Goal: Complete application form: Complete application form

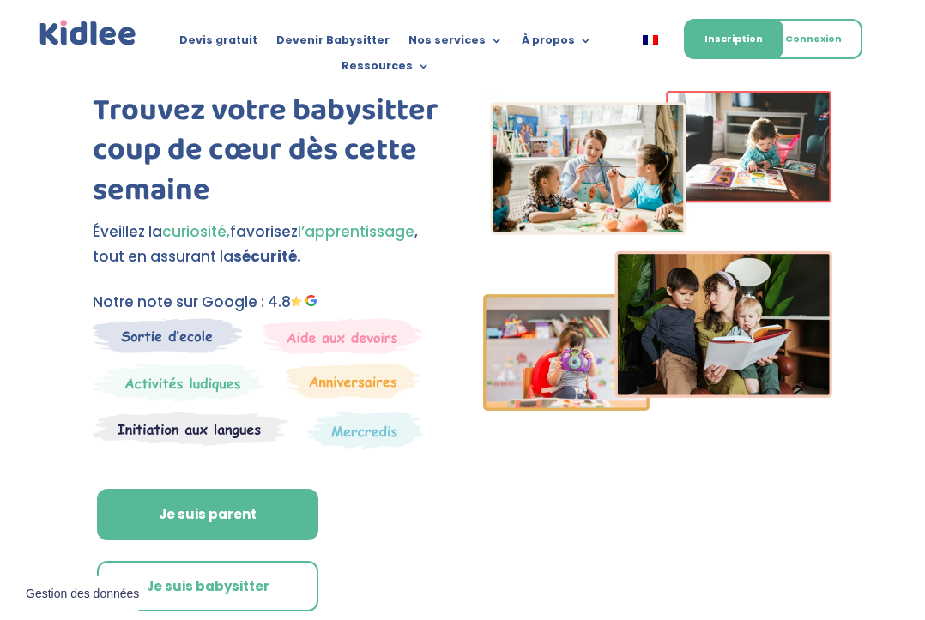
scroll to position [80, 0]
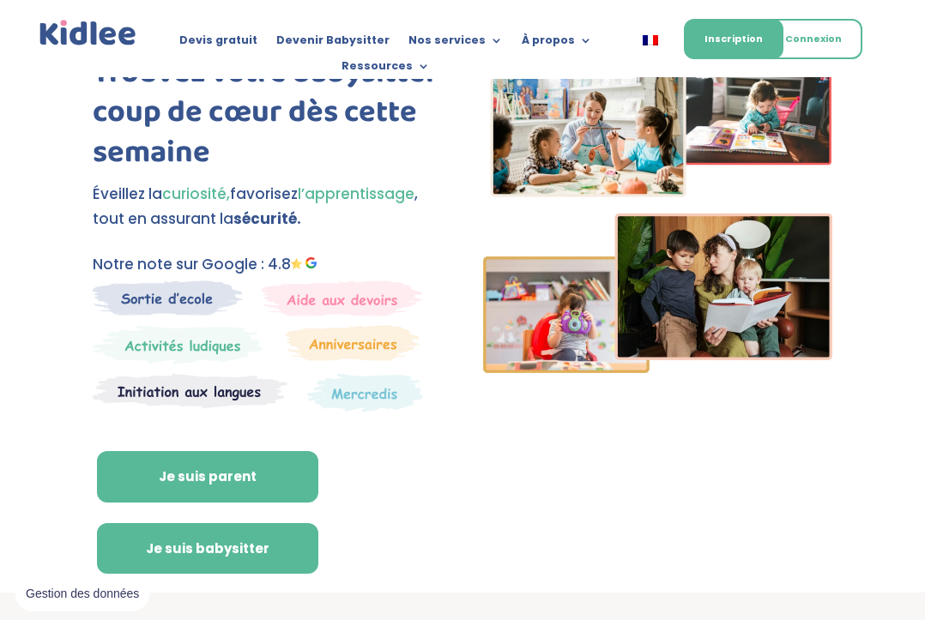
click at [156, 531] on link "Je suis babysitter" at bounding box center [207, 548] width 221 height 51
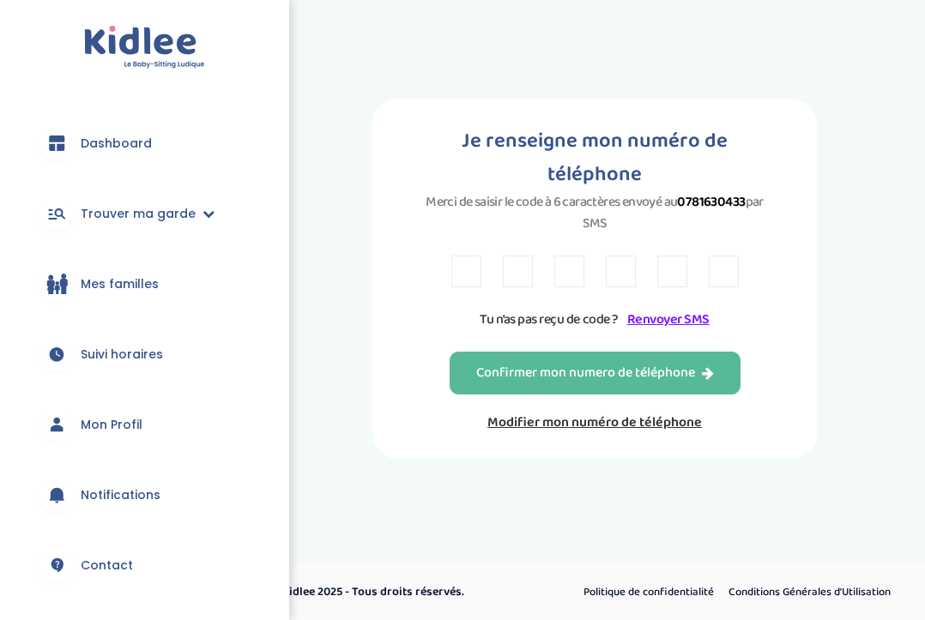
click at [474, 283] on input "text" at bounding box center [466, 272] width 30 height 32
type input "7"
type input "5"
type input "M"
type input "N"
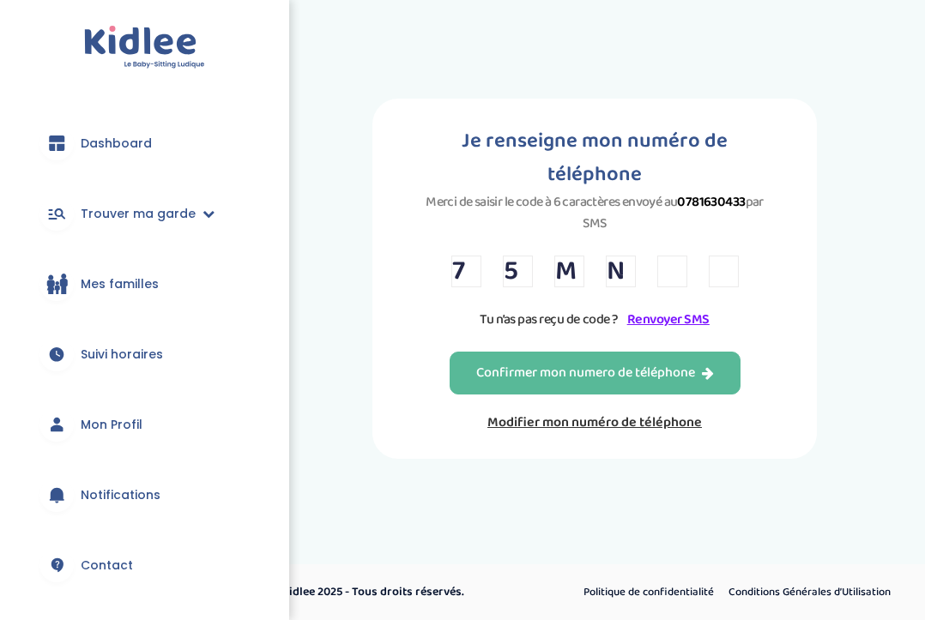
type input "6"
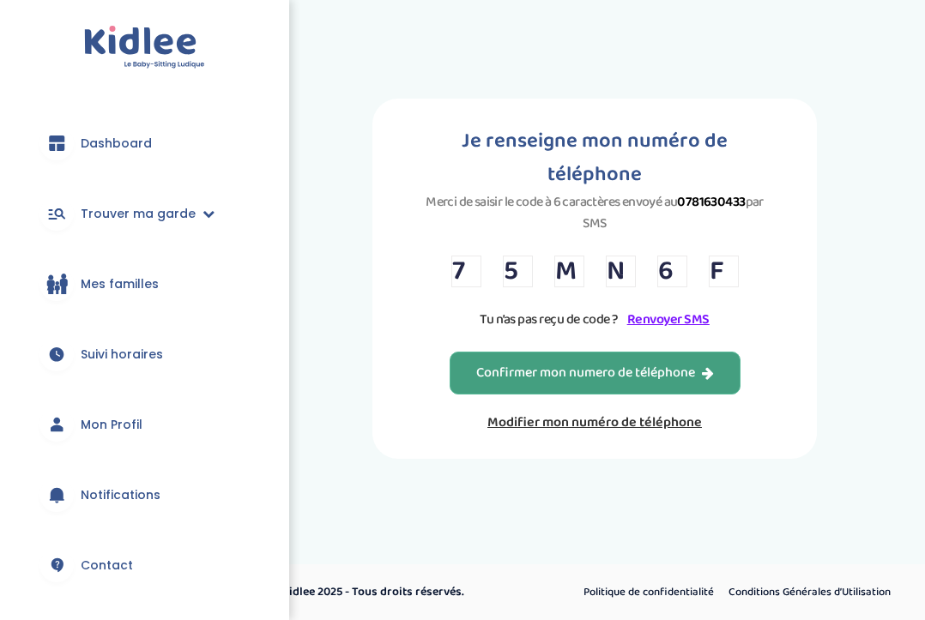
type input "F"
click at [528, 380] on div "Confirmer mon numero de téléphone" at bounding box center [595, 374] width 238 height 20
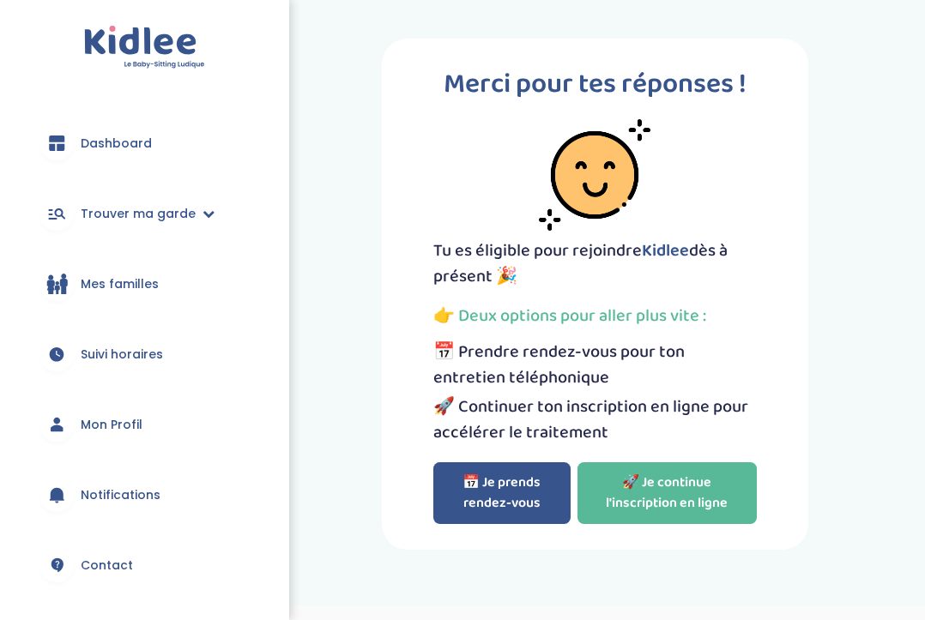
click at [503, 487] on button "📅 Je prends rendez-vous" at bounding box center [501, 493] width 137 height 62
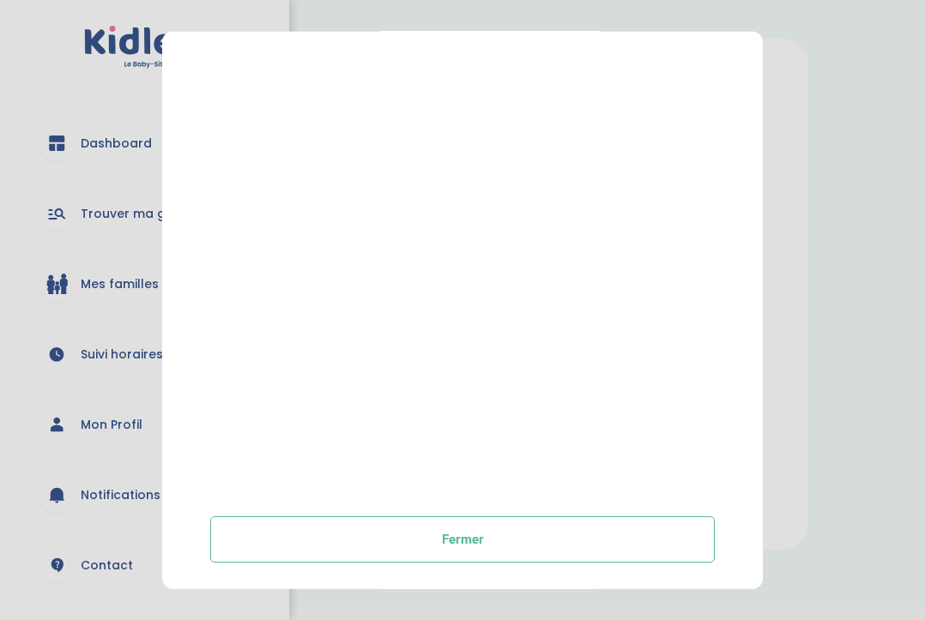
scroll to position [12, 0]
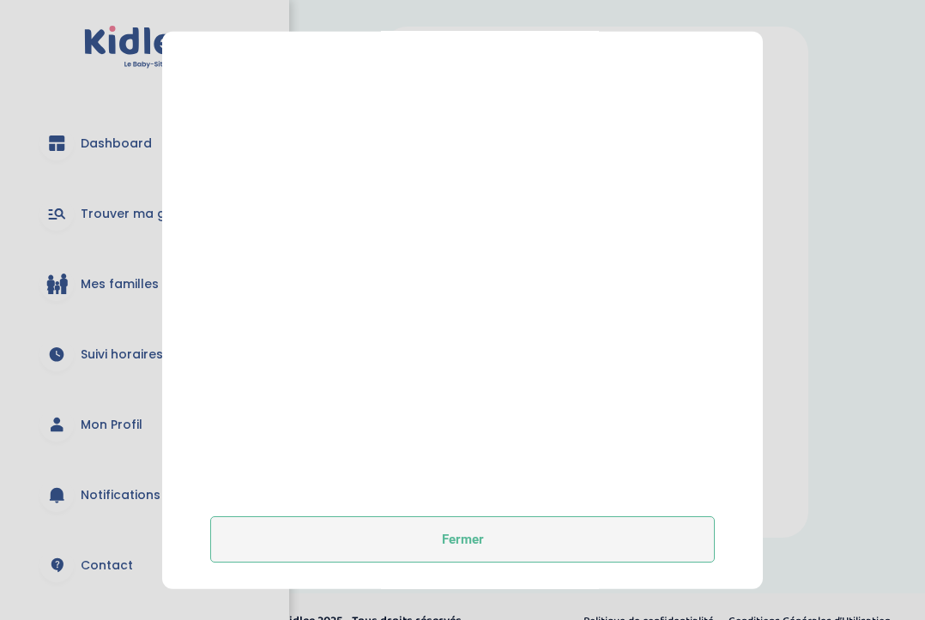
click at [442, 533] on button "Fermer" at bounding box center [462, 539] width 504 height 46
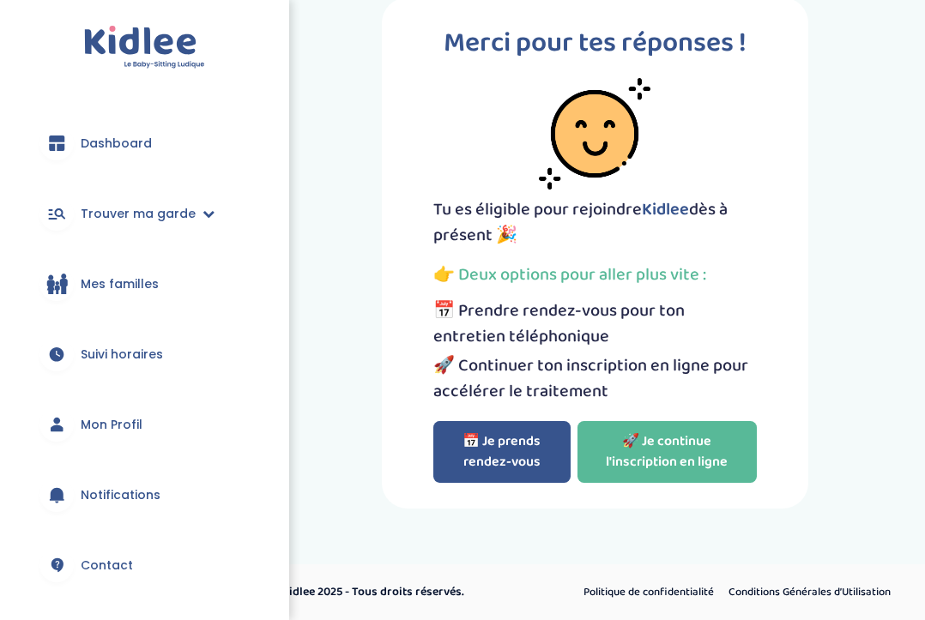
scroll to position [41, 0]
click at [615, 451] on link "🚀 Je continue l'inscription en ligne" at bounding box center [666, 452] width 179 height 62
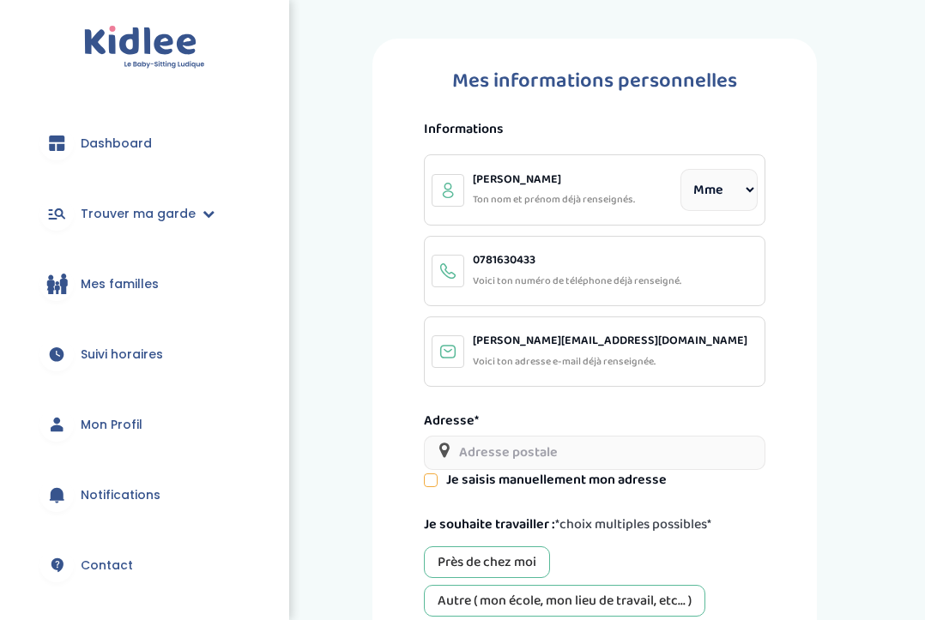
select select "1"
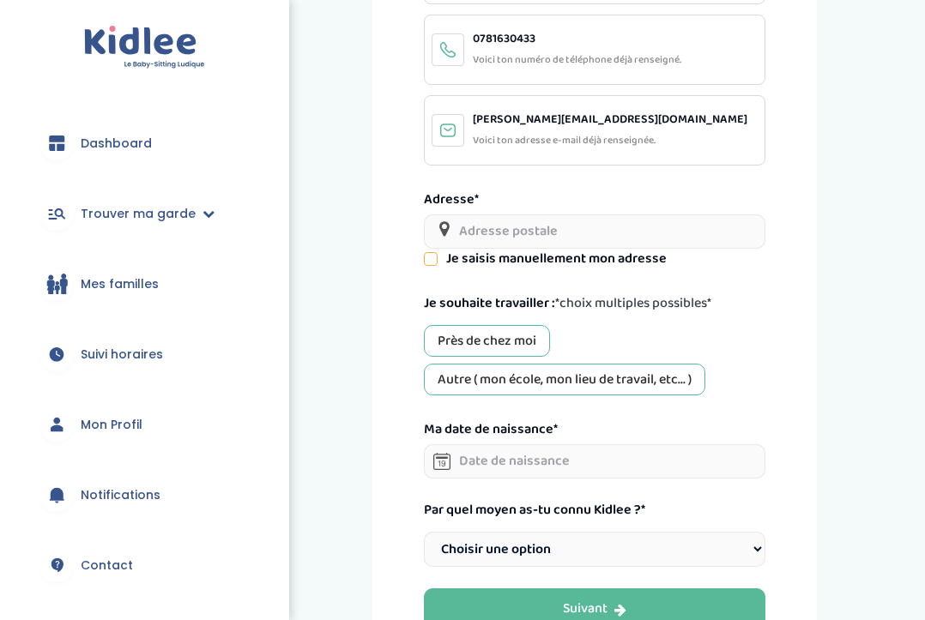
scroll to position [226, 0]
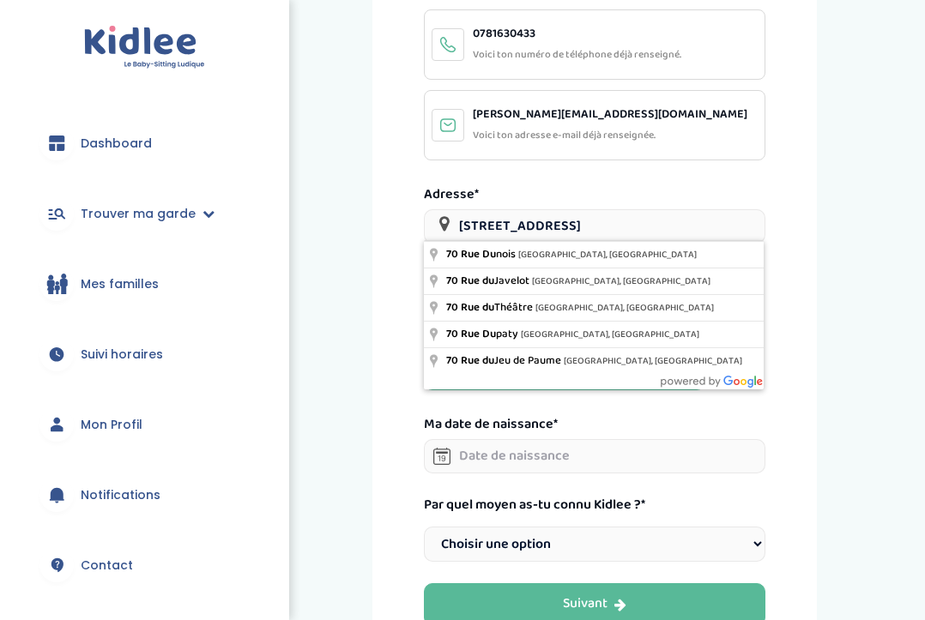
click at [304, 258] on div "Mes informations personnelles Informations [PERSON_NAME] nom et prénom déjà ren…" at bounding box center [594, 232] width 635 height 840
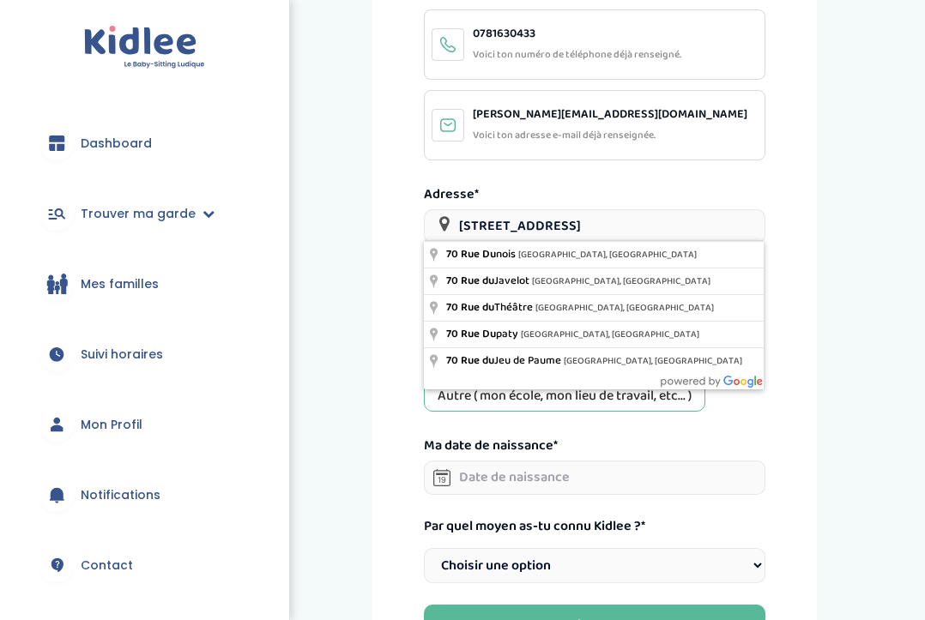
click at [540, 228] on input "[STREET_ADDRESS]" at bounding box center [594, 226] width 341 height 34
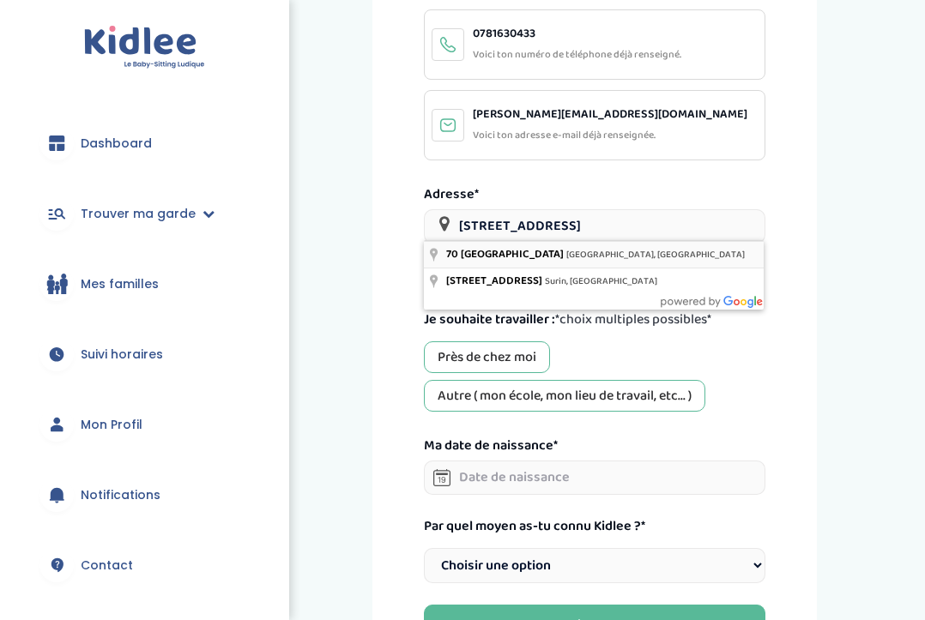
type input "[STREET_ADDRESS]"
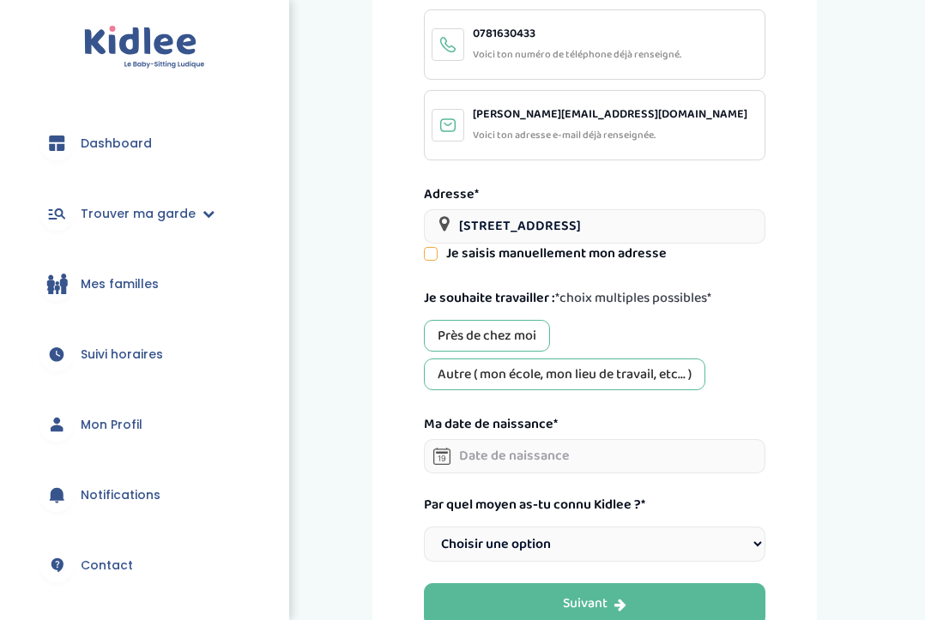
click at [468, 338] on div "Près de chez moi" at bounding box center [487, 336] width 126 height 32
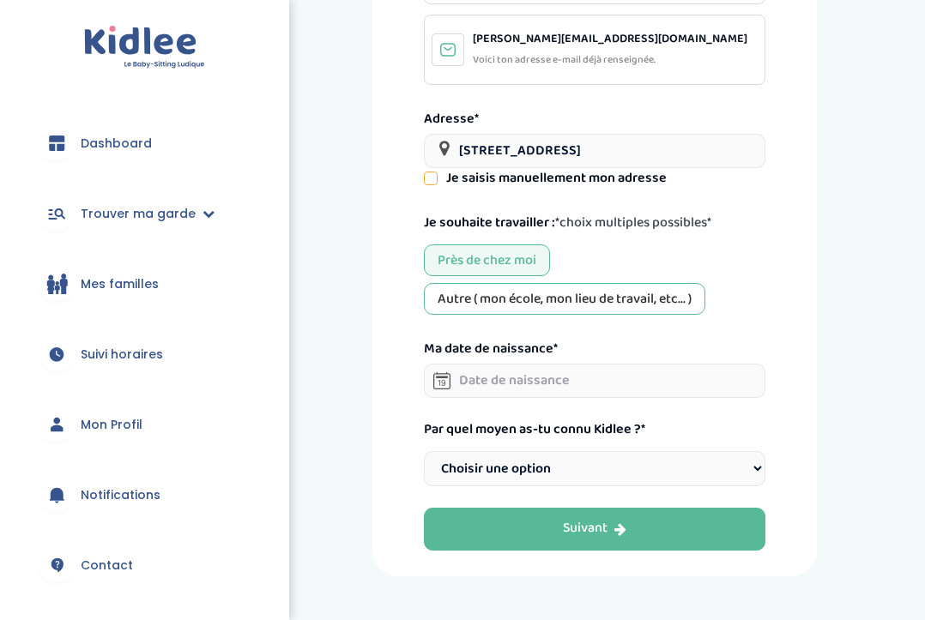
scroll to position [302, 0]
click at [518, 299] on div "Autre ( mon école, mon lieu de travail, etc... )" at bounding box center [564, 299] width 281 height 32
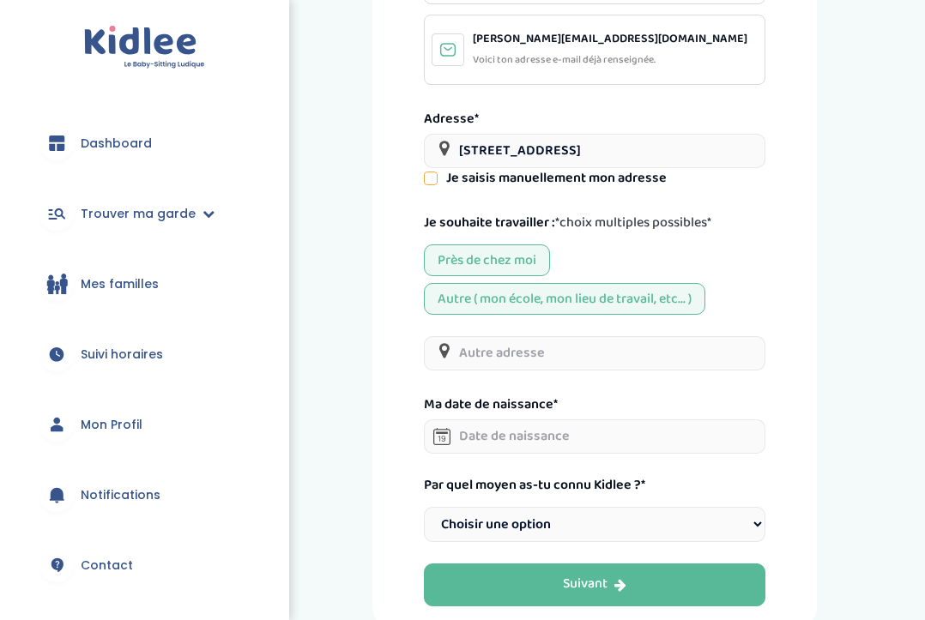
click at [504, 309] on div "Autre ( mon école, mon lieu de travail, etc... )" at bounding box center [564, 299] width 281 height 32
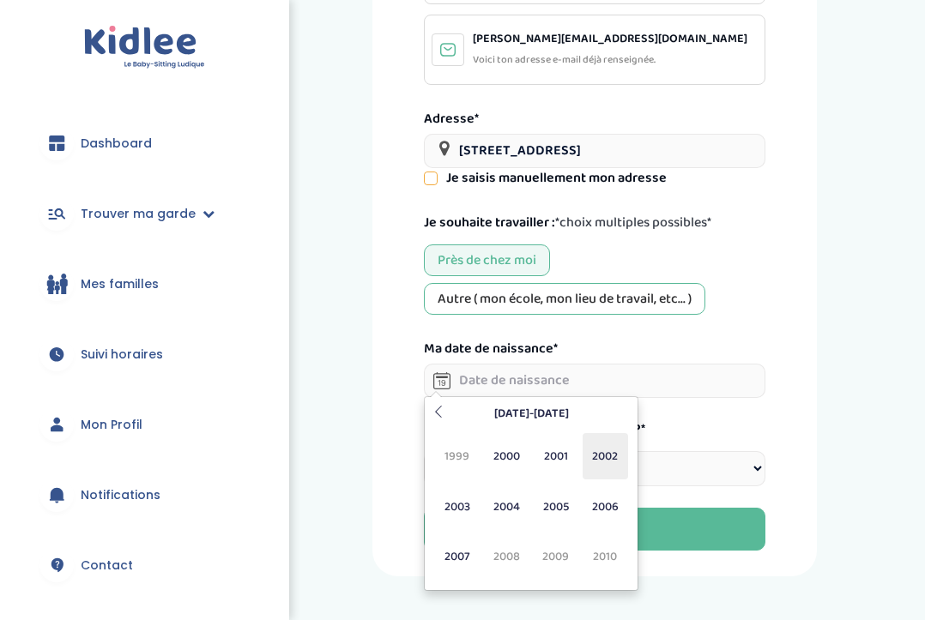
click at [593, 458] on span "2002" at bounding box center [604, 456] width 45 height 46
click at [509, 500] on span "[DEMOGRAPHIC_DATA]" at bounding box center [506, 507] width 45 height 46
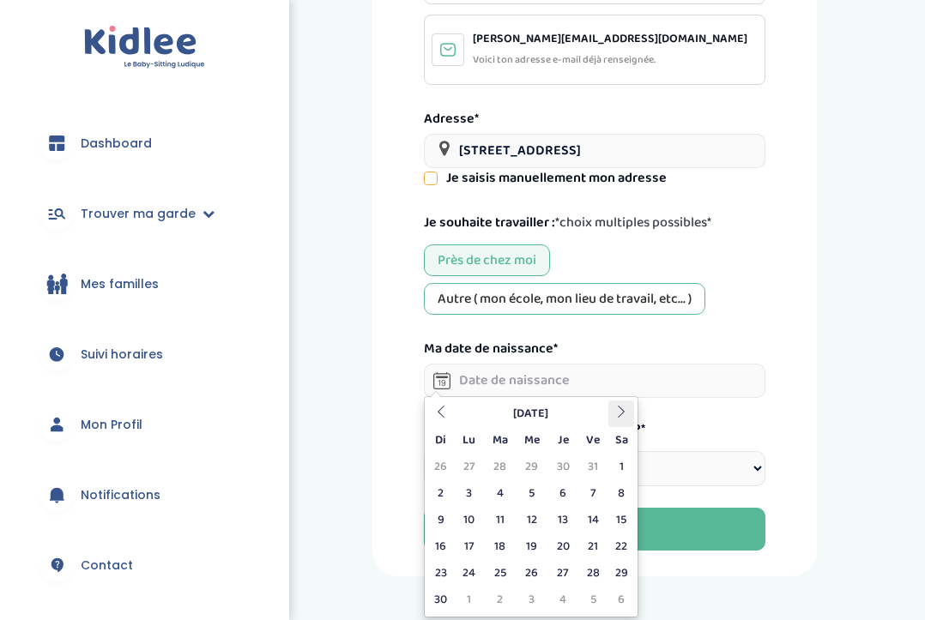
click at [620, 403] on th at bounding box center [621, 414] width 26 height 27
click at [528, 462] on td "3" at bounding box center [532, 467] width 32 height 27
type input "[DATE]"
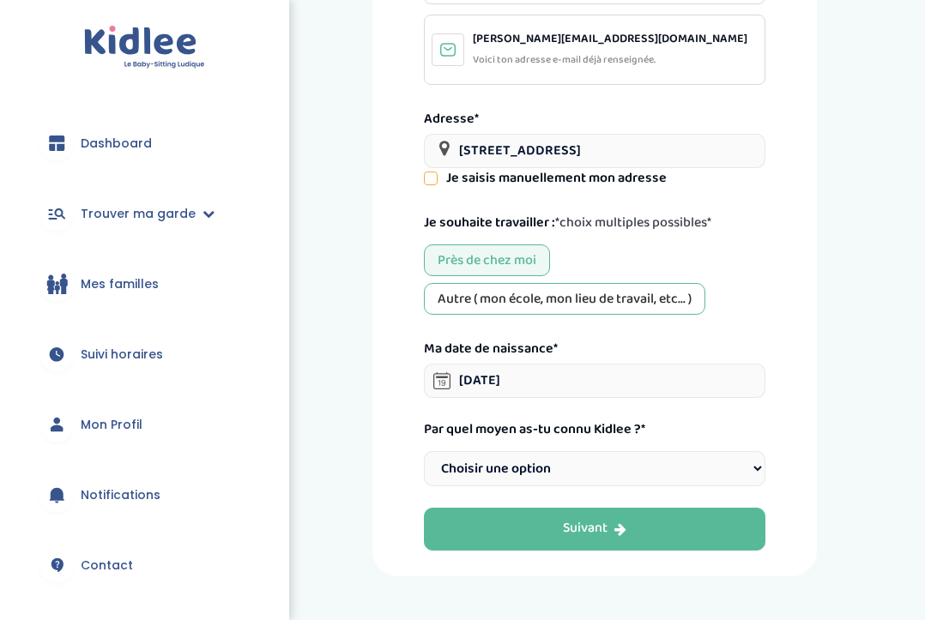
select select "1"
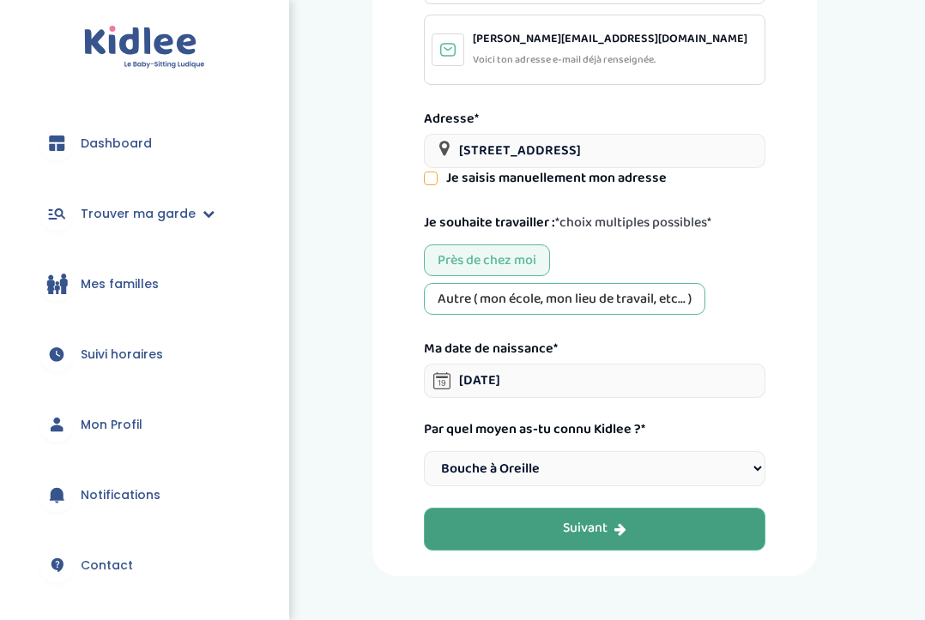
click at [528, 533] on button "Suivant" at bounding box center [594, 529] width 341 height 43
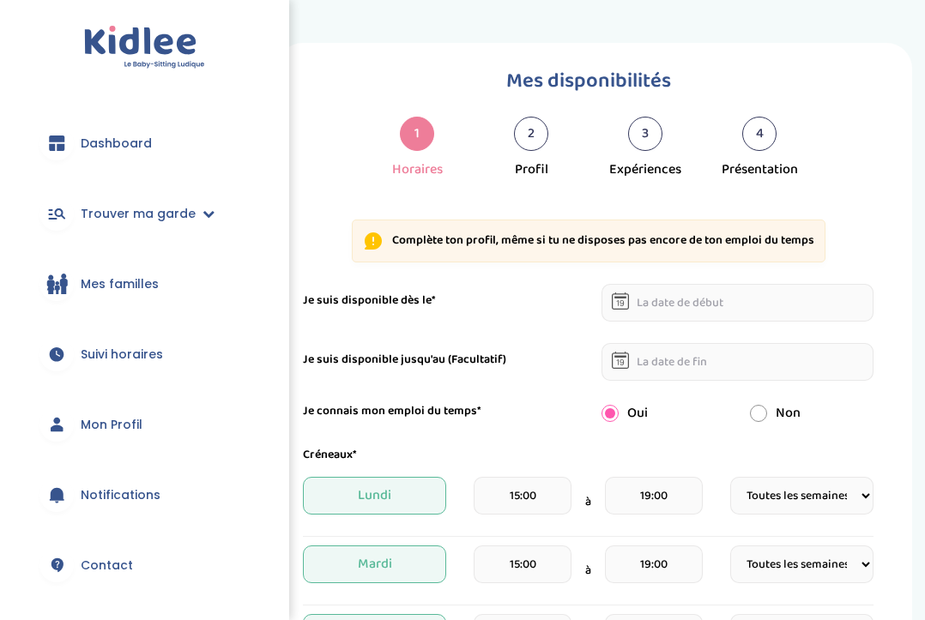
select select "1"
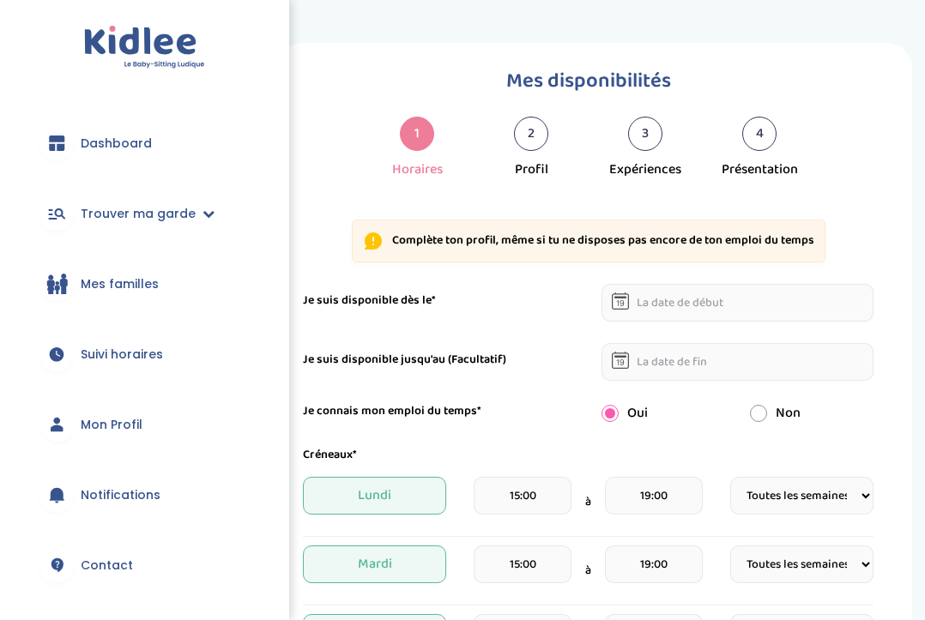
click at [658, 305] on input "text" at bounding box center [737, 303] width 273 height 38
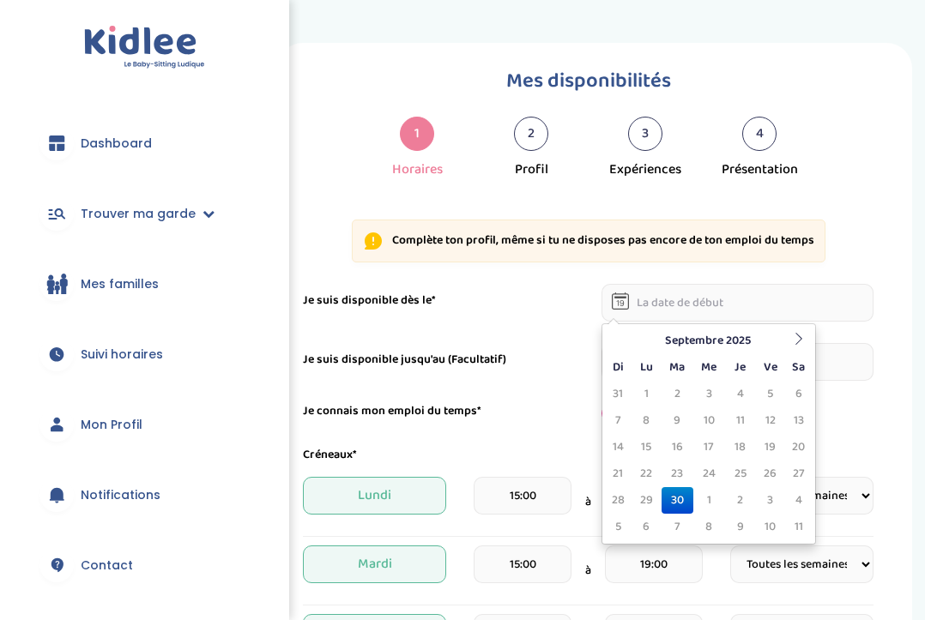
click at [647, 417] on td "8" at bounding box center [646, 420] width 30 height 27
click at [787, 344] on th at bounding box center [799, 341] width 26 height 27
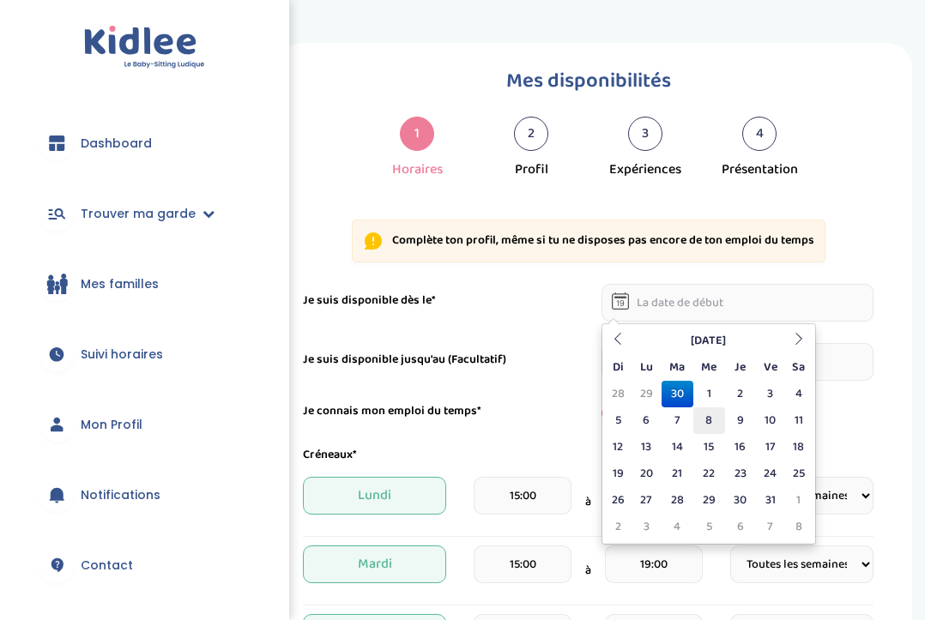
click at [711, 427] on td "8" at bounding box center [709, 420] width 32 height 27
click at [649, 301] on input "08-10-2025" at bounding box center [737, 303] width 273 height 38
click at [619, 438] on td "12" at bounding box center [619, 447] width 26 height 27
type input "12-10-2025"
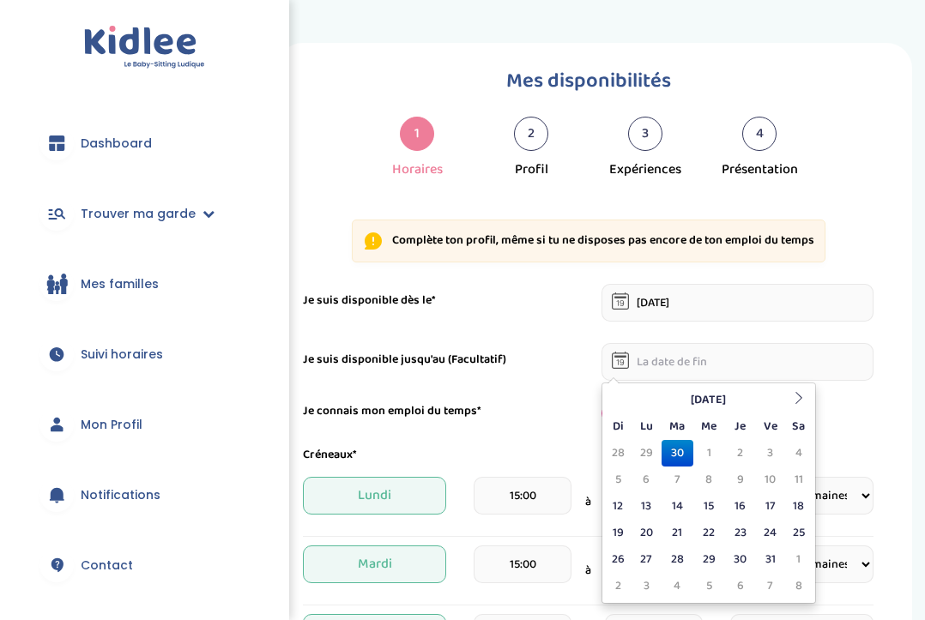
click at [654, 359] on input "text" at bounding box center [737, 362] width 273 height 38
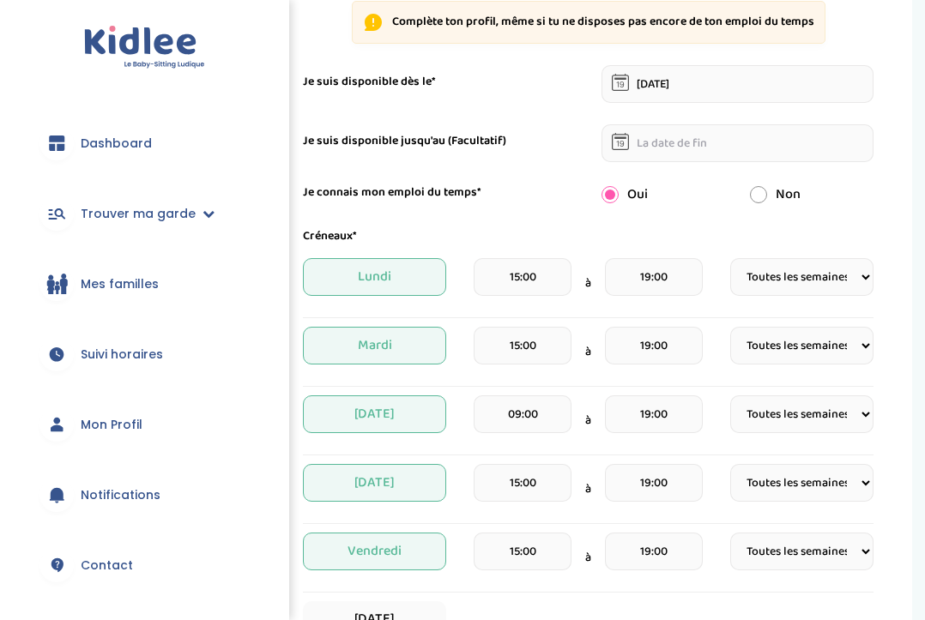
scroll to position [262, 0]
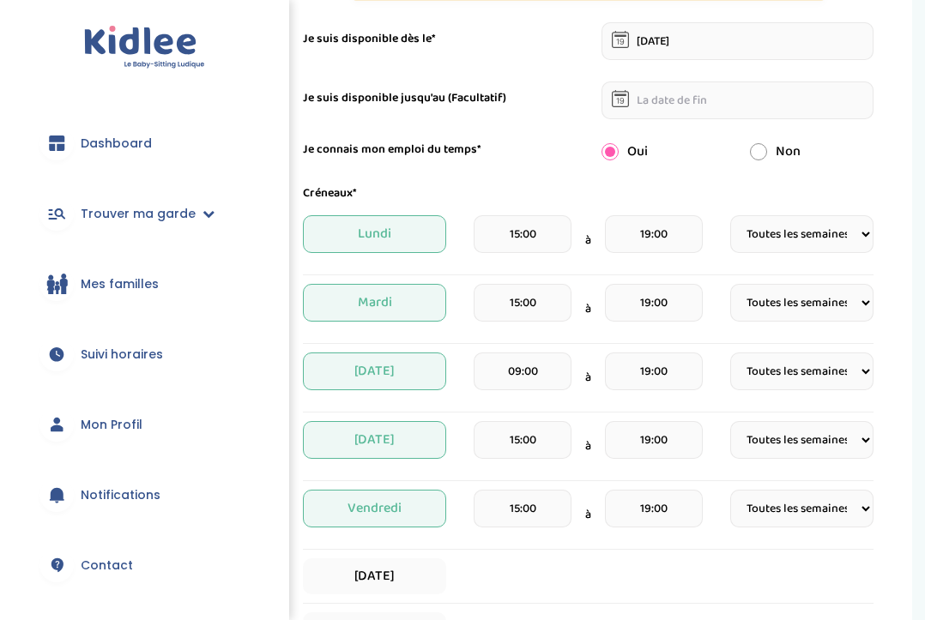
click at [533, 244] on input "15:00" at bounding box center [523, 234] width 98 height 38
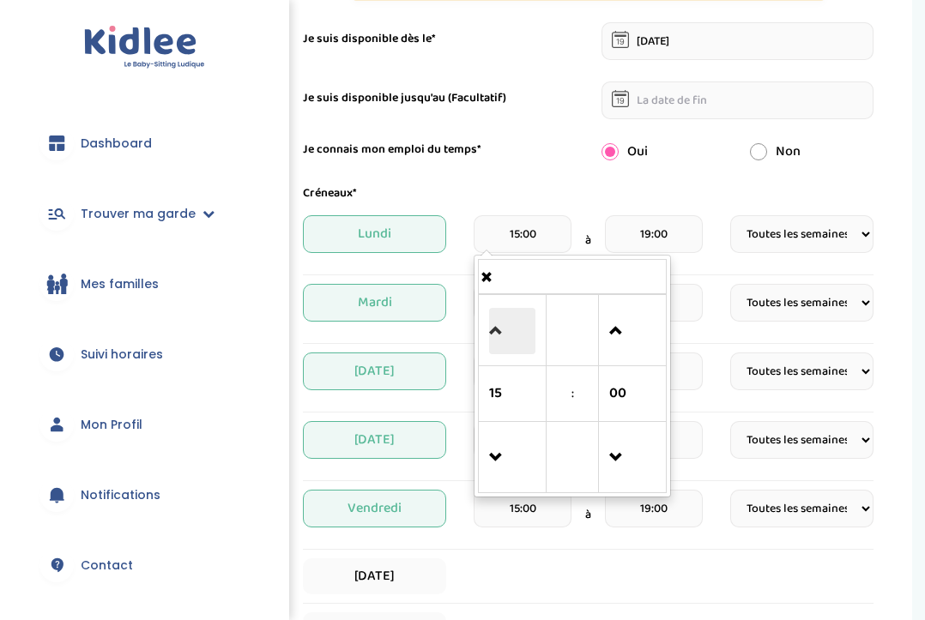
click at [495, 323] on span at bounding box center [512, 331] width 46 height 46
type input "16:00"
click at [649, 247] on input "19:00" at bounding box center [654, 234] width 98 height 38
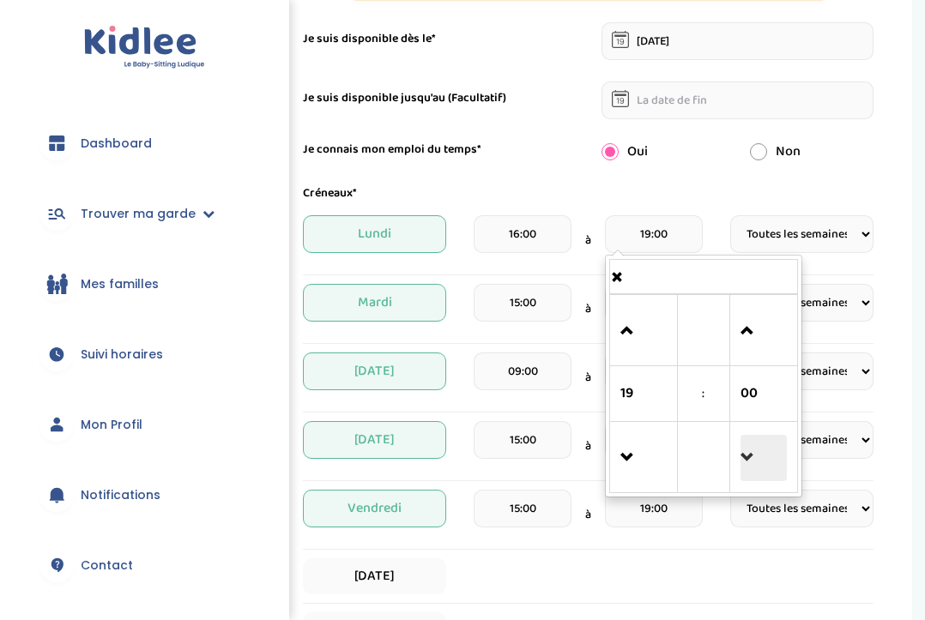
click at [742, 454] on span at bounding box center [763, 458] width 46 height 46
click at [763, 327] on span at bounding box center [763, 331] width 46 height 46
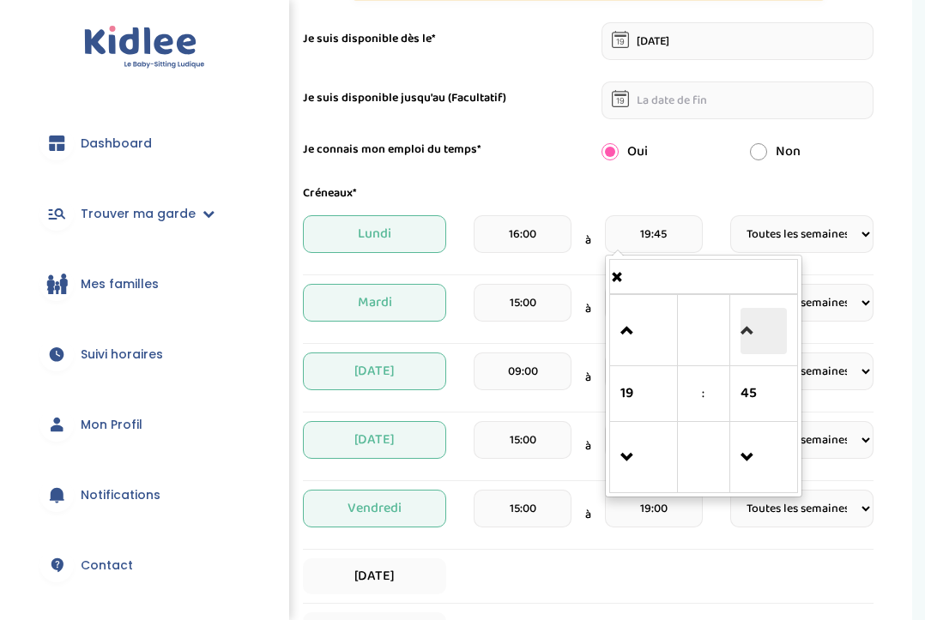
click at [763, 327] on span at bounding box center [763, 331] width 46 height 46
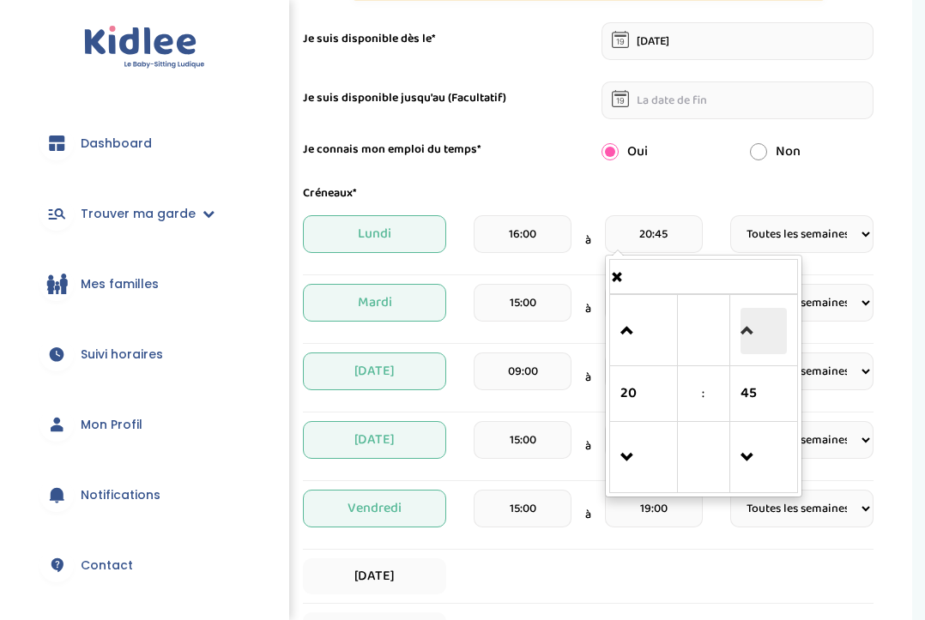
type input "21:00"
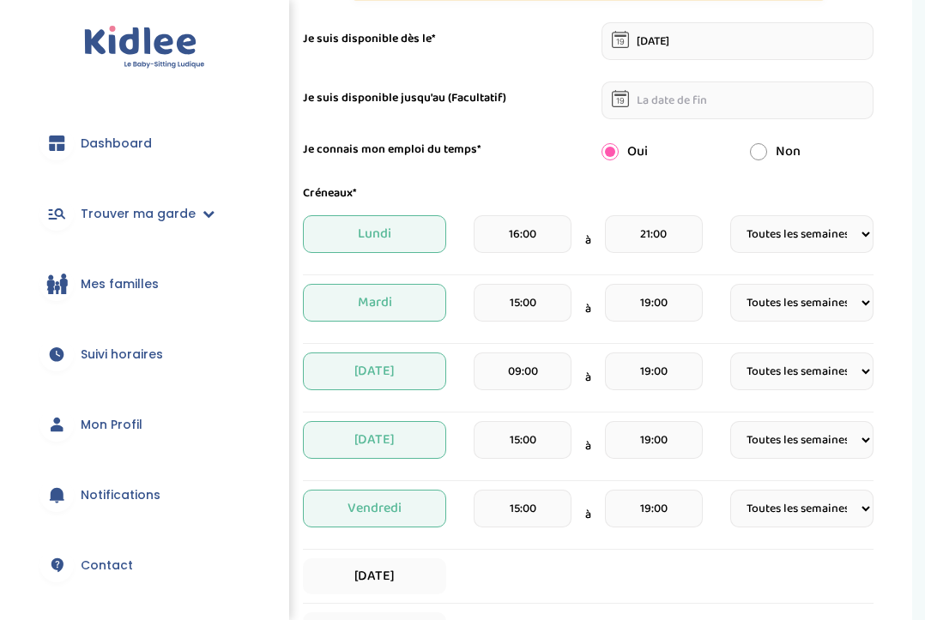
click at [615, 181] on form "Je suis disponible dès le* 12-10-2025 Je suis disponible jusqu'au (Facultatif) …" at bounding box center [588, 461] width 570 height 879
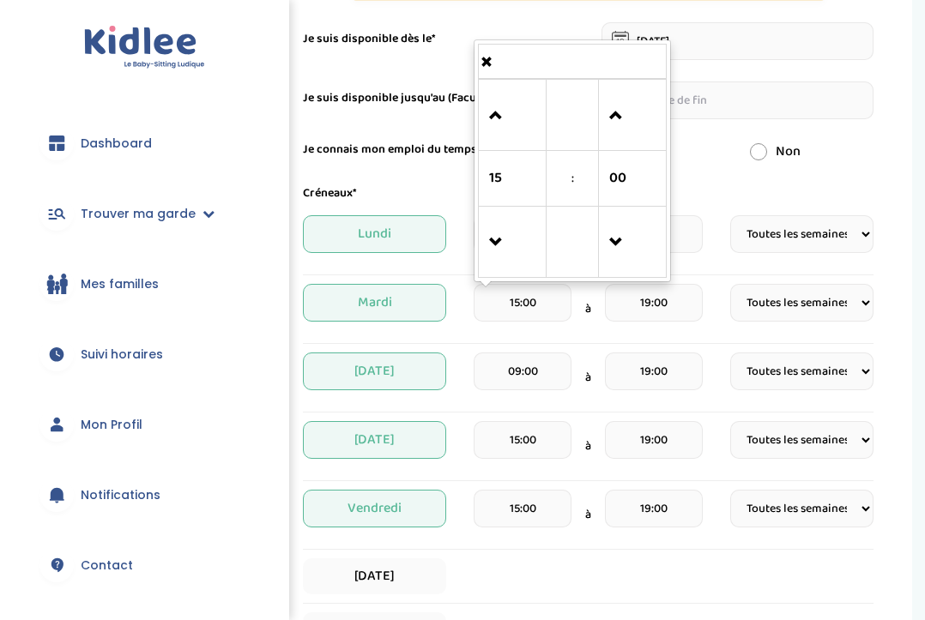
click at [512, 297] on input "15:00" at bounding box center [523, 303] width 98 height 38
click at [497, 224] on span at bounding box center [512, 243] width 46 height 46
click at [498, 106] on span at bounding box center [512, 116] width 46 height 46
type input "16:00"
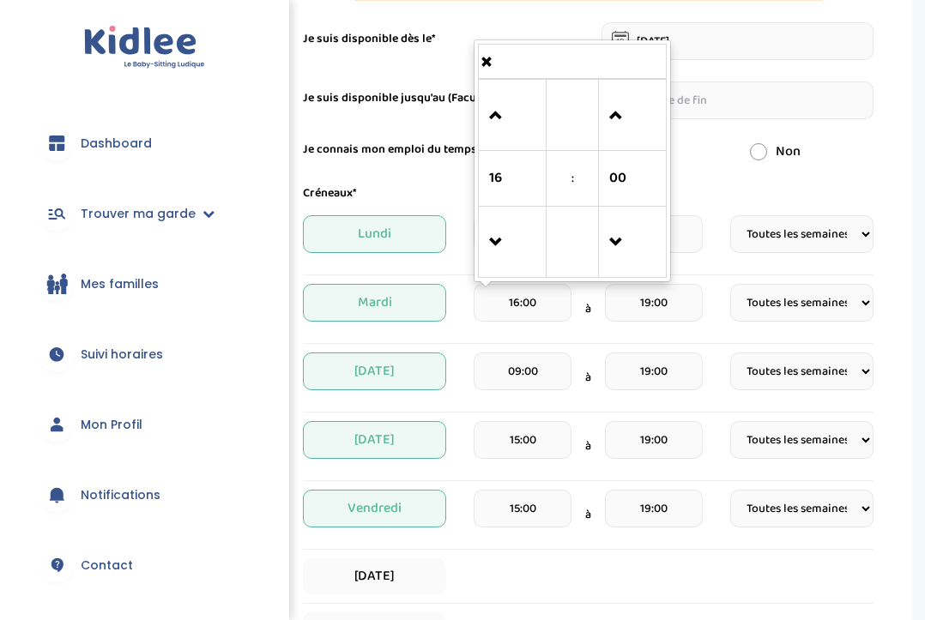
click at [654, 302] on input "19:00" at bounding box center [654, 303] width 98 height 38
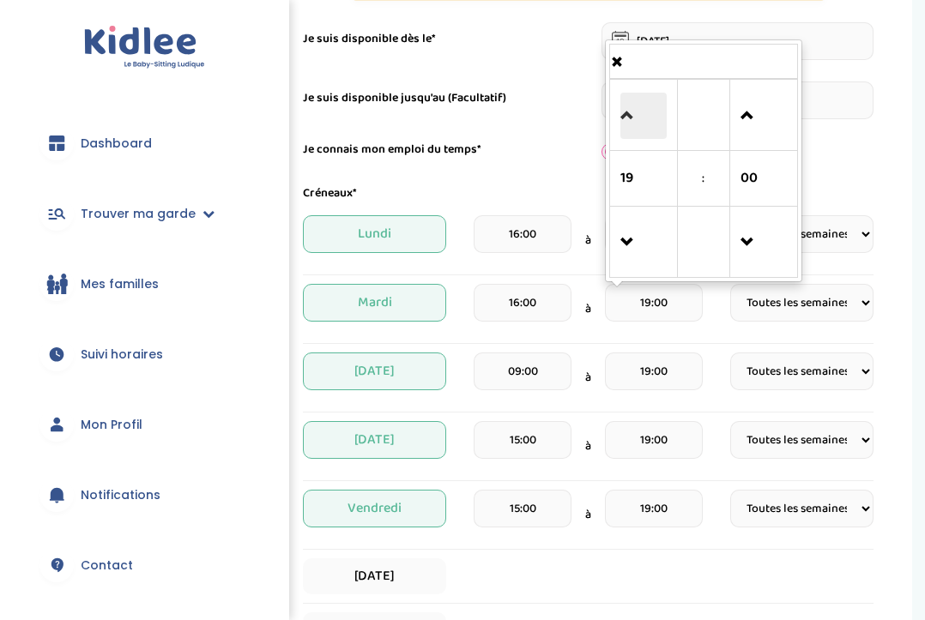
click at [631, 108] on span at bounding box center [643, 116] width 46 height 46
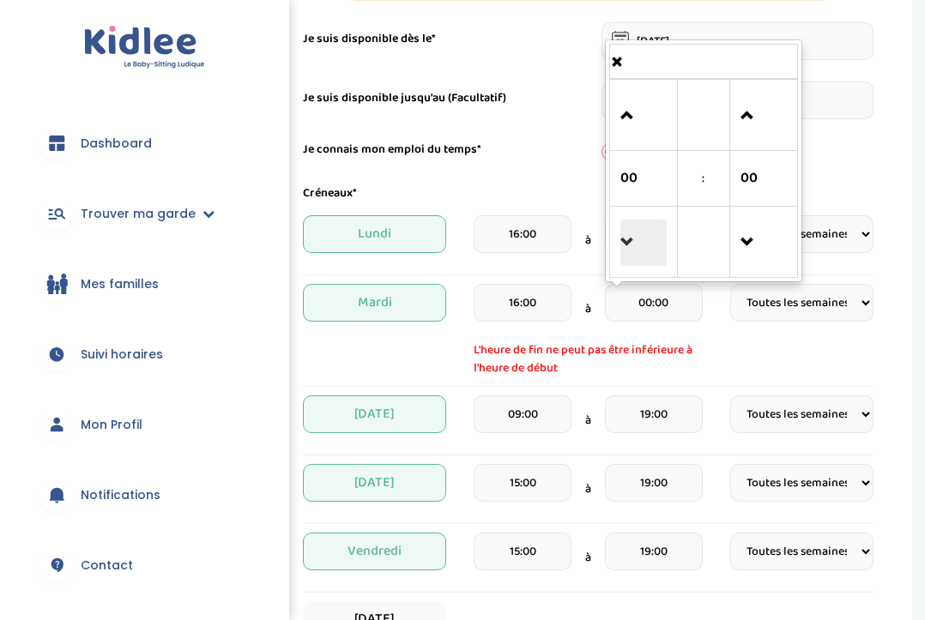
click at [627, 257] on span at bounding box center [643, 243] width 46 height 46
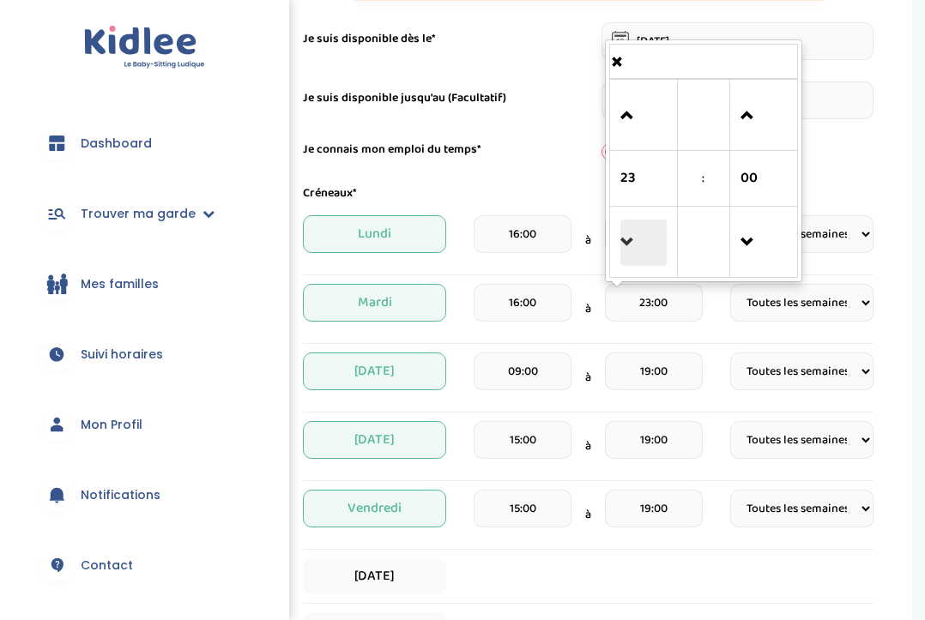
click at [627, 256] on span at bounding box center [643, 243] width 46 height 46
click at [568, 187] on div "Créneaux*" at bounding box center [588, 193] width 596 height 18
click at [669, 305] on input "21:00" at bounding box center [654, 303] width 98 height 38
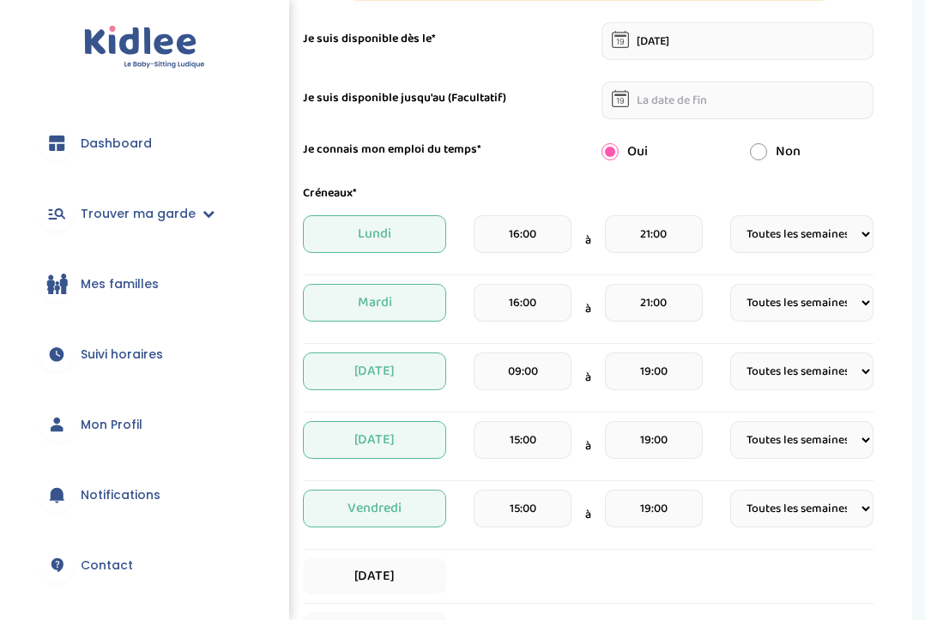
click at [573, 189] on div "Créneaux*" at bounding box center [588, 193] width 596 height 18
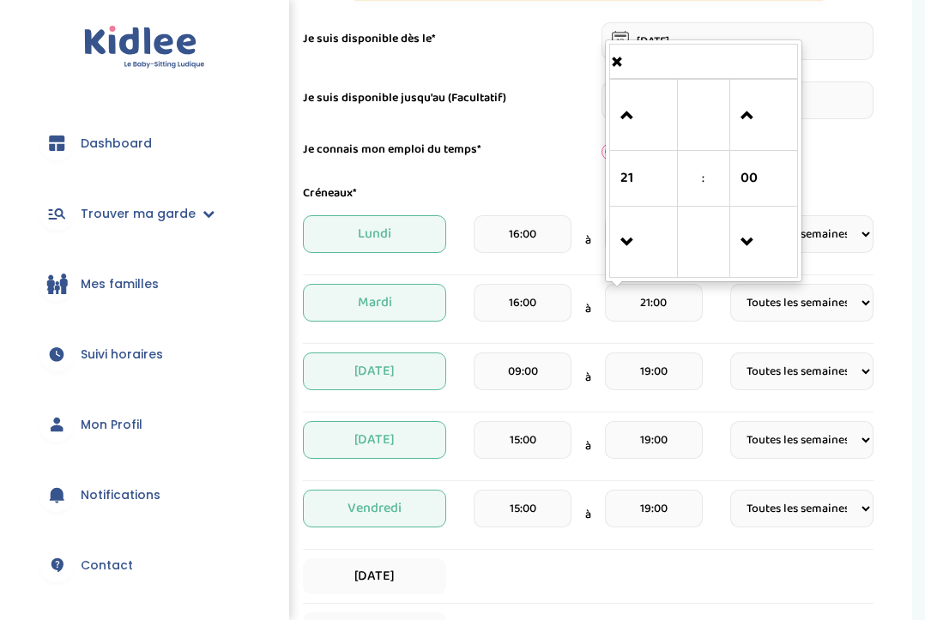
click at [646, 302] on input "21:00" at bounding box center [654, 303] width 98 height 38
click at [621, 118] on span at bounding box center [643, 116] width 46 height 46
type input "22:00"
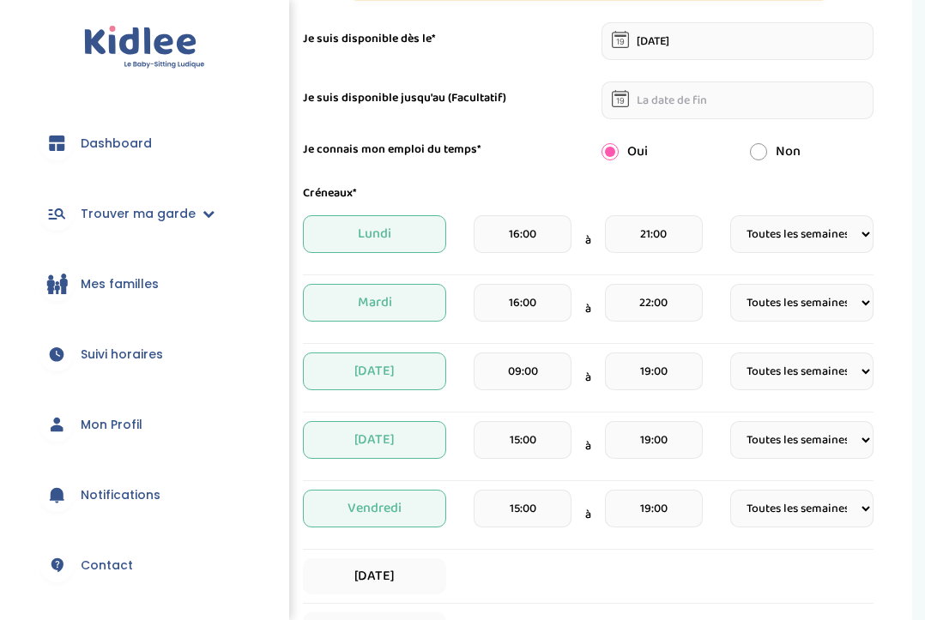
click at [651, 348] on div "Créneaux* Lundi 16:00 à 21:00 Fréquence Toutes les semaines Toutes les 2 semain…" at bounding box center [588, 416] width 570 height 464
click at [644, 250] on input "21:00" at bounding box center [654, 234] width 98 height 38
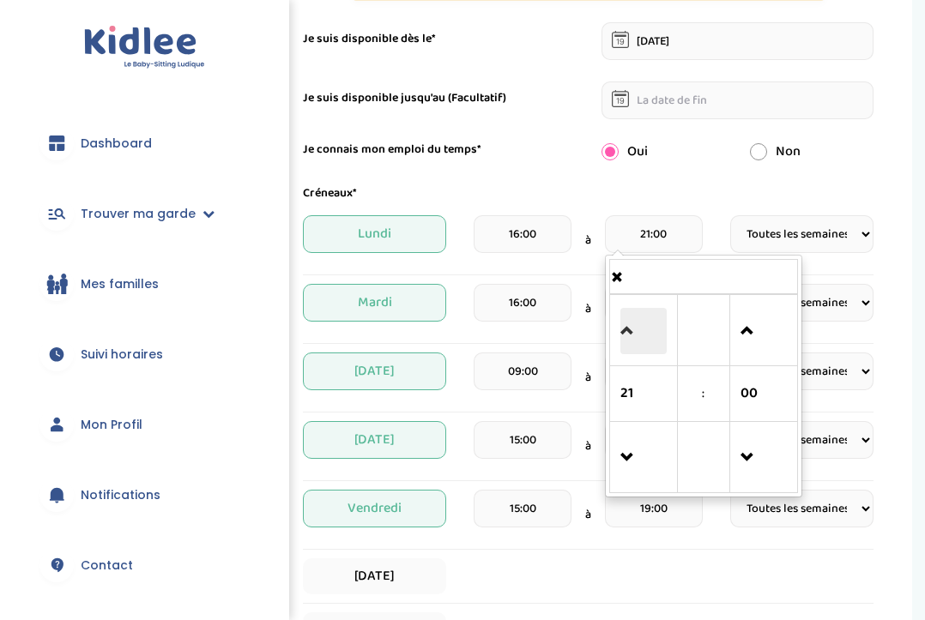
click at [628, 335] on span at bounding box center [643, 331] width 46 height 46
type input "22:00"
click at [606, 187] on div "Créneaux*" at bounding box center [588, 193] width 596 height 18
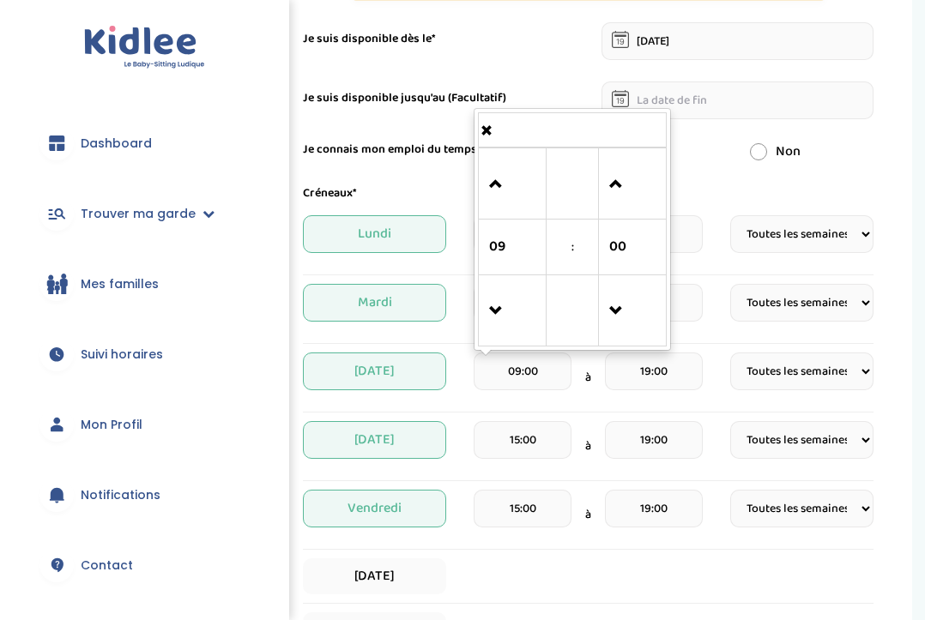
click at [544, 374] on input "09:00" at bounding box center [523, 372] width 98 height 38
click at [625, 373] on input "19:00" at bounding box center [654, 372] width 98 height 38
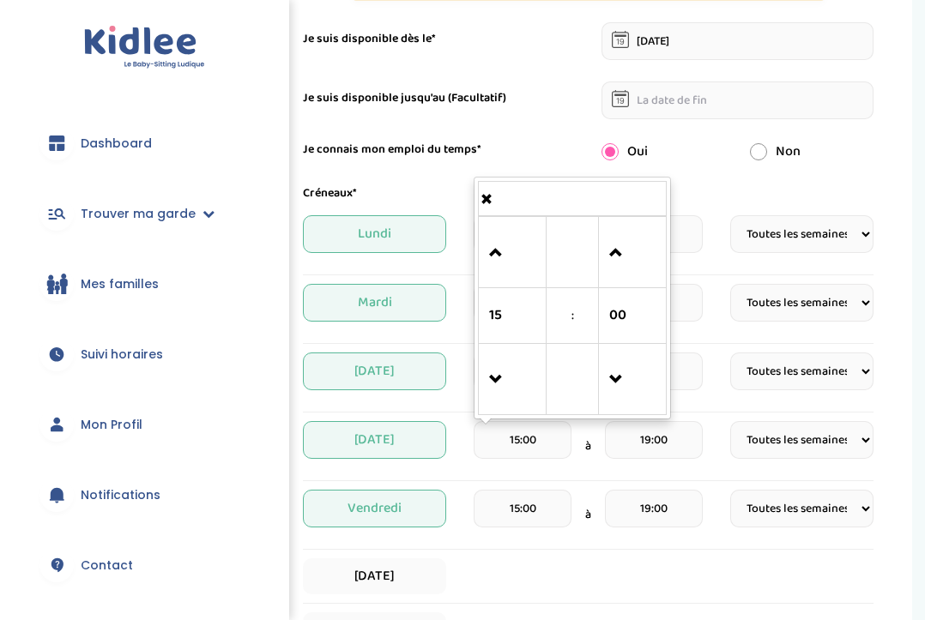
click at [527, 437] on input "15:00" at bounding box center [523, 440] width 98 height 38
click at [496, 258] on span at bounding box center [512, 253] width 46 height 46
type input "16:00"
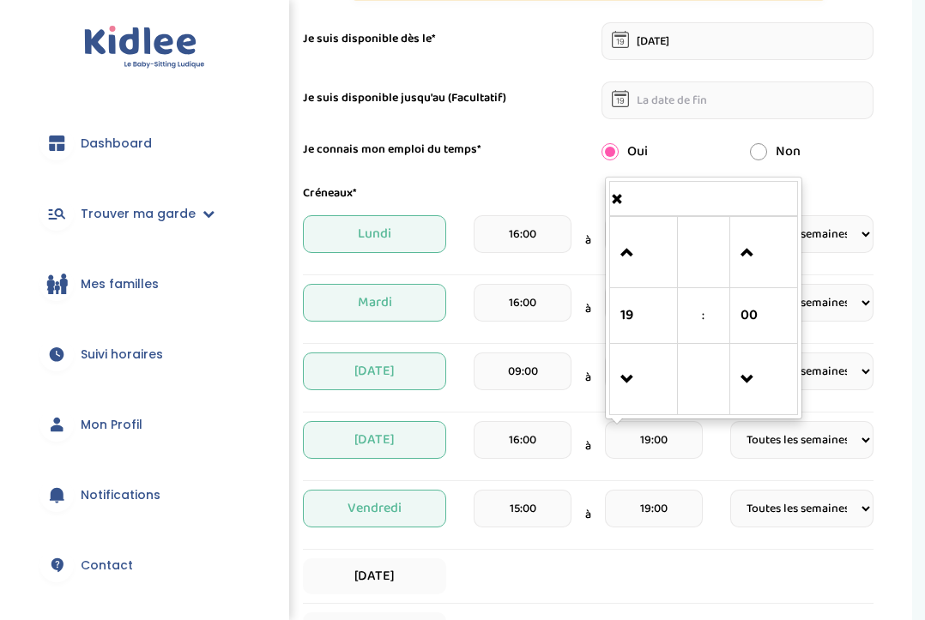
click at [640, 441] on input "19:00" at bounding box center [654, 440] width 98 height 38
click at [649, 258] on span at bounding box center [643, 253] width 46 height 46
click at [632, 271] on span at bounding box center [643, 253] width 46 height 46
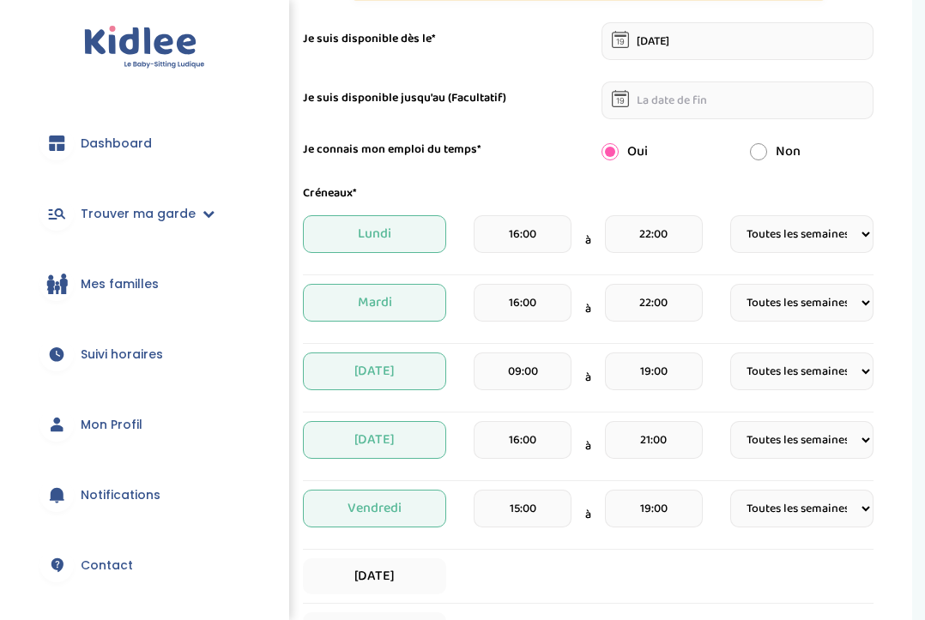
click at [576, 454] on div "16:00 à 21:00" at bounding box center [588, 446] width 229 height 51
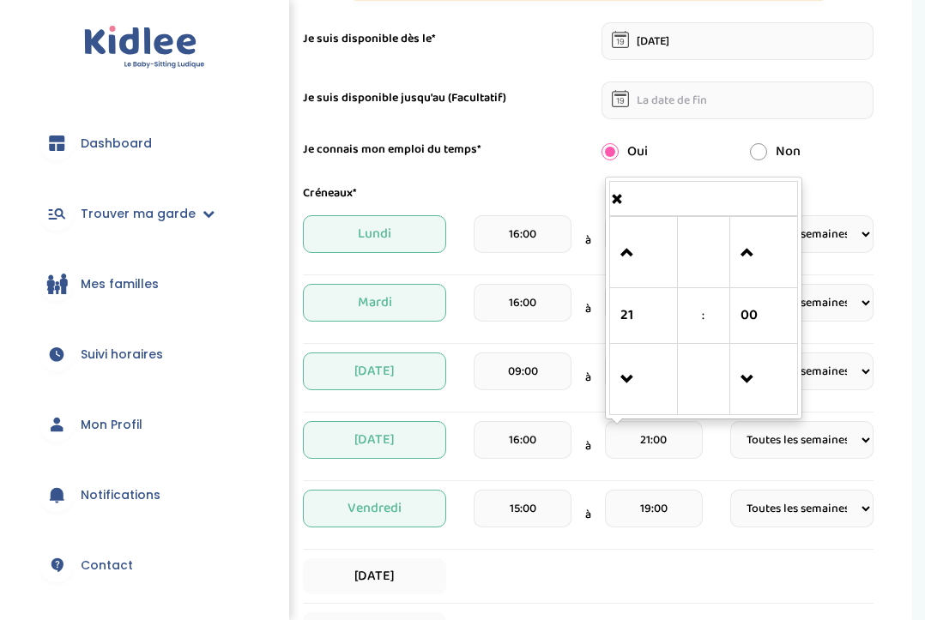
click at [648, 448] on input "21:00" at bounding box center [654, 440] width 98 height 38
click at [641, 238] on span at bounding box center [643, 253] width 46 height 46
type input "22:00"
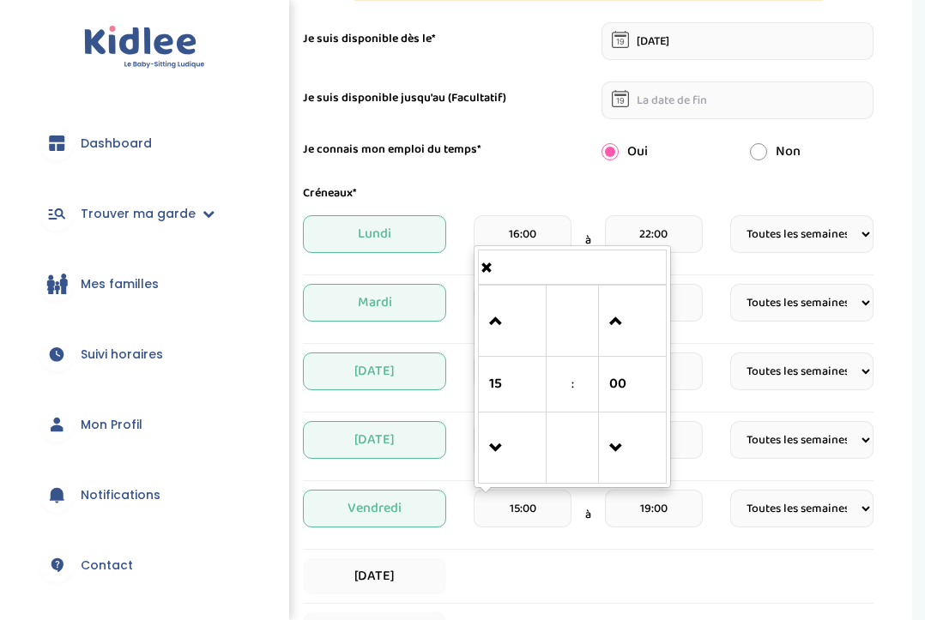
click at [514, 513] on input "15:00" at bounding box center [523, 509] width 98 height 38
click at [499, 296] on link at bounding box center [512, 321] width 51 height 62
type input "16:00"
click at [651, 517] on input "19:00" at bounding box center [654, 509] width 98 height 38
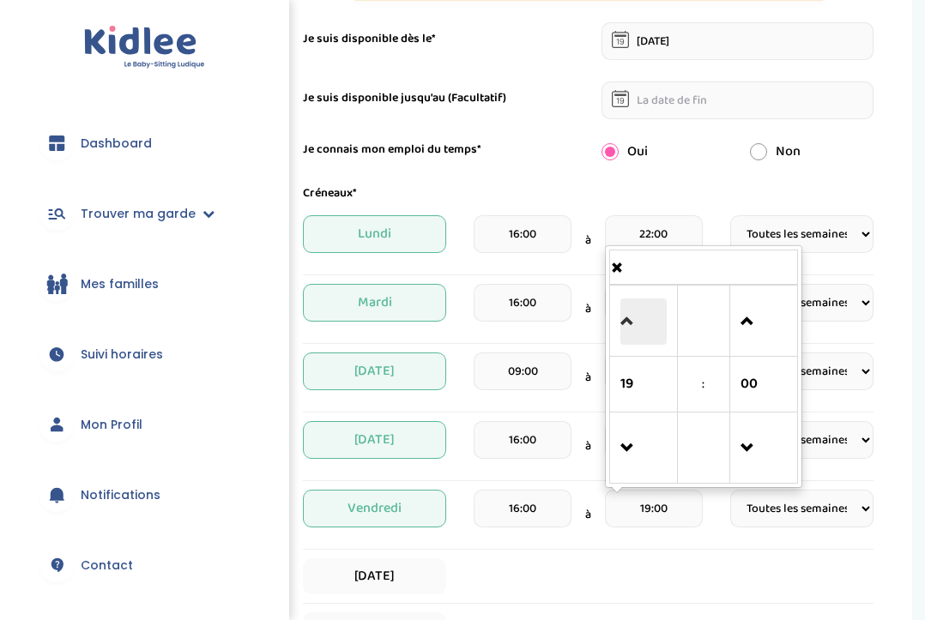
click at [639, 305] on span at bounding box center [643, 322] width 46 height 46
type input "22:00"
click at [589, 188] on div "Créneaux*" at bounding box center [588, 193] width 596 height 18
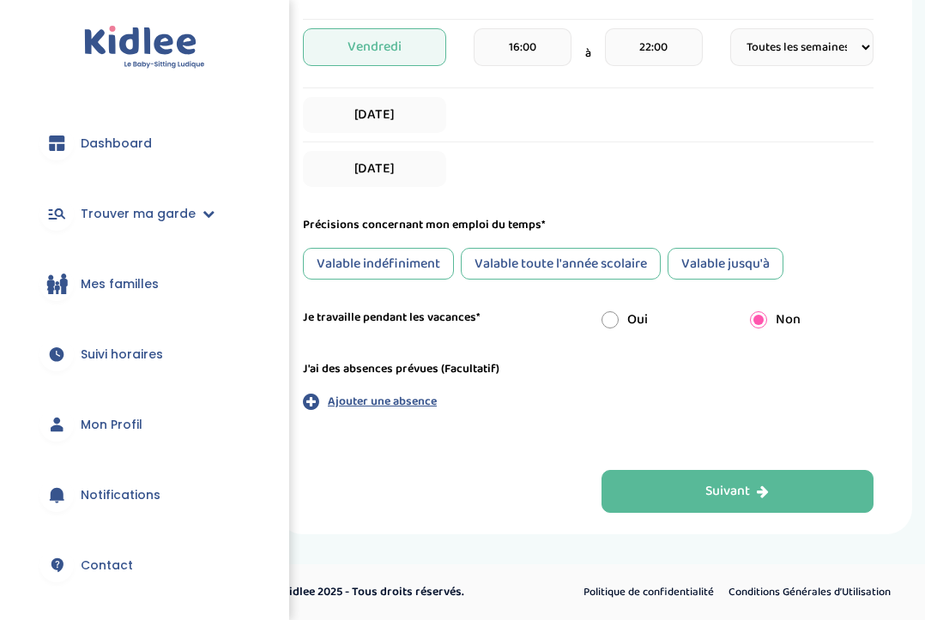
scroll to position [723, 0]
click at [333, 398] on p "Ajouter une absence" at bounding box center [382, 402] width 109 height 18
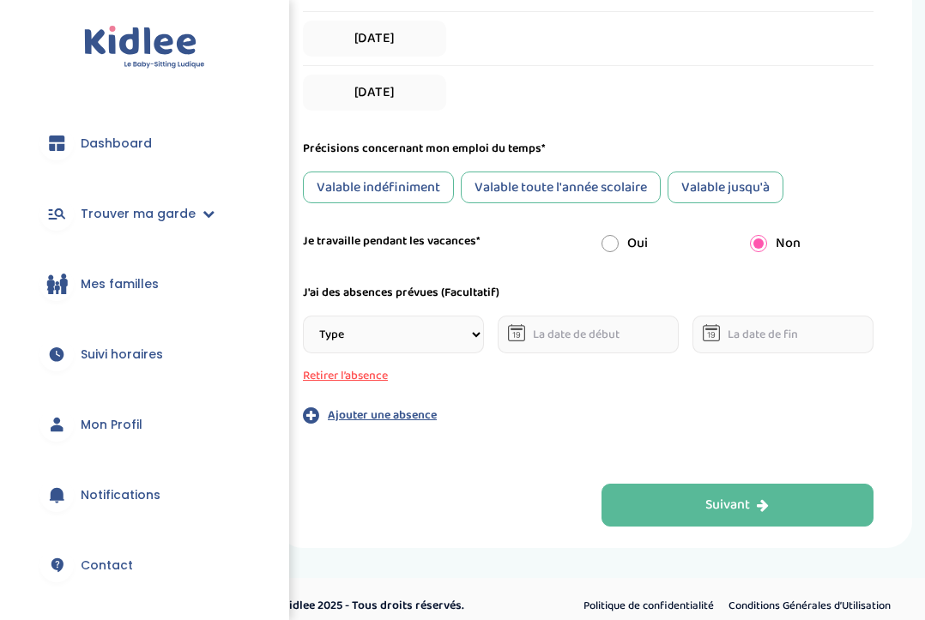
scroll to position [806, 0]
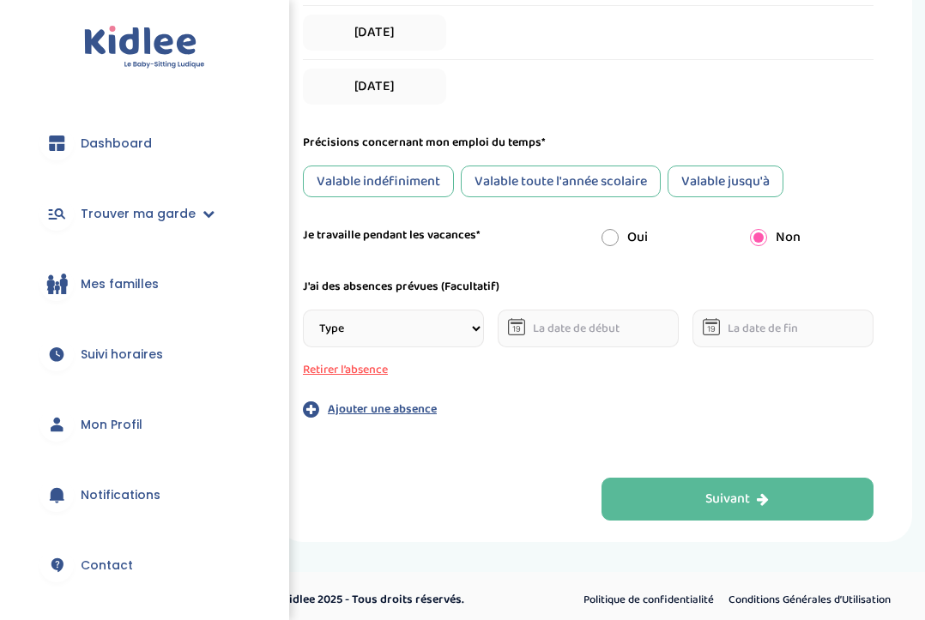
select select "Vacances"
click at [566, 336] on input "text" at bounding box center [588, 329] width 181 height 38
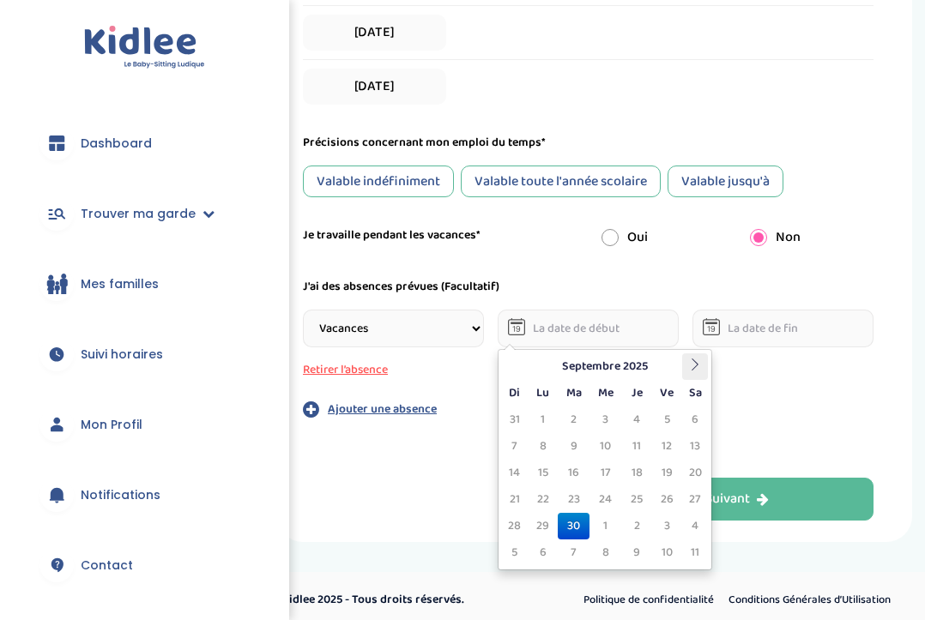
click at [691, 357] on th at bounding box center [695, 366] width 26 height 27
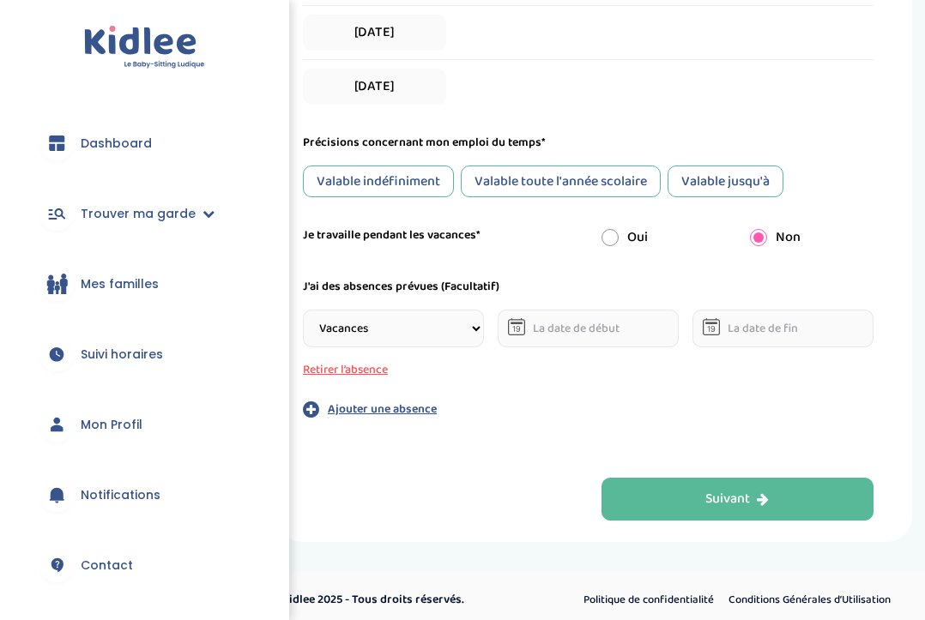
click at [457, 368] on button "Retirer l’absence" at bounding box center [393, 370] width 181 height 18
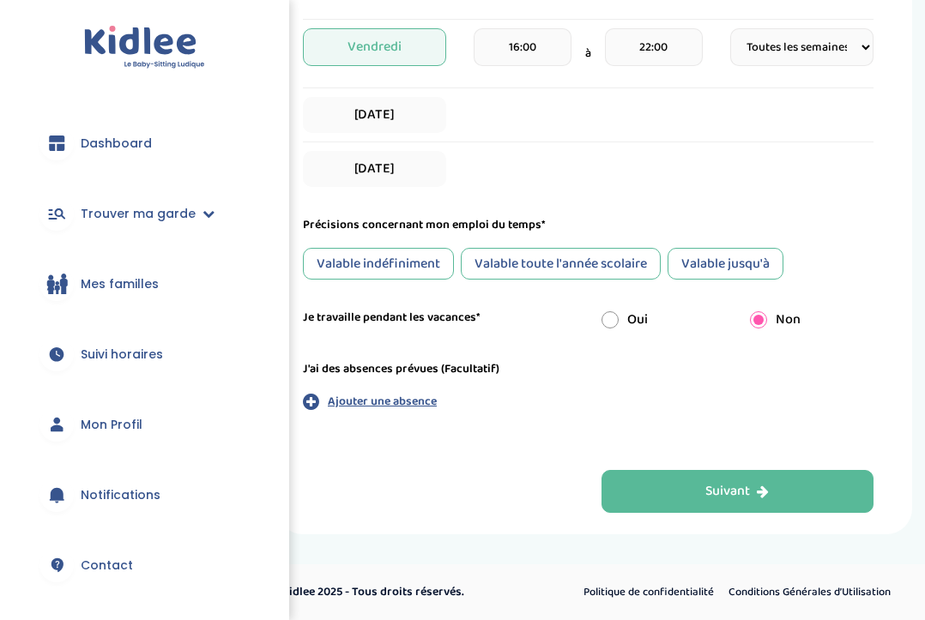
click at [418, 365] on label "J'ai des absences prévues (Facultatif)" at bounding box center [401, 369] width 196 height 18
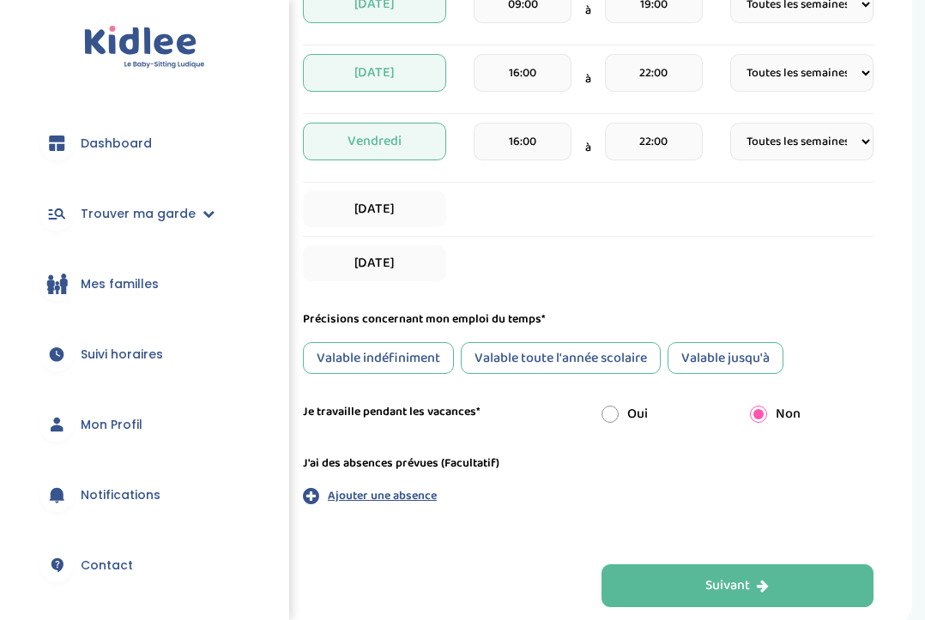
scroll to position [598, 0]
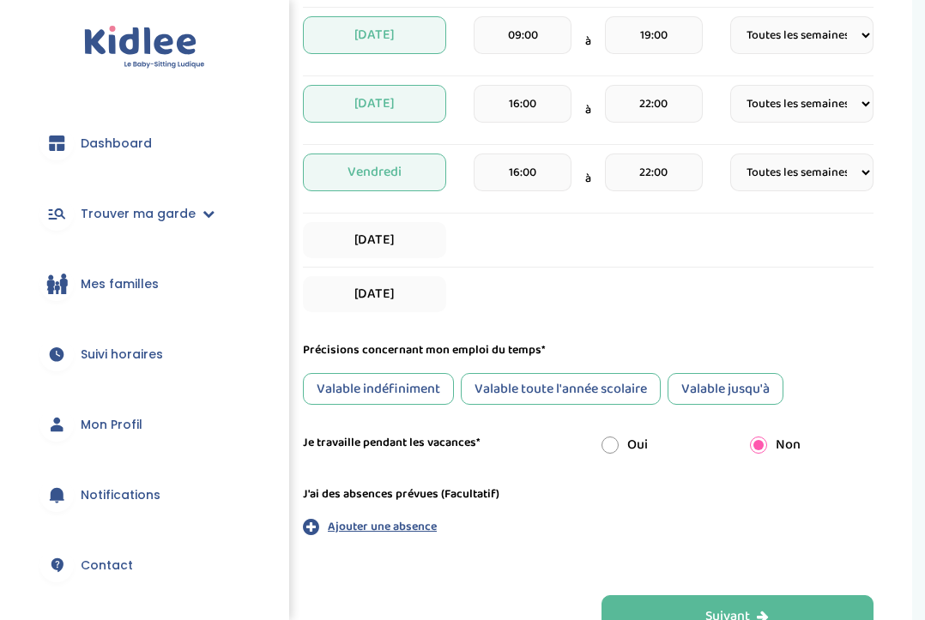
click at [507, 397] on div "Valable toute l'année scolaire" at bounding box center [561, 389] width 200 height 32
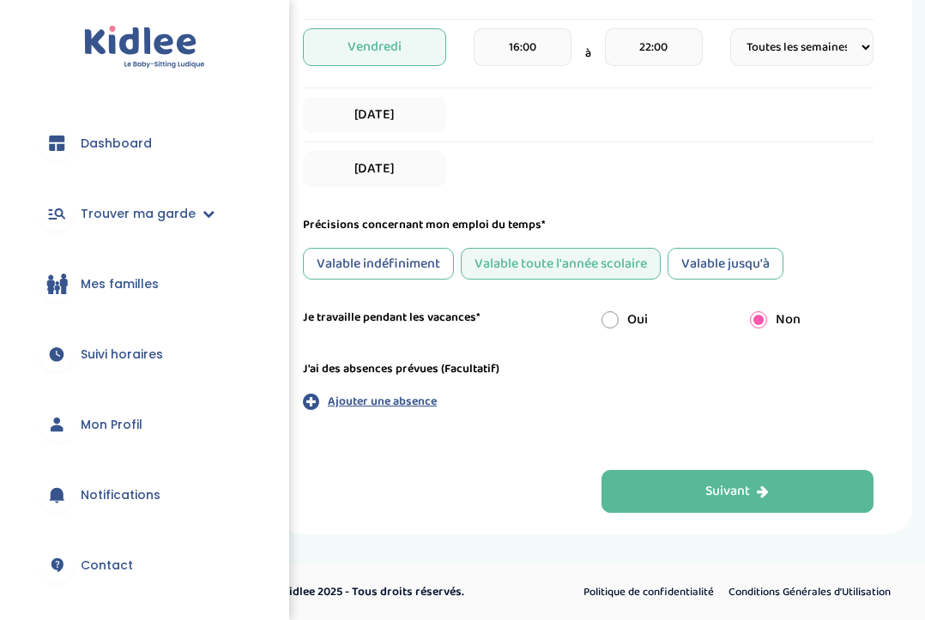
scroll to position [723, 0]
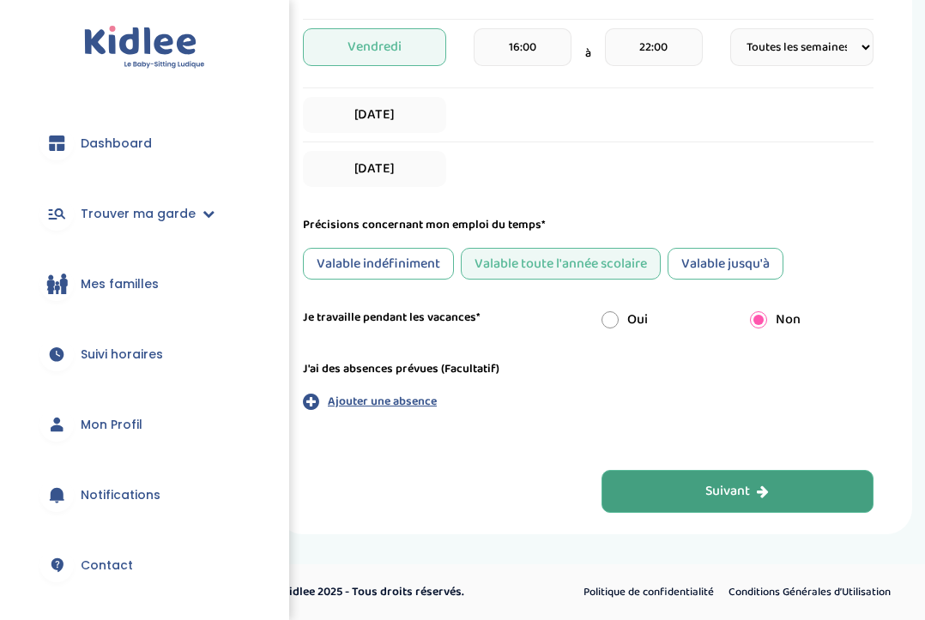
click at [687, 482] on button "Suivant" at bounding box center [737, 491] width 273 height 43
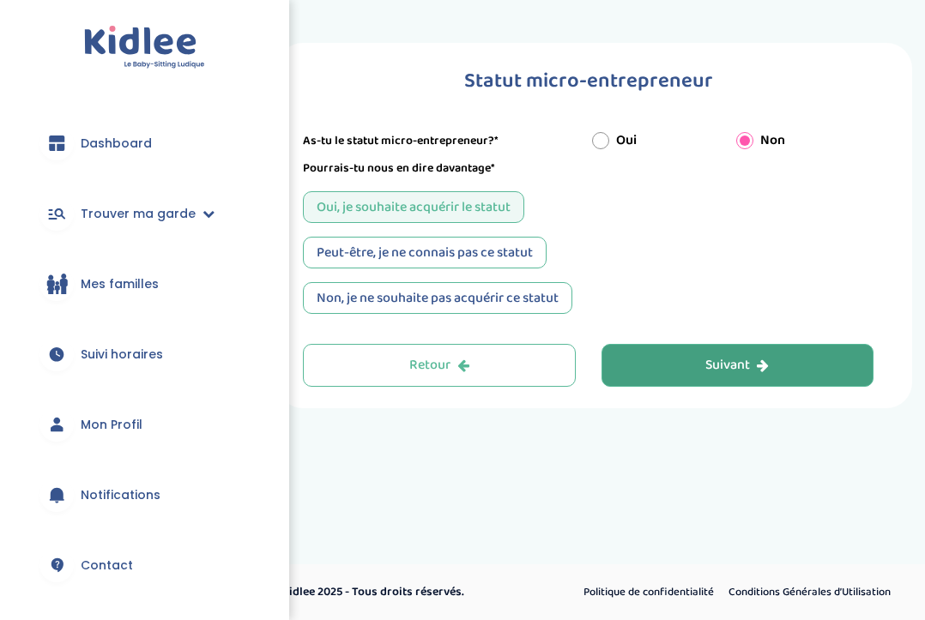
scroll to position [0, 0]
click at [661, 383] on button "Suivant" at bounding box center [737, 365] width 273 height 43
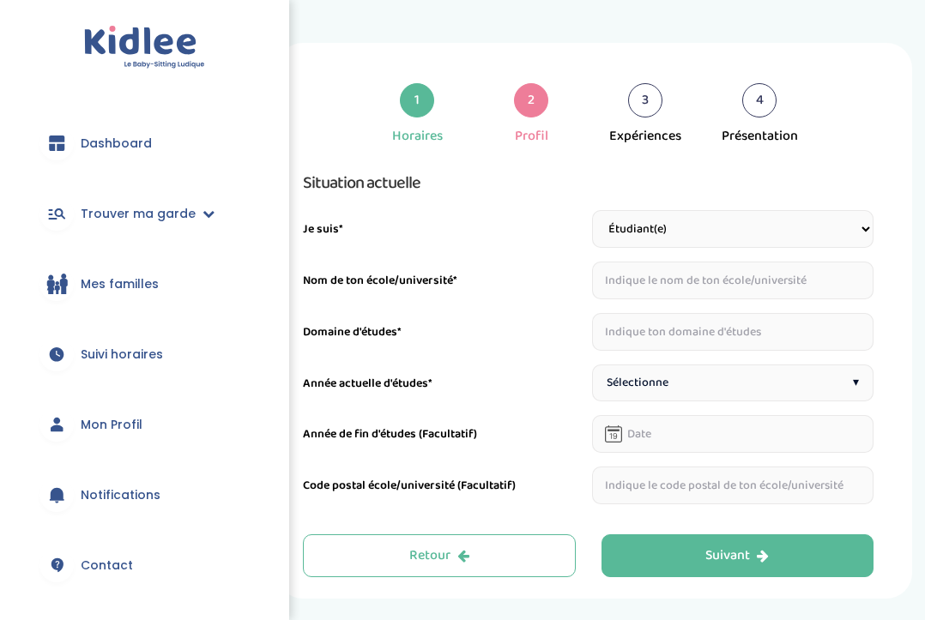
select select "5"
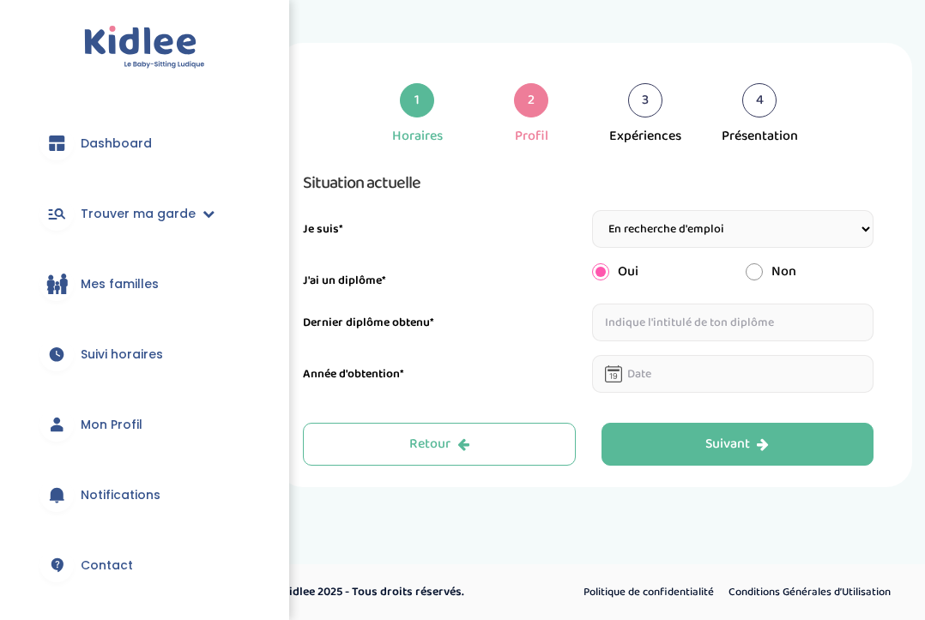
click at [635, 328] on input "text" at bounding box center [733, 323] width 282 height 38
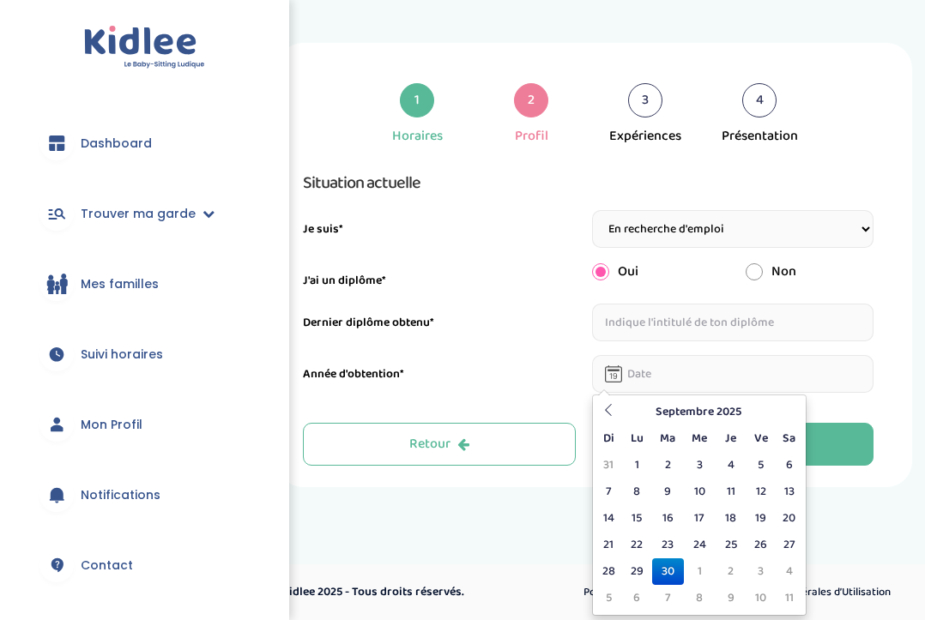
click at [641, 365] on input "text" at bounding box center [733, 374] width 282 height 38
click at [635, 327] on input "text" at bounding box center [733, 323] width 282 height 38
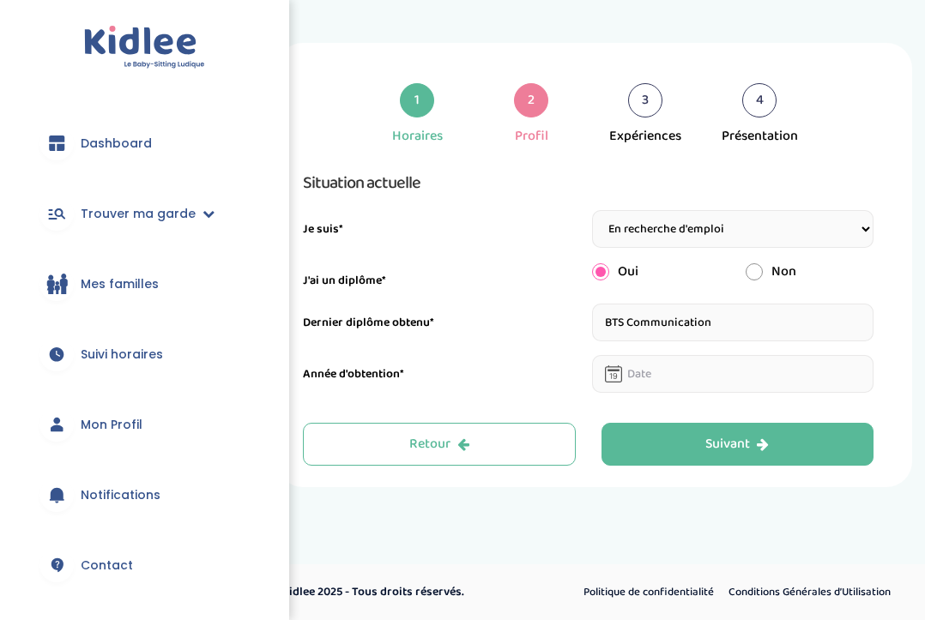
type input "BTS Communication"
click at [648, 376] on input "text" at bounding box center [733, 374] width 282 height 38
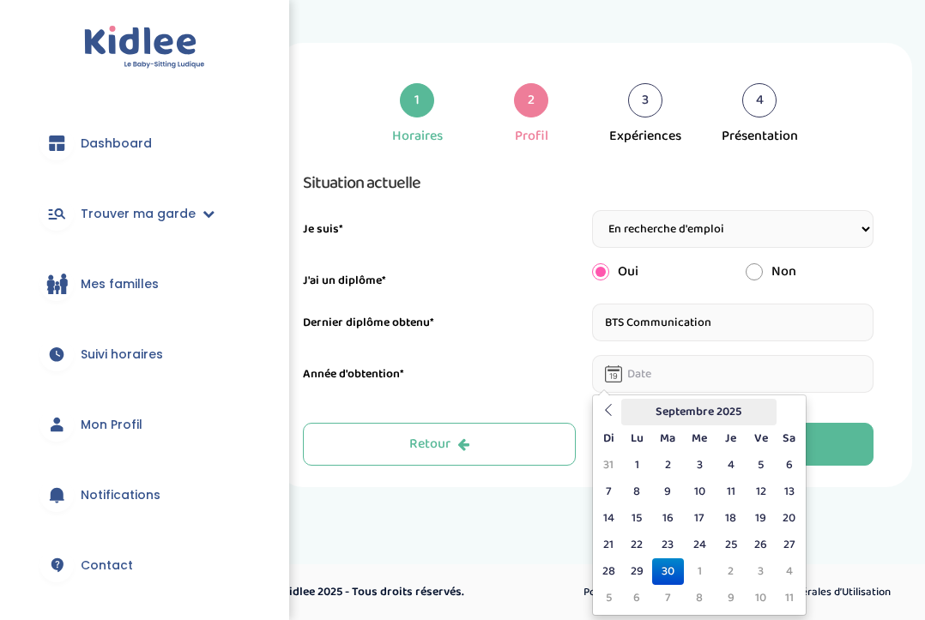
click at [662, 415] on th "Septembre 2025" at bounding box center [698, 412] width 154 height 27
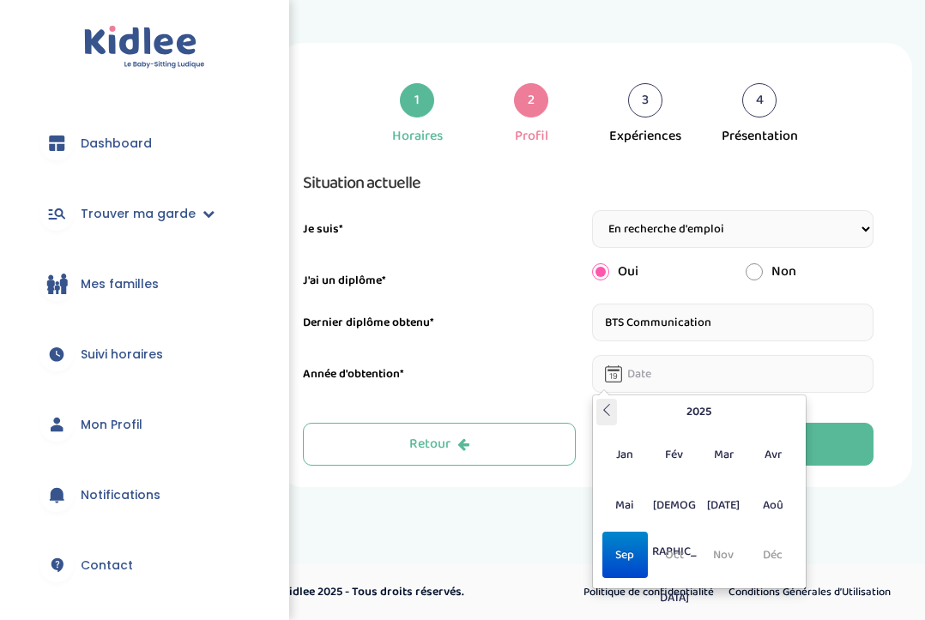
click at [606, 405] on icon at bounding box center [606, 410] width 12 height 12
click at [606, 406] on icon at bounding box center [606, 410] width 12 height 12
click at [686, 506] on span "[DEMOGRAPHIC_DATA]" at bounding box center [673, 505] width 45 height 46
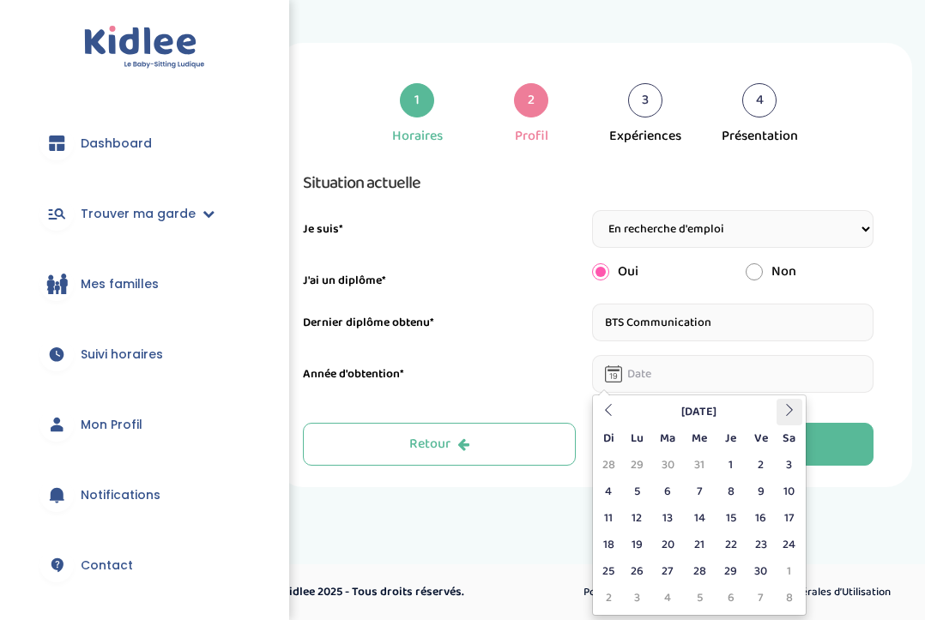
click at [783, 419] on th at bounding box center [789, 412] width 26 height 27
click at [639, 496] on td "3" at bounding box center [636, 492] width 30 height 27
type input "03-07-2023"
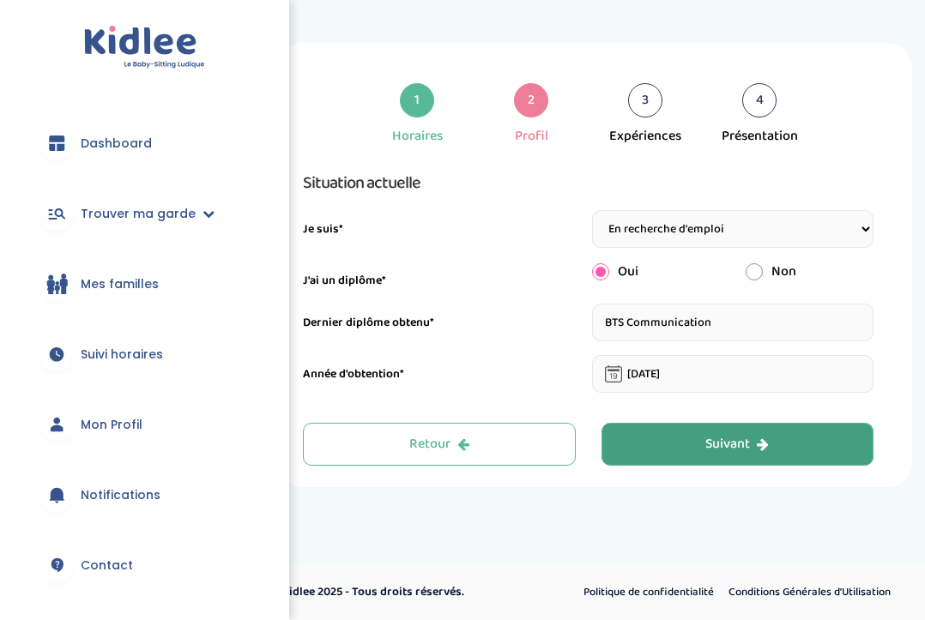
click at [667, 460] on button "Suivant" at bounding box center [737, 444] width 273 height 43
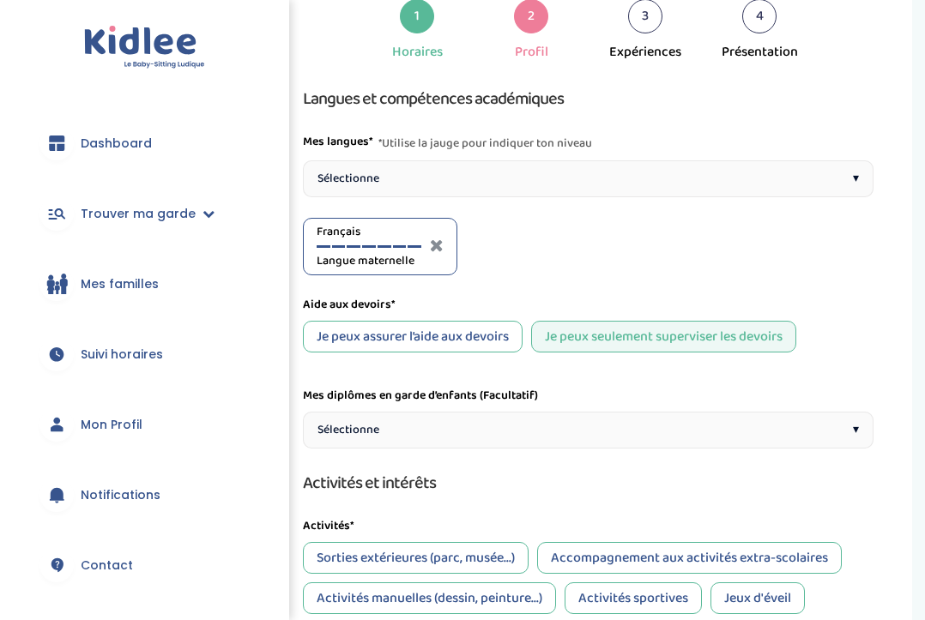
scroll to position [90, 0]
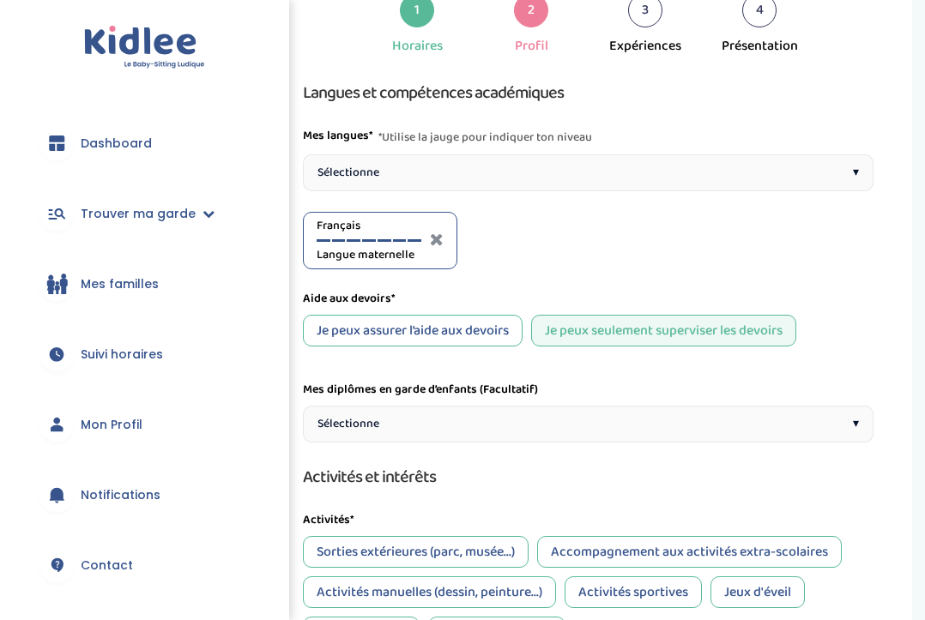
click at [419, 420] on div "Sélectionne ▾" at bounding box center [588, 424] width 570 height 37
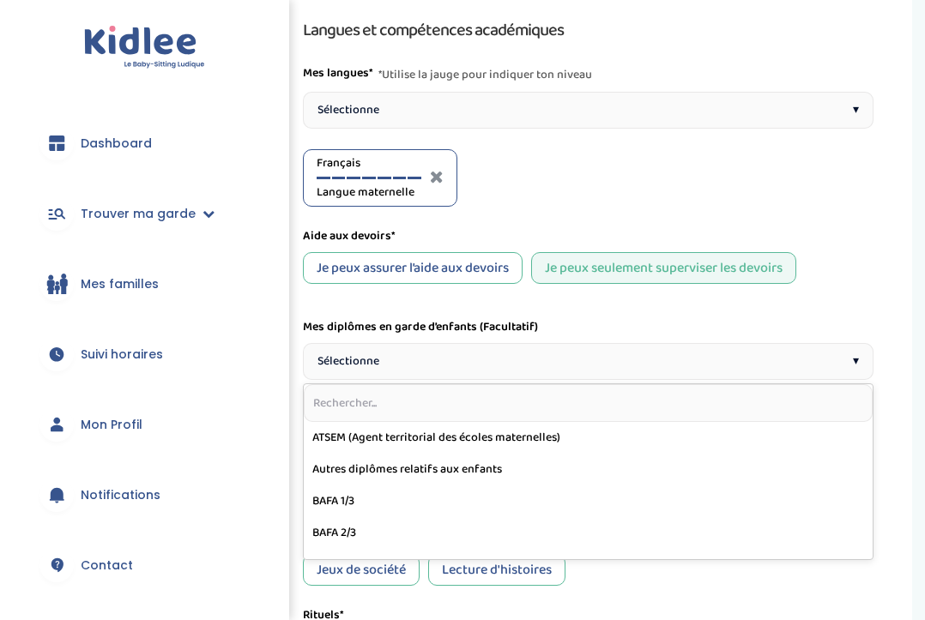
scroll to position [160, 0]
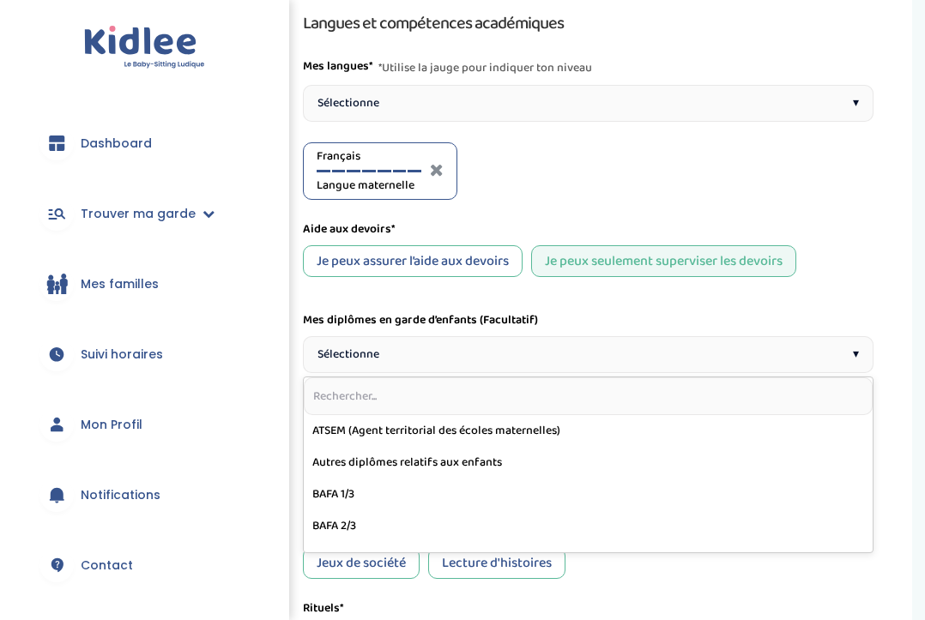
click at [486, 317] on label "Mes diplômes en garde d’enfants (Facultatif)" at bounding box center [420, 320] width 235 height 18
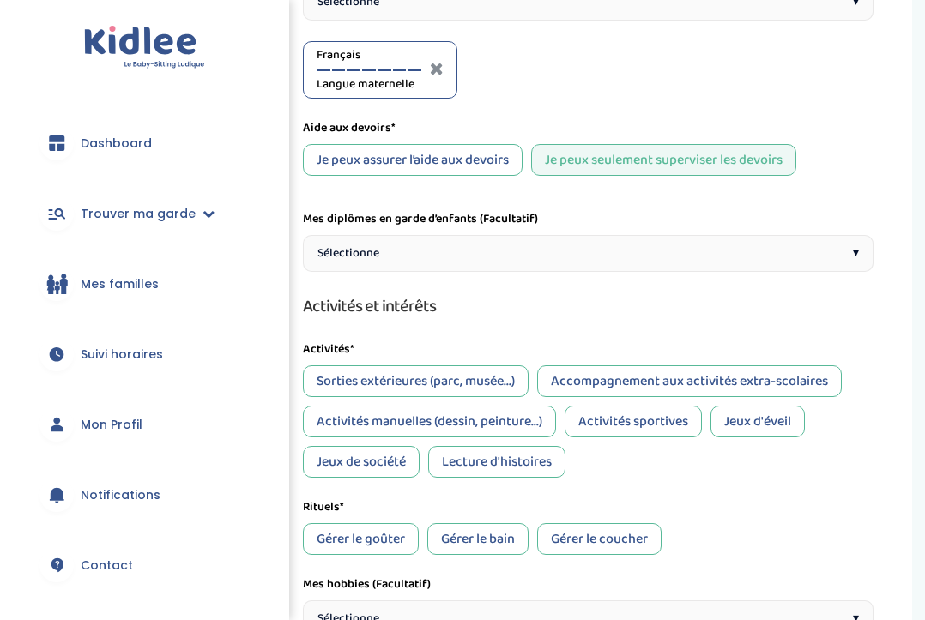
scroll to position [268, 0]
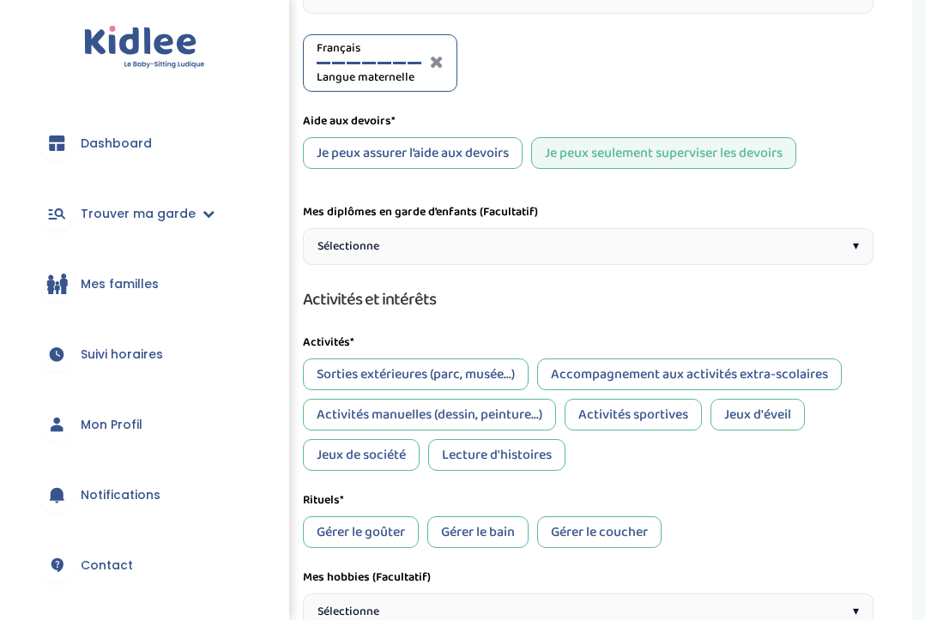
click at [370, 376] on div "Sorties extérieures (parc, musée...)" at bounding box center [416, 375] width 226 height 32
click at [391, 421] on div "Activités manuelles (dessin, peinture...)" at bounding box center [429, 415] width 253 height 32
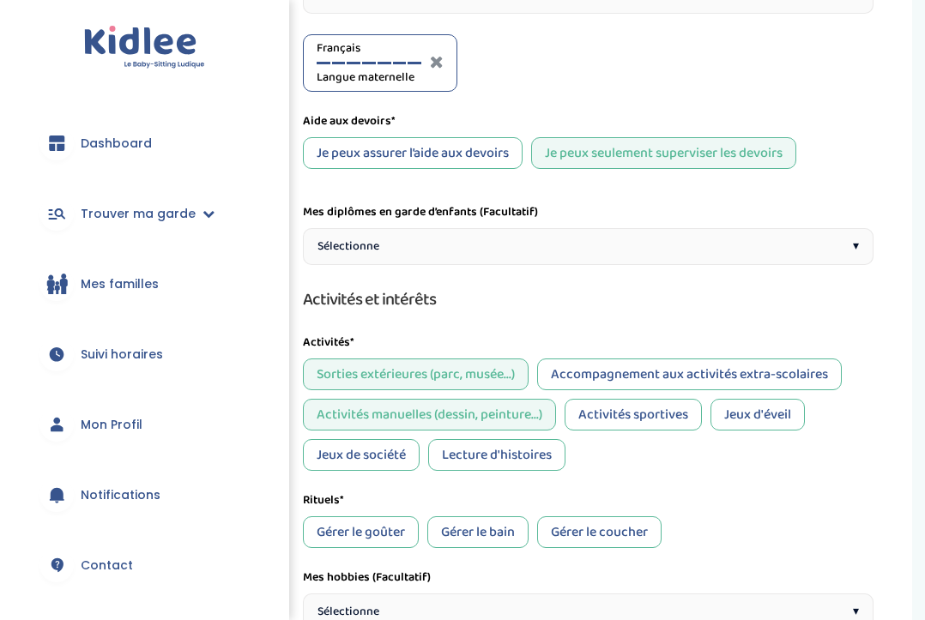
click at [687, 373] on div "Accompagnement aux activités extra-scolaires" at bounding box center [689, 375] width 305 height 32
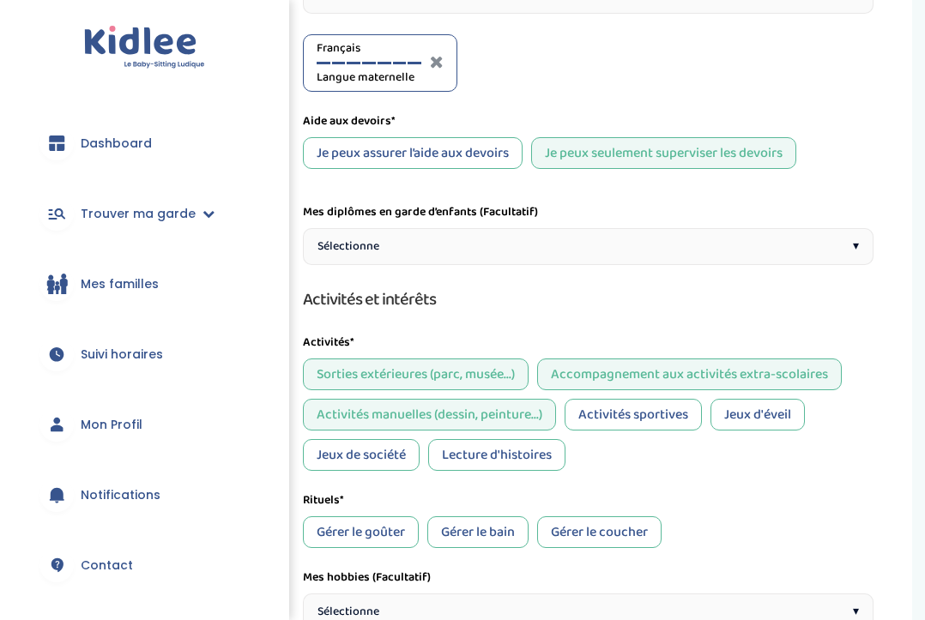
click at [370, 451] on div "Jeux de société" at bounding box center [361, 455] width 117 height 32
click at [498, 450] on div "Lecture d'histoires" at bounding box center [496, 455] width 137 height 32
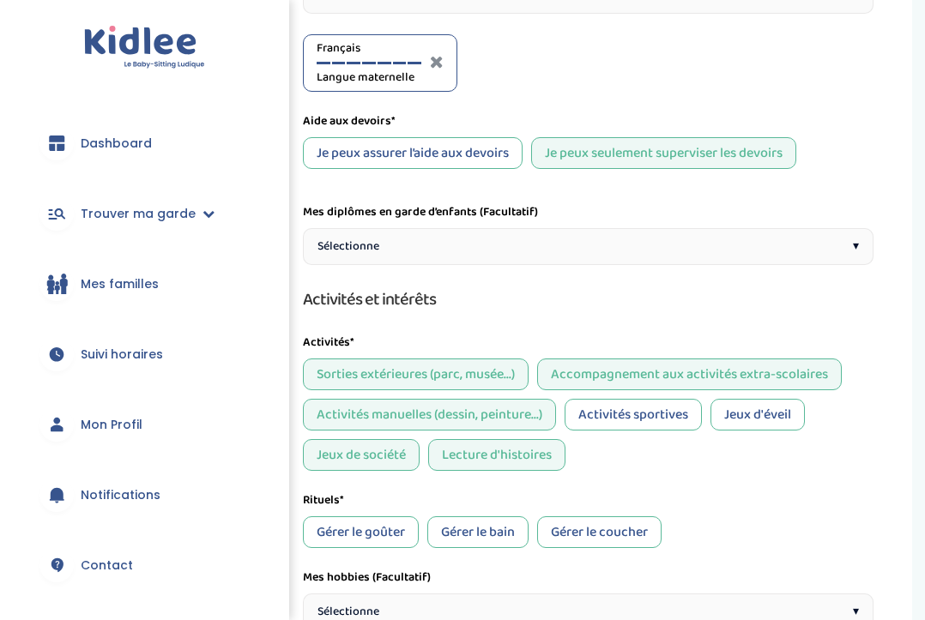
click at [606, 413] on div "Activités sportives" at bounding box center [632, 415] width 137 height 32
click at [736, 407] on div "Jeux d'éveil" at bounding box center [757, 415] width 94 height 32
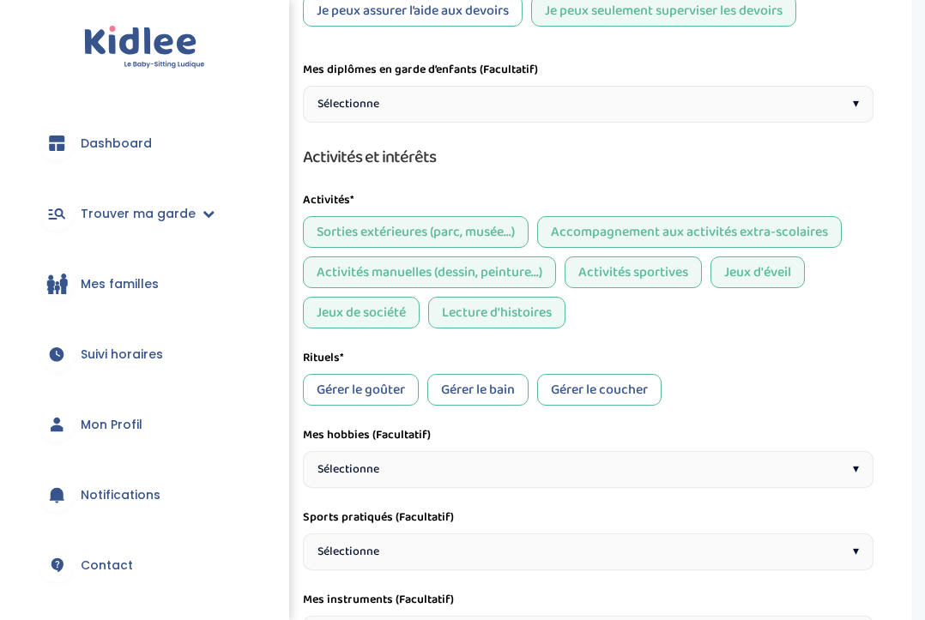
scroll to position [437, 0]
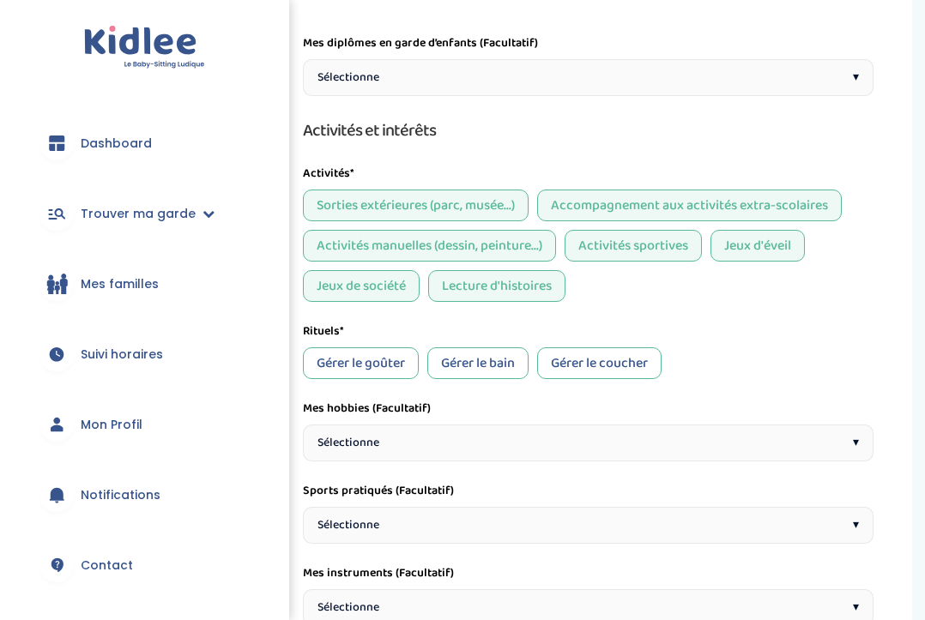
click at [382, 358] on div "Gérer le goûter" at bounding box center [361, 363] width 116 height 32
click at [463, 374] on div "Gérer le bain" at bounding box center [477, 363] width 101 height 32
click at [569, 376] on div "Gérer le coucher" at bounding box center [599, 363] width 124 height 32
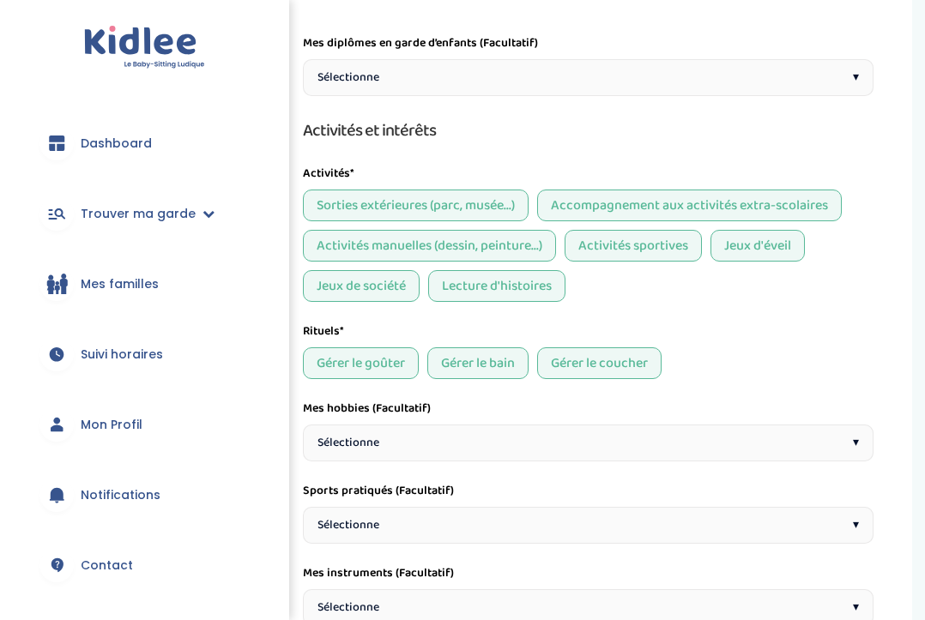
scroll to position [483, 0]
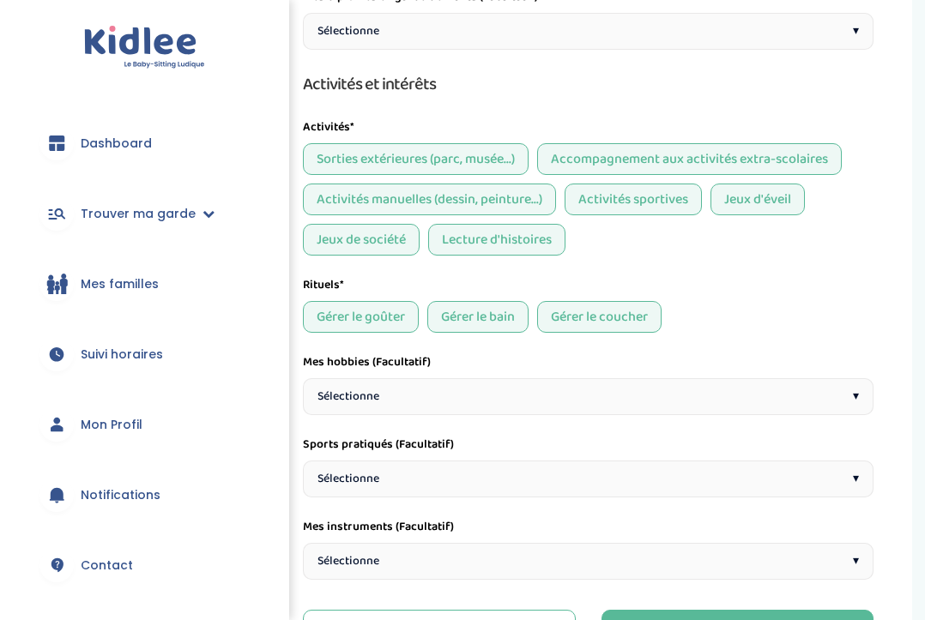
click at [384, 387] on div "Sélectionne ▾" at bounding box center [588, 396] width 570 height 37
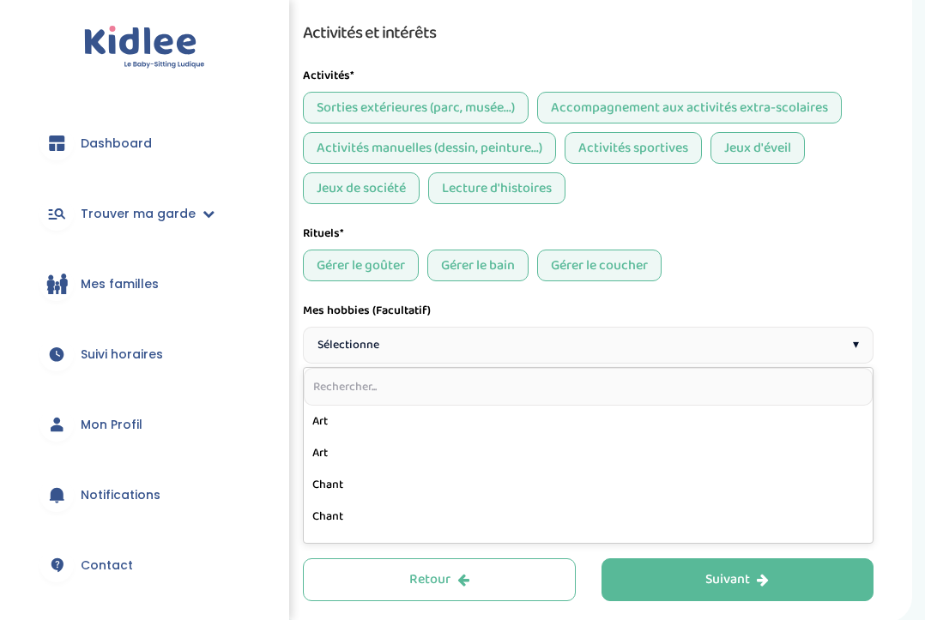
scroll to position [562, 0]
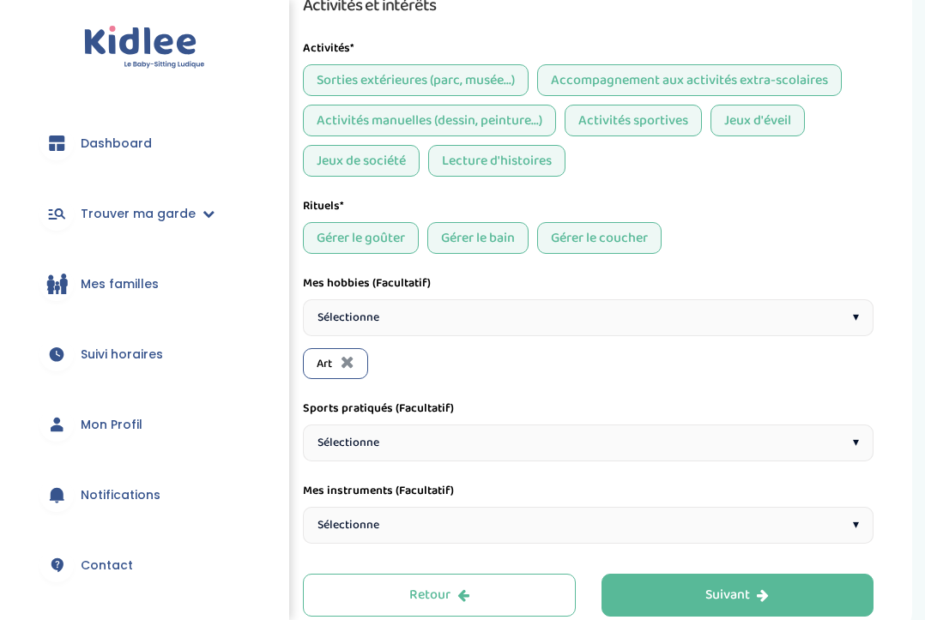
click at [373, 324] on span "Sélectionne" at bounding box center [348, 318] width 62 height 18
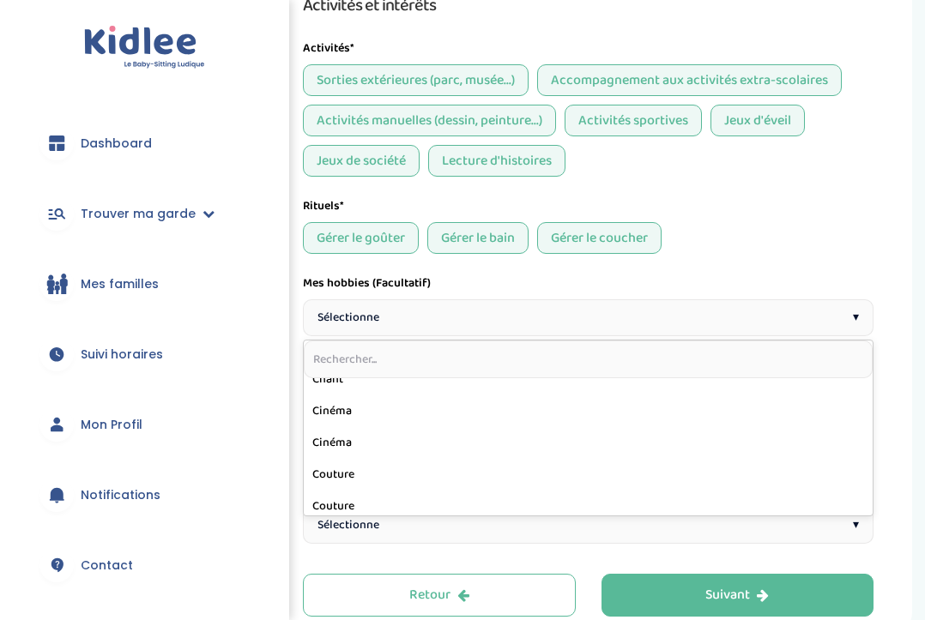
scroll to position [84, 0]
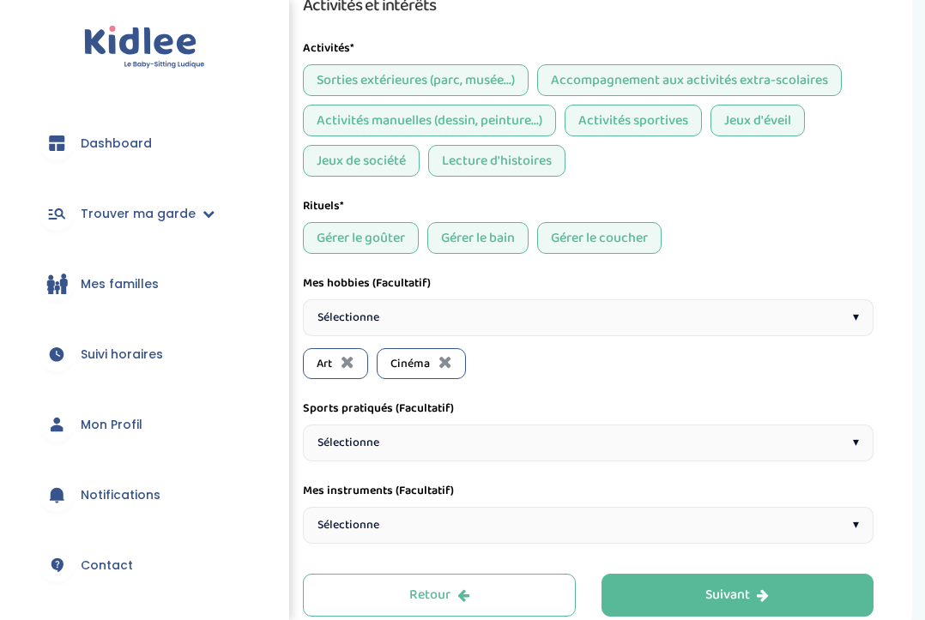
click at [405, 333] on div "Sélectionne ▾" at bounding box center [588, 317] width 570 height 37
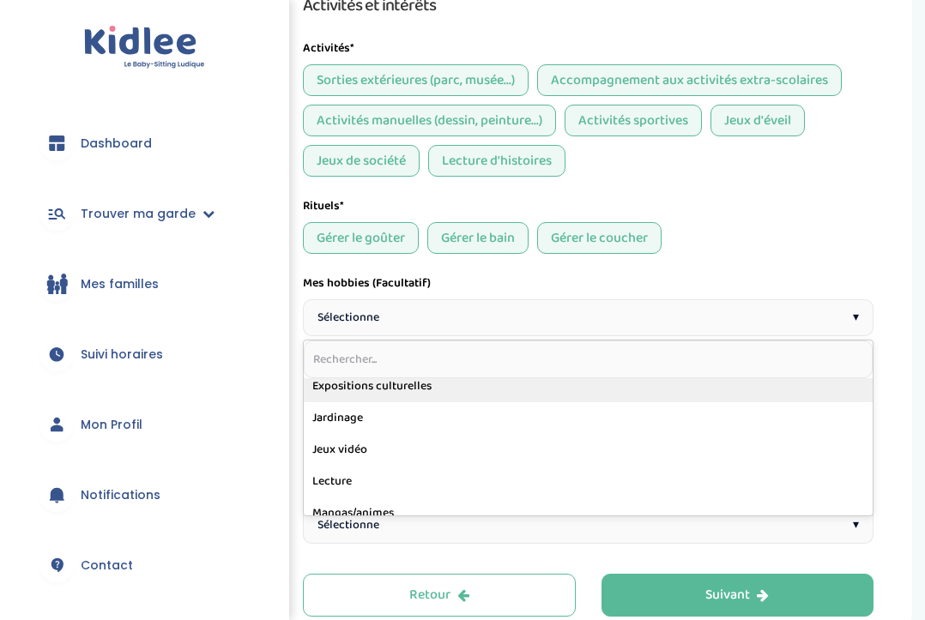
scroll to position [489, 0]
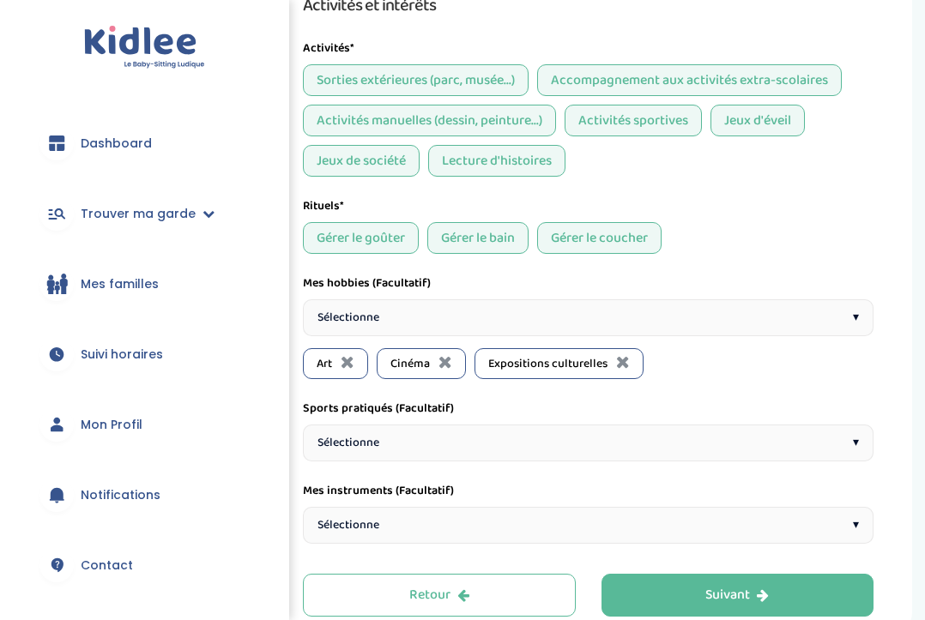
click at [398, 322] on div "Sélectionne ▾" at bounding box center [588, 317] width 570 height 37
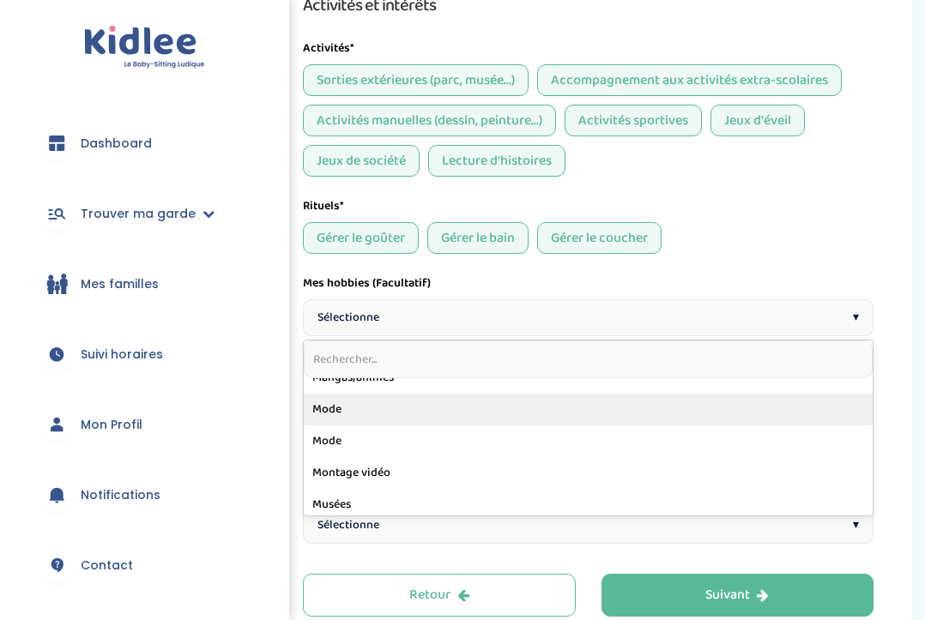
scroll to position [633, 0]
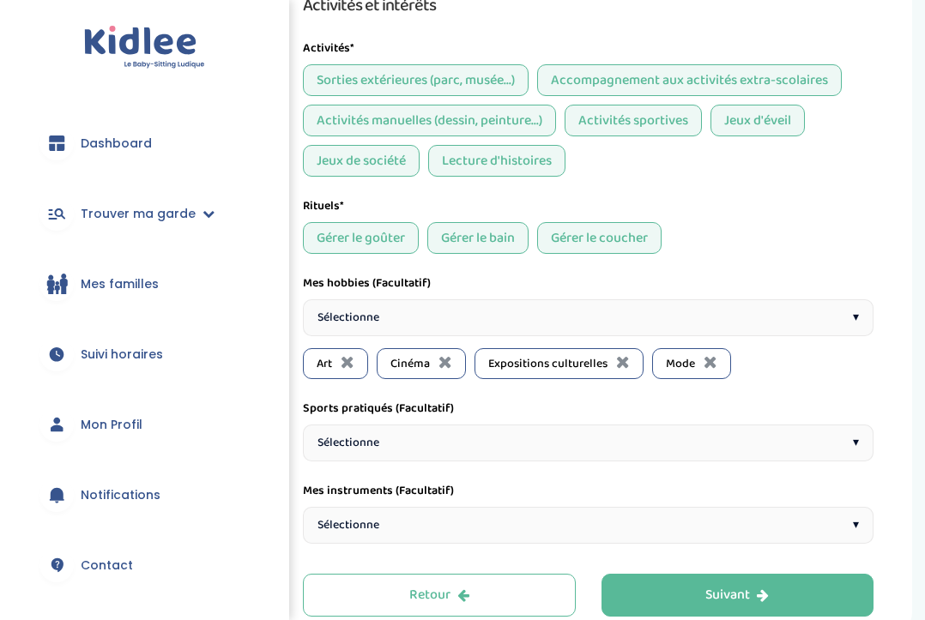
click at [393, 326] on div "Sélectionne ▾" at bounding box center [588, 317] width 570 height 37
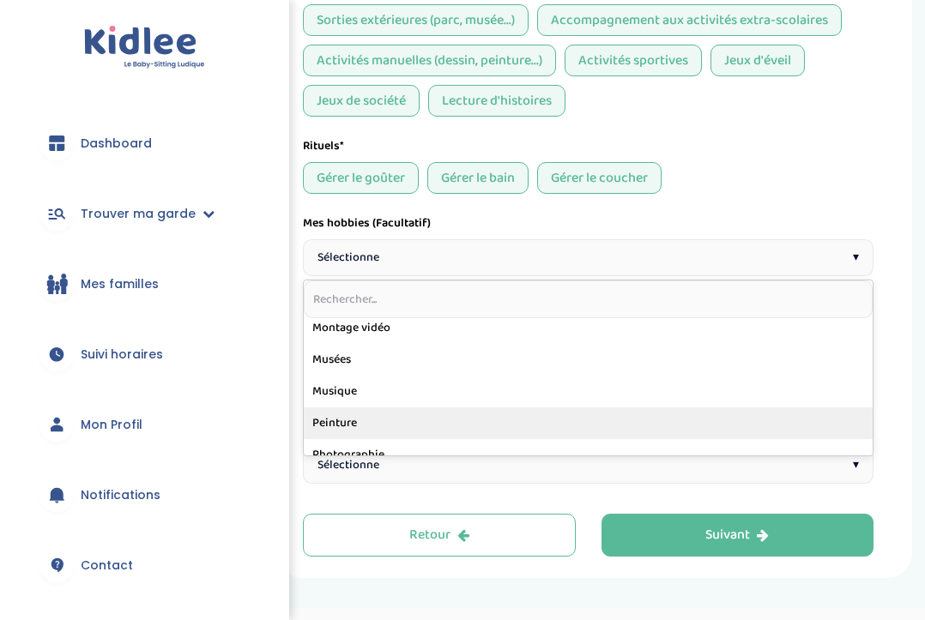
scroll to position [671, 0]
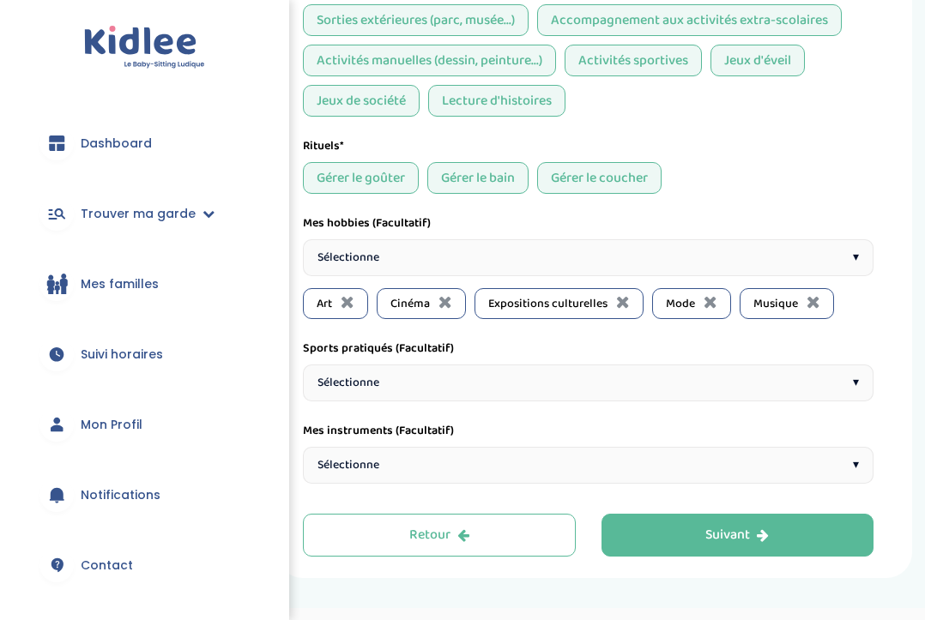
click at [365, 395] on div "Sélectionne ▾" at bounding box center [588, 383] width 570 height 37
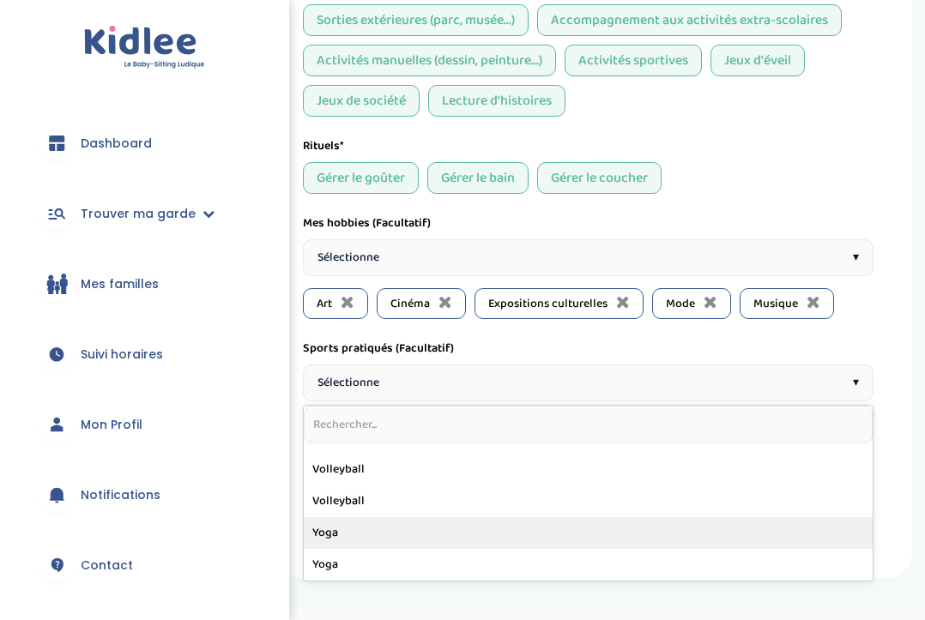
scroll to position [720, 0]
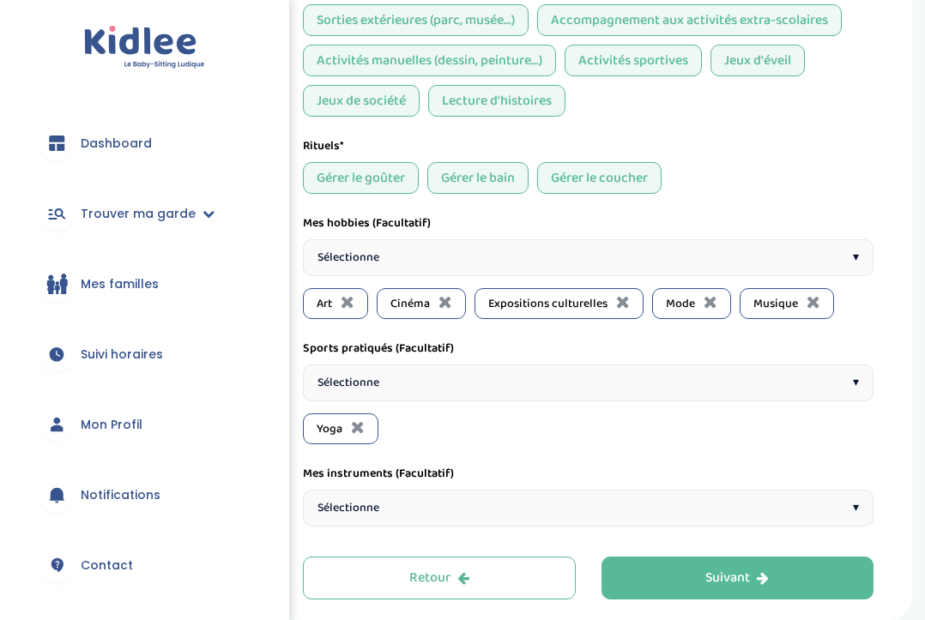
click at [341, 501] on span "Sélectionne" at bounding box center [348, 508] width 62 height 18
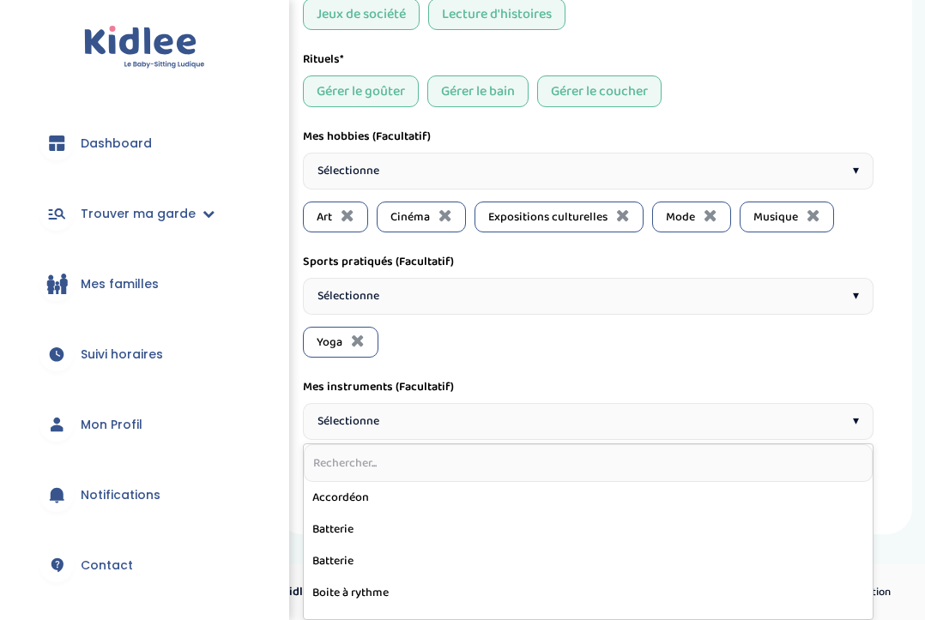
scroll to position [709, 0]
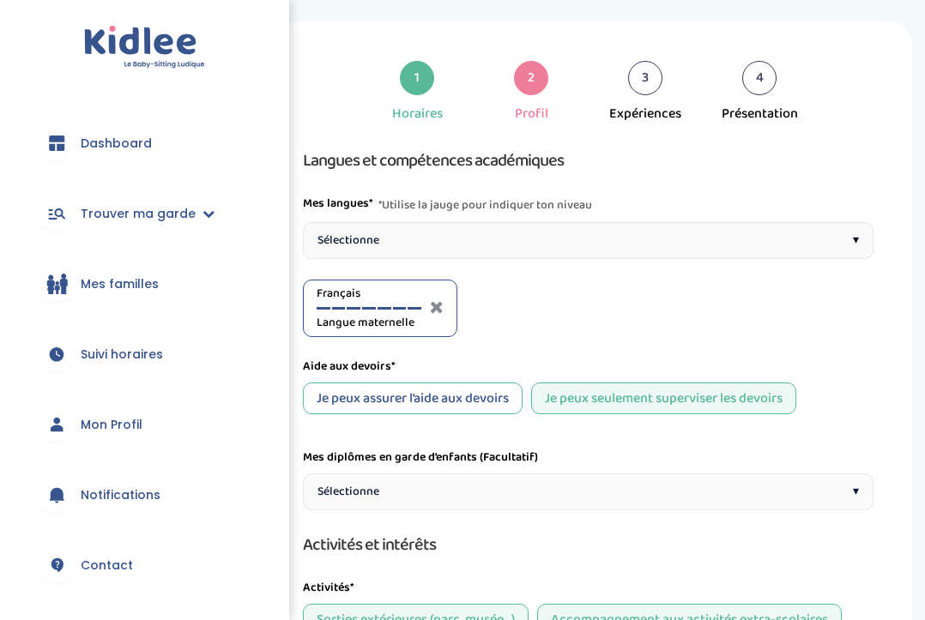
scroll to position [21, 0]
click at [419, 480] on div "Sélectionne ▾" at bounding box center [588, 492] width 570 height 37
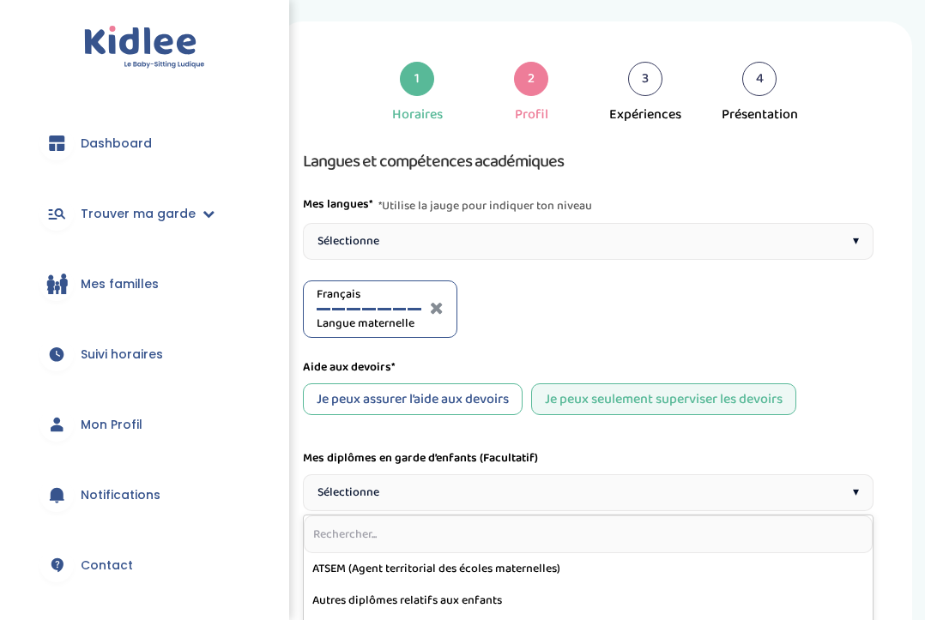
click at [534, 306] on div "Français Langue maternelle" at bounding box center [588, 309] width 570 height 57
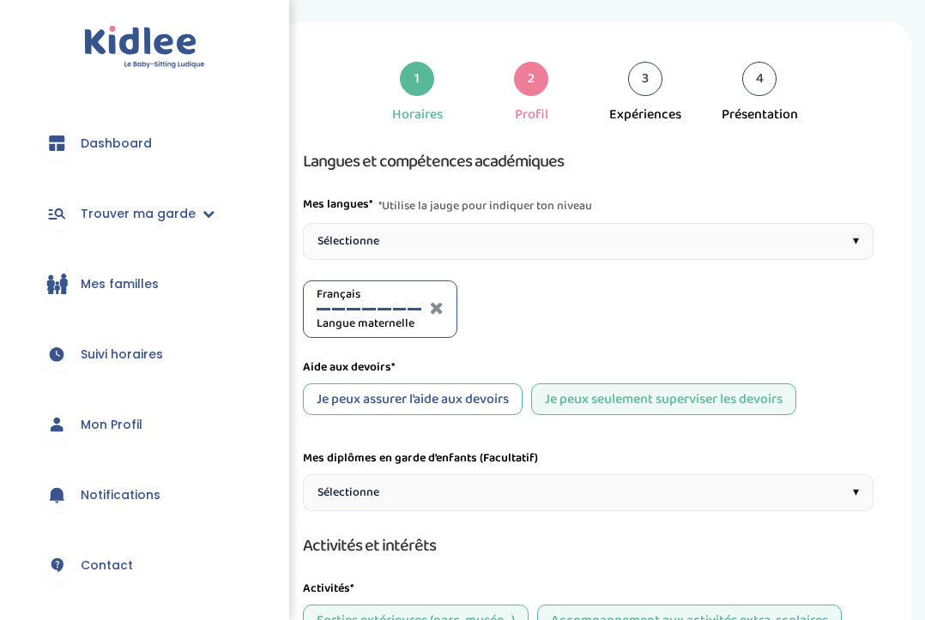
click at [371, 241] on span "Sélectionne" at bounding box center [348, 241] width 62 height 18
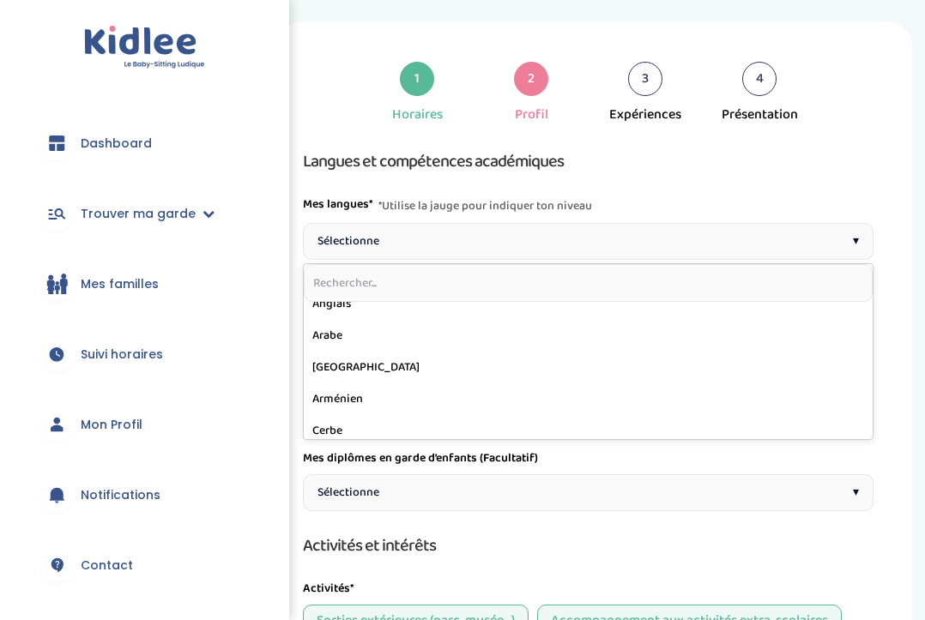
scroll to position [46, 0]
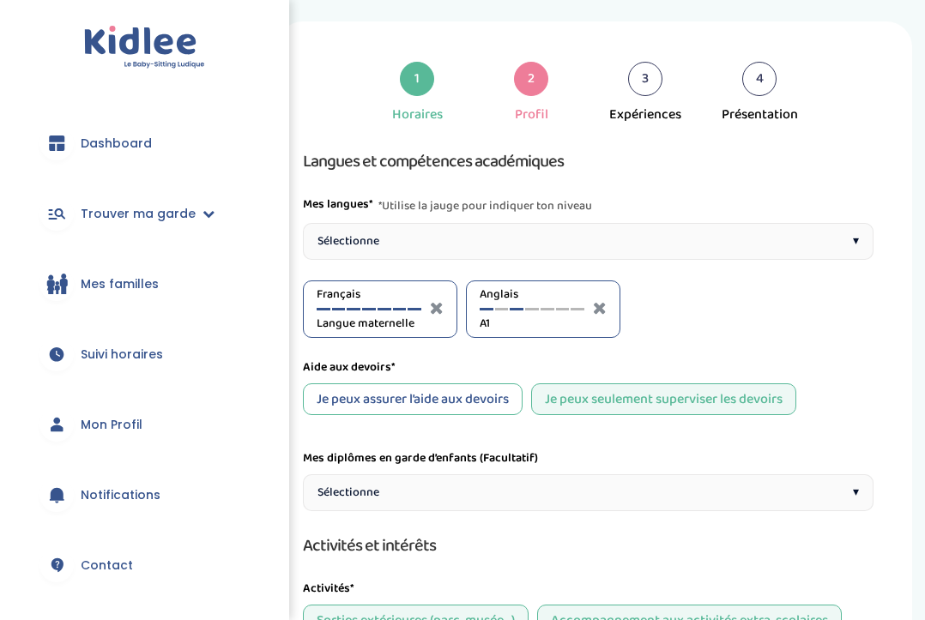
click at [515, 309] on div at bounding box center [517, 309] width 14 height 3
click at [368, 234] on span "Sélectionne" at bounding box center [348, 241] width 62 height 18
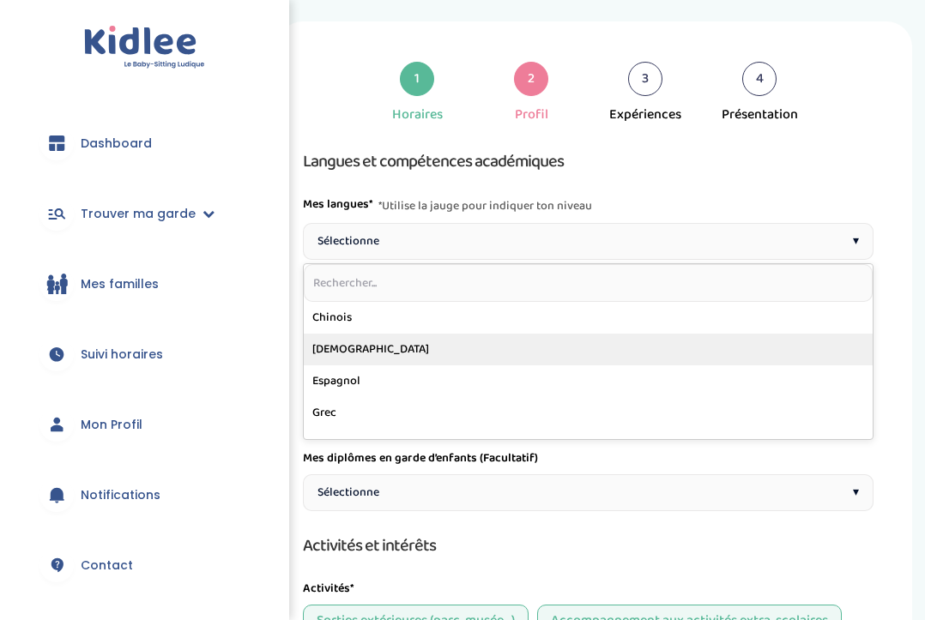
scroll to position [188, 0]
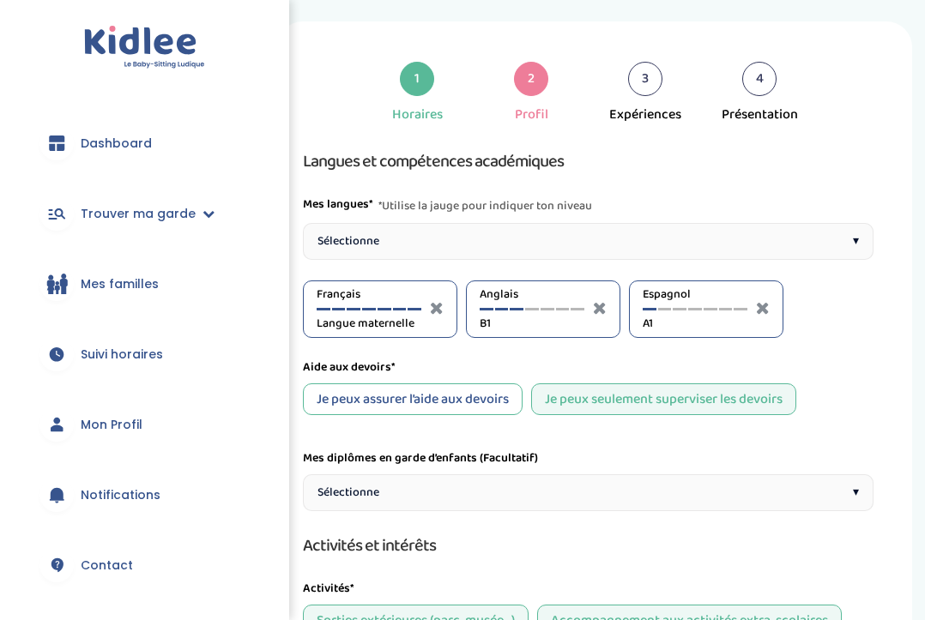
click at [664, 311] on div "Espagnol A1" at bounding box center [695, 309] width 105 height 47
click at [668, 307] on div "Espagnol A1" at bounding box center [695, 309] width 105 height 47
click at [662, 310] on div at bounding box center [665, 309] width 14 height 3
click at [532, 310] on div at bounding box center [532, 309] width 14 height 3
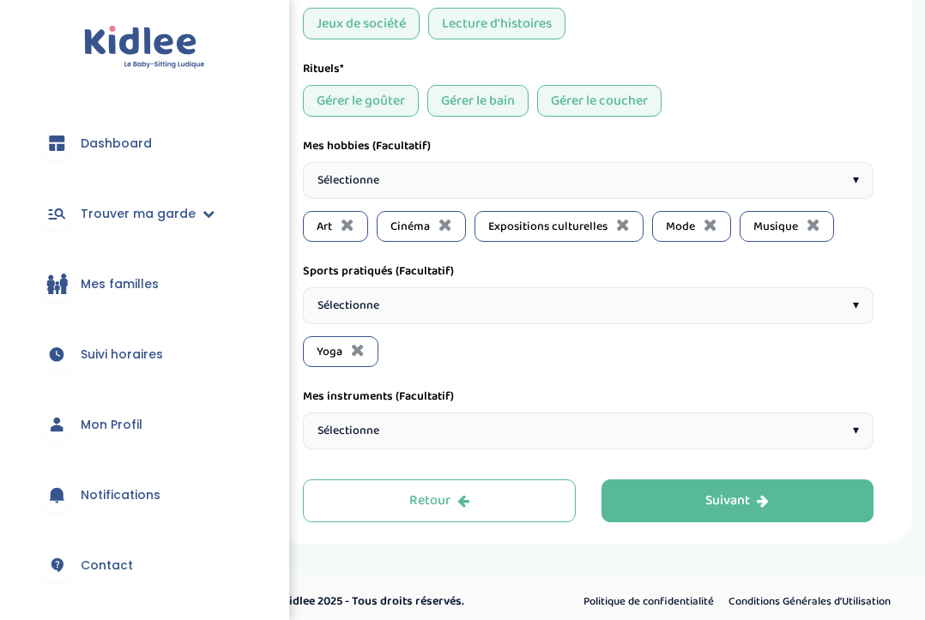
scroll to position [709, 0]
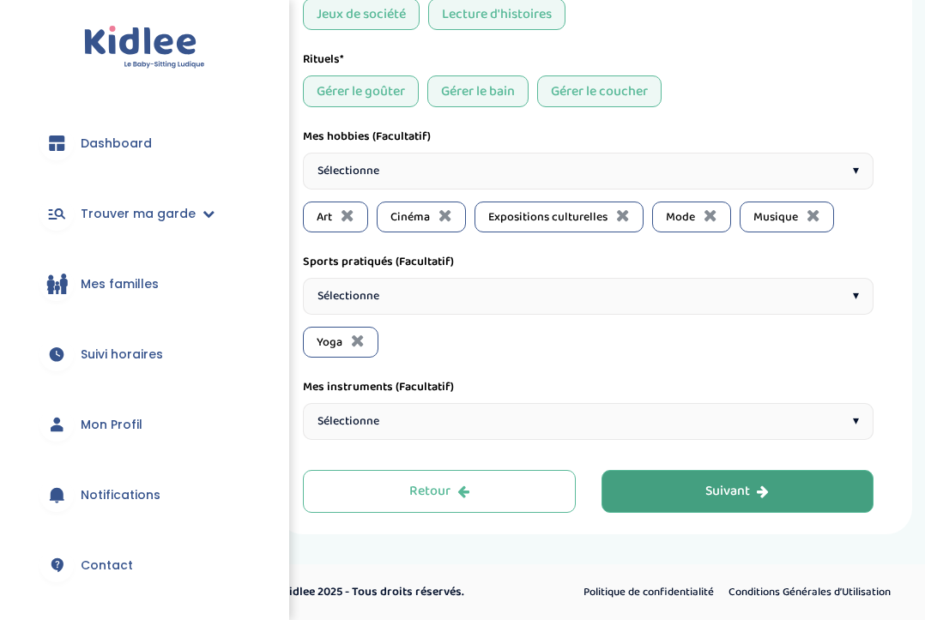
click at [668, 482] on button "Suivant" at bounding box center [737, 491] width 273 height 43
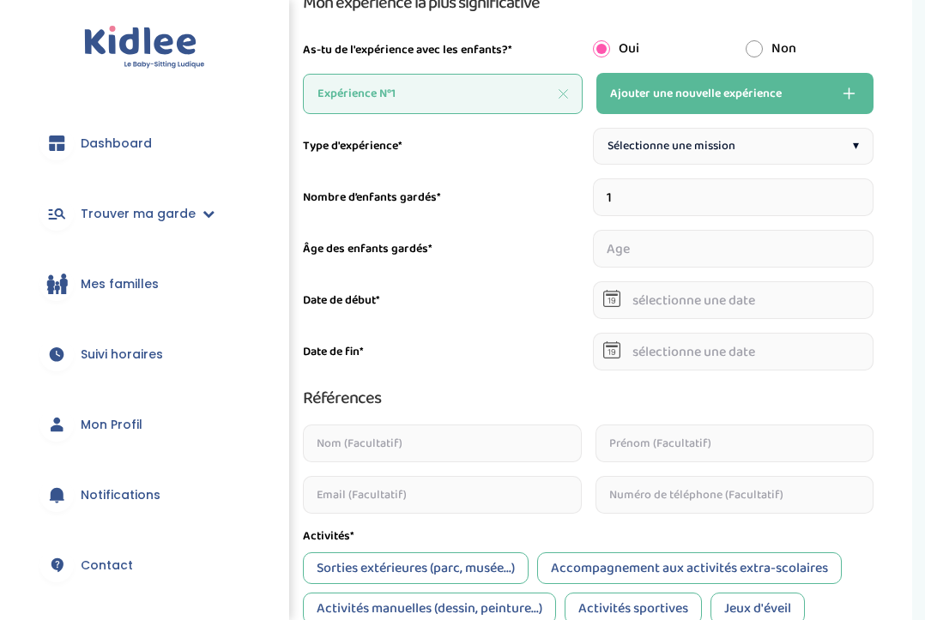
scroll to position [64, 0]
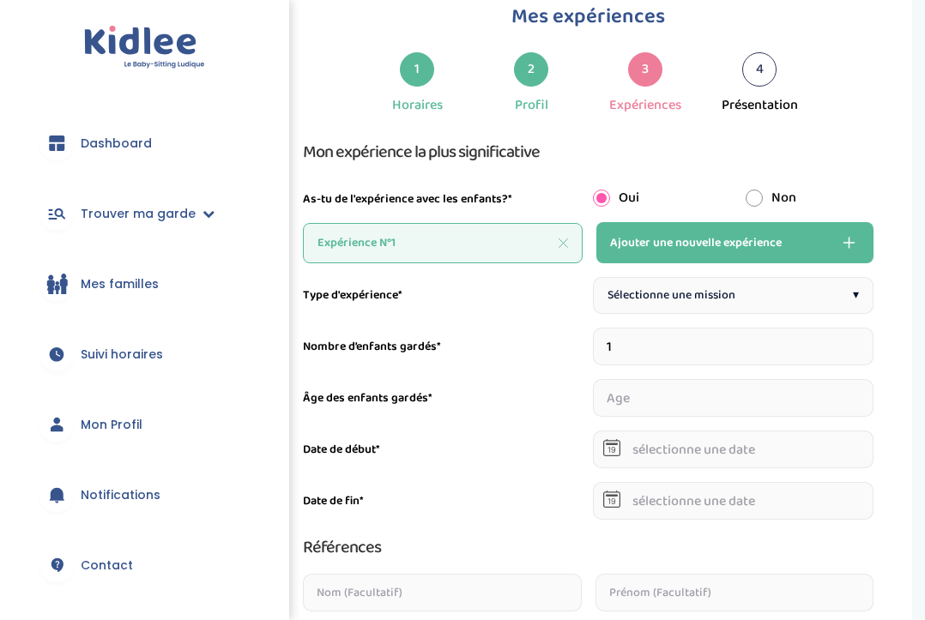
click at [657, 250] on span "Ajouter une nouvelle expérience" at bounding box center [696, 242] width 172 height 21
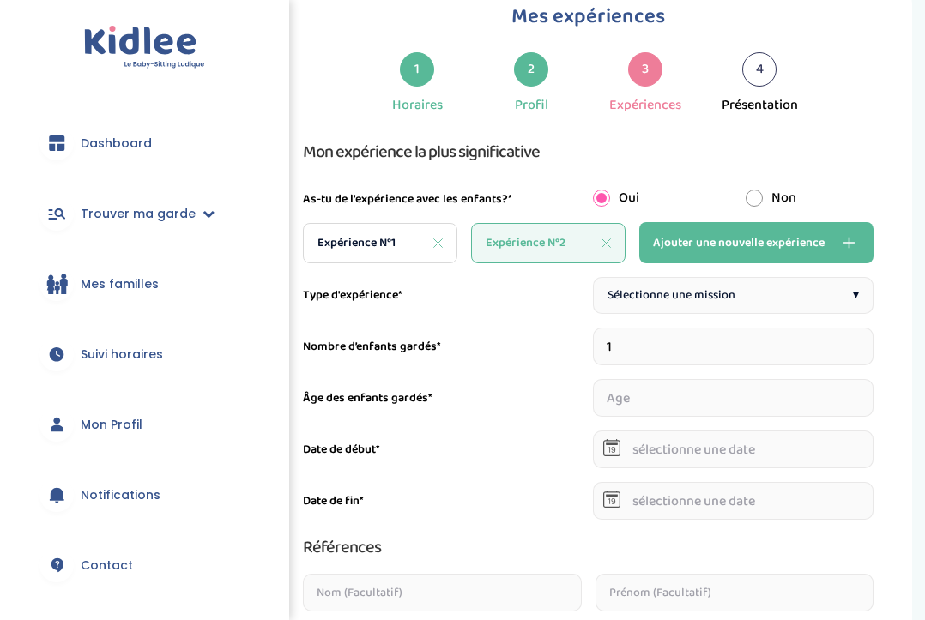
click at [361, 240] on span "Expérience N°1" at bounding box center [356, 243] width 78 height 18
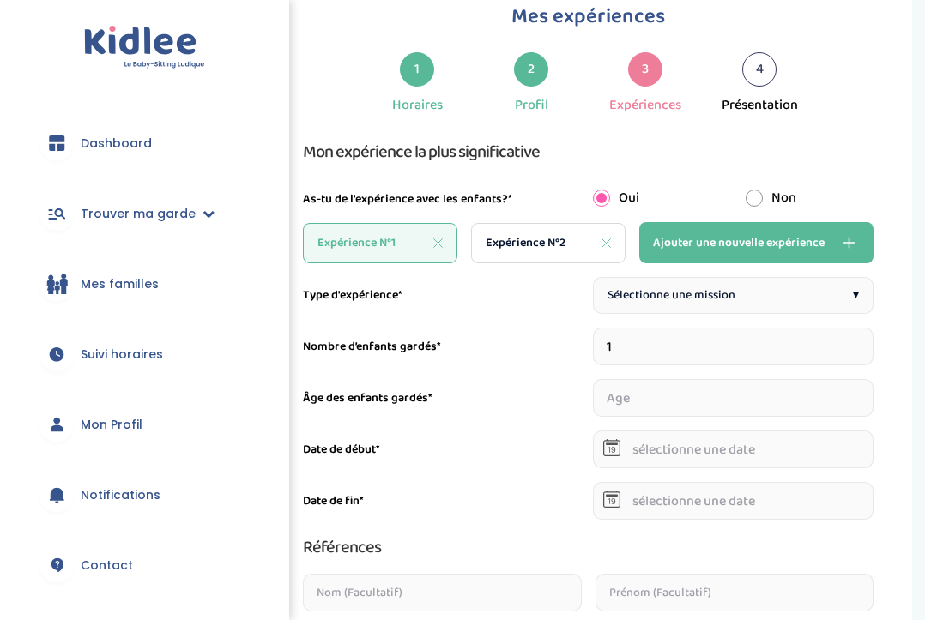
click at [660, 288] on span "Sélectionne une mission" at bounding box center [671, 296] width 128 height 18
click at [637, 345] on input "1" at bounding box center [733, 347] width 281 height 38
click at [627, 407] on input "number" at bounding box center [733, 398] width 281 height 38
type input "1"
click at [647, 441] on input "text" at bounding box center [733, 450] width 281 height 38
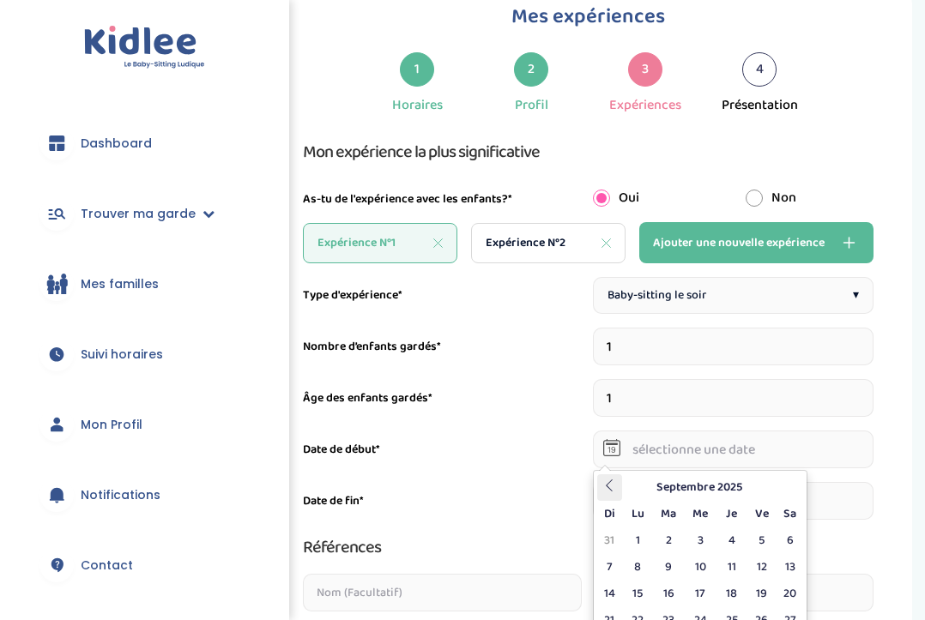
click at [603, 483] on th at bounding box center [610, 487] width 26 height 27
click at [679, 477] on th "Juin 2025" at bounding box center [699, 487] width 154 height 27
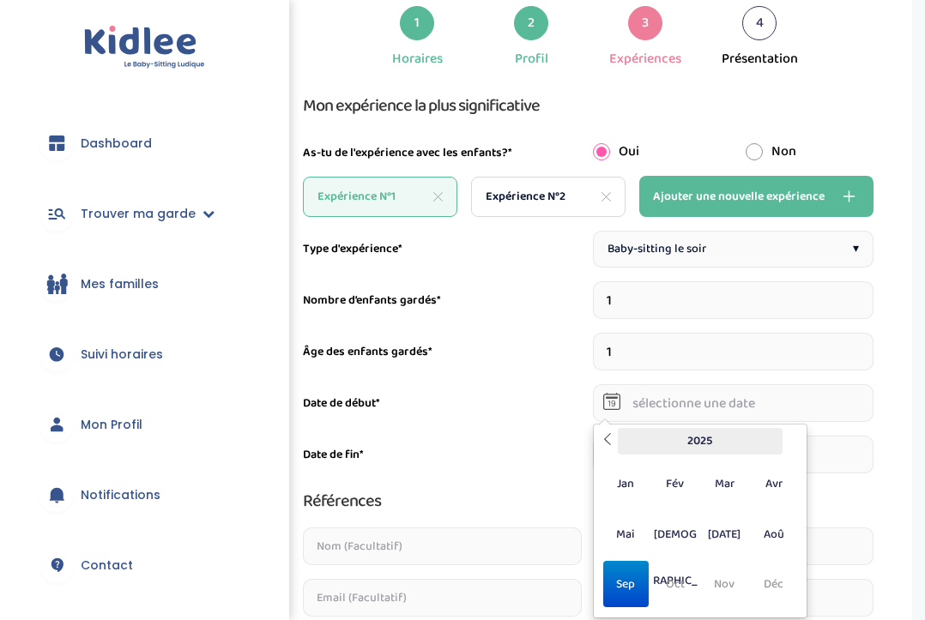
scroll to position [113, 0]
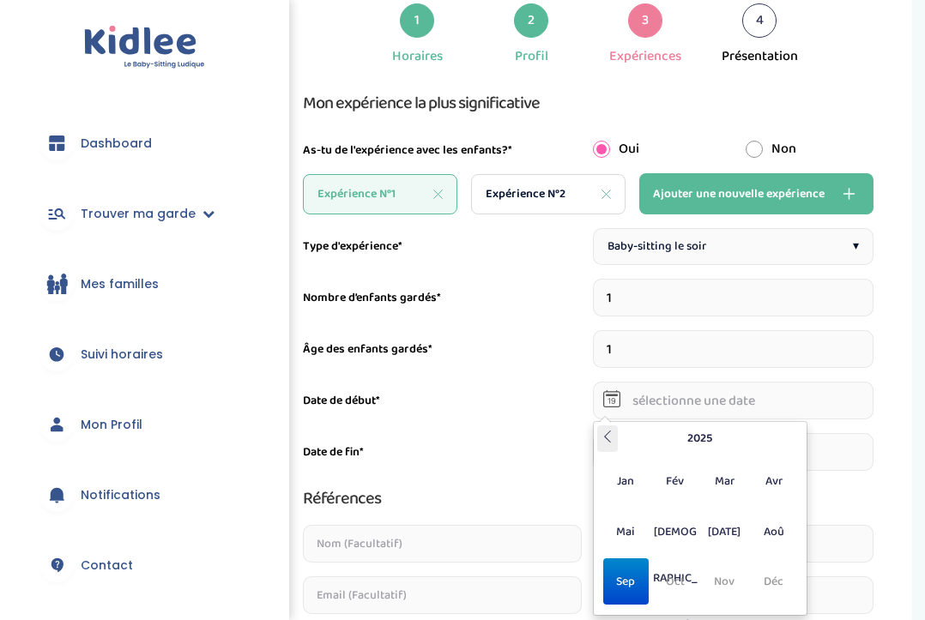
click at [612, 445] on th at bounding box center [607, 438] width 21 height 27
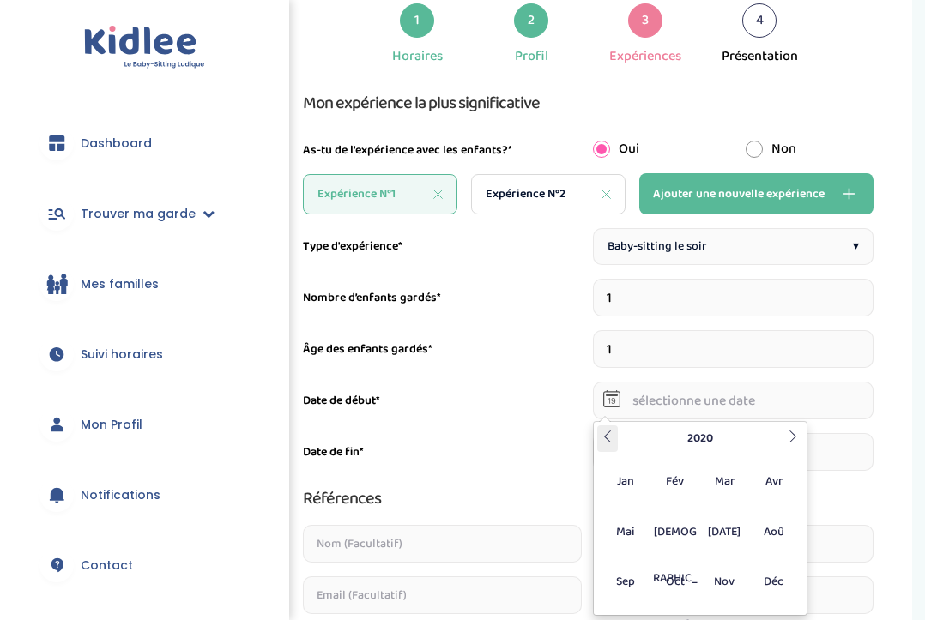
click at [612, 445] on th at bounding box center [607, 438] width 21 height 27
click at [635, 483] on span "Jan" at bounding box center [625, 481] width 45 height 46
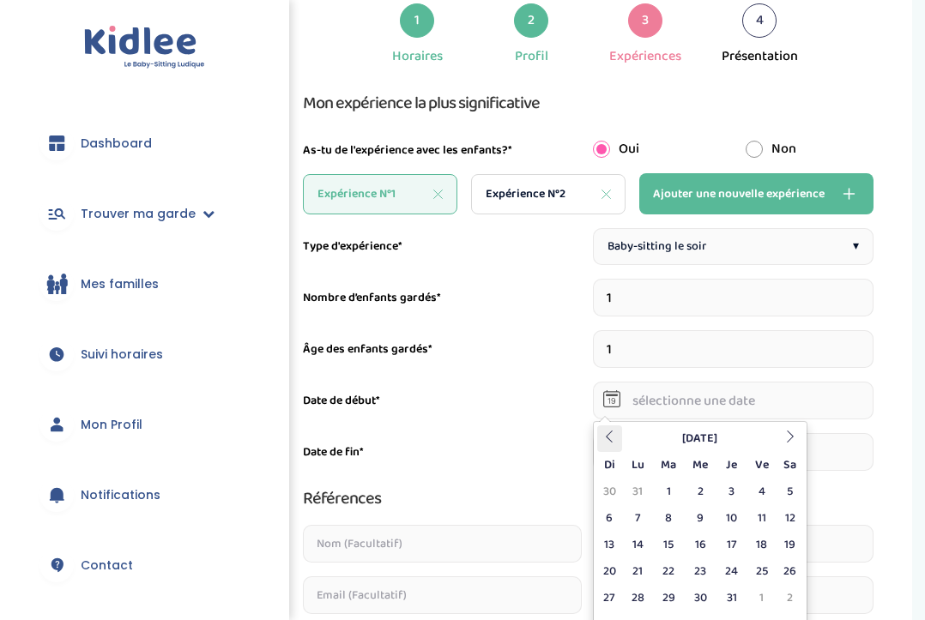
click at [619, 444] on th at bounding box center [610, 438] width 26 height 27
click at [784, 436] on icon at bounding box center [790, 437] width 12 height 12
click at [701, 511] on td "6" at bounding box center [701, 518] width 32 height 27
type input "06-02-2019"
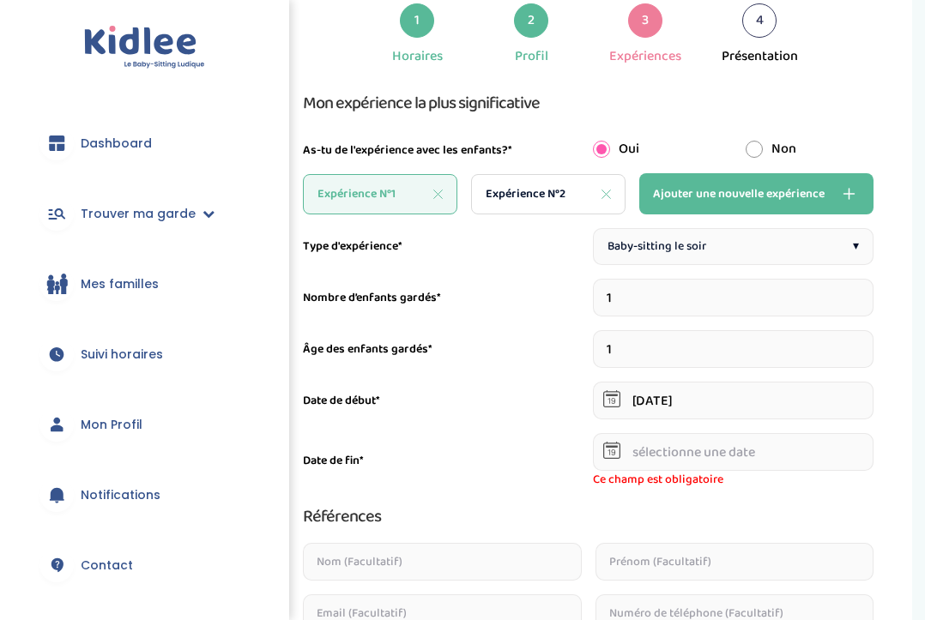
click at [647, 448] on input "text" at bounding box center [733, 452] width 281 height 38
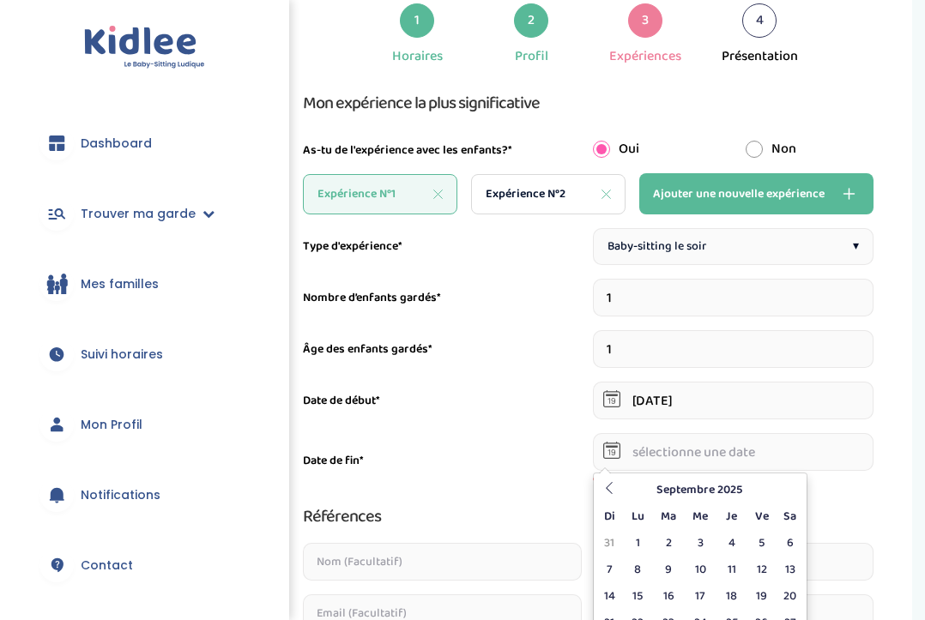
click at [538, 415] on div "Date de début* 06-02-2019" at bounding box center [588, 401] width 570 height 38
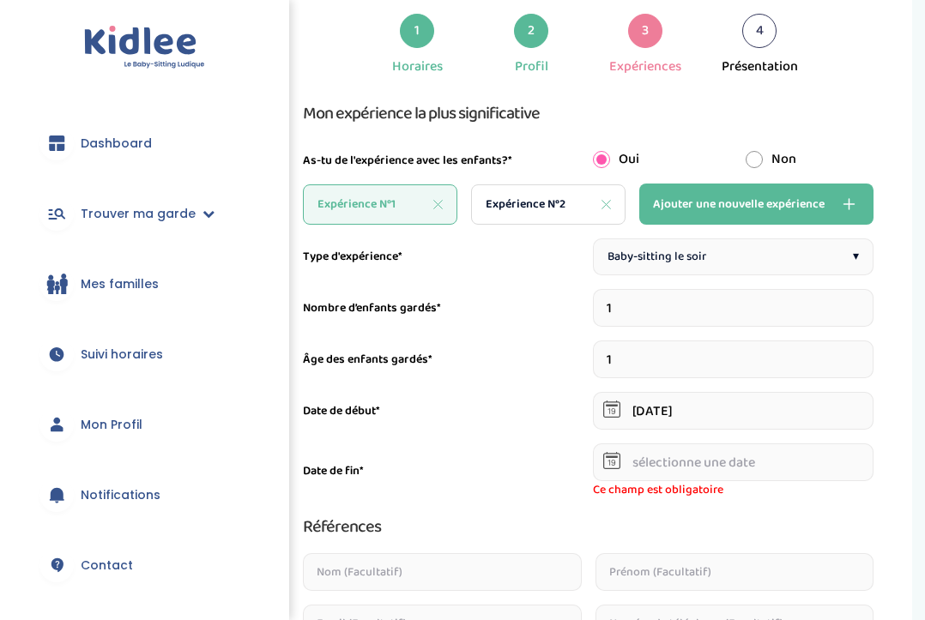
scroll to position [84, 0]
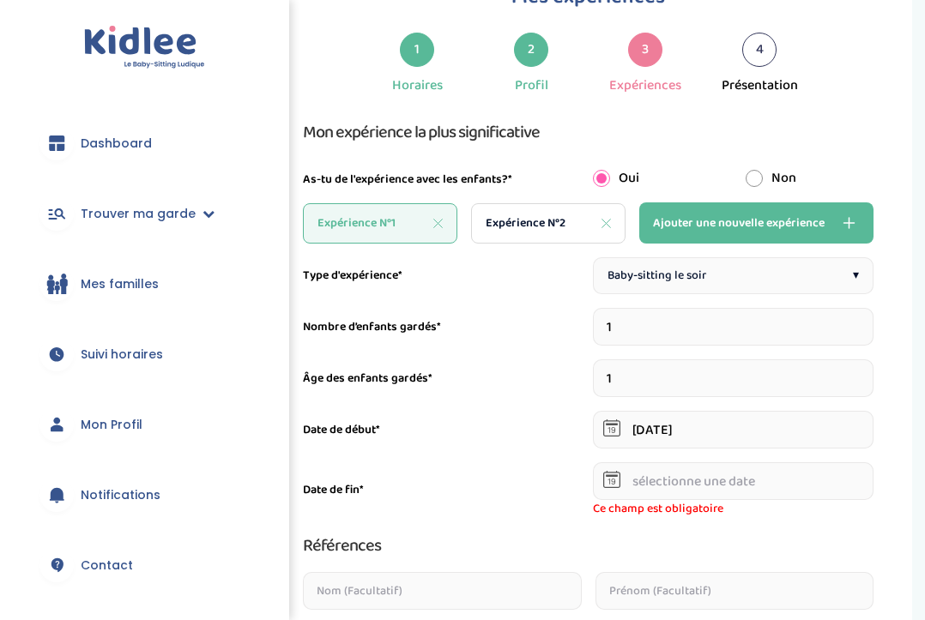
click at [619, 323] on input "1" at bounding box center [733, 327] width 281 height 38
type input "3"
click at [635, 378] on input "number" at bounding box center [635, 378] width 85 height 38
type input "12"
click at [724, 384] on input "number" at bounding box center [733, 378] width 85 height 38
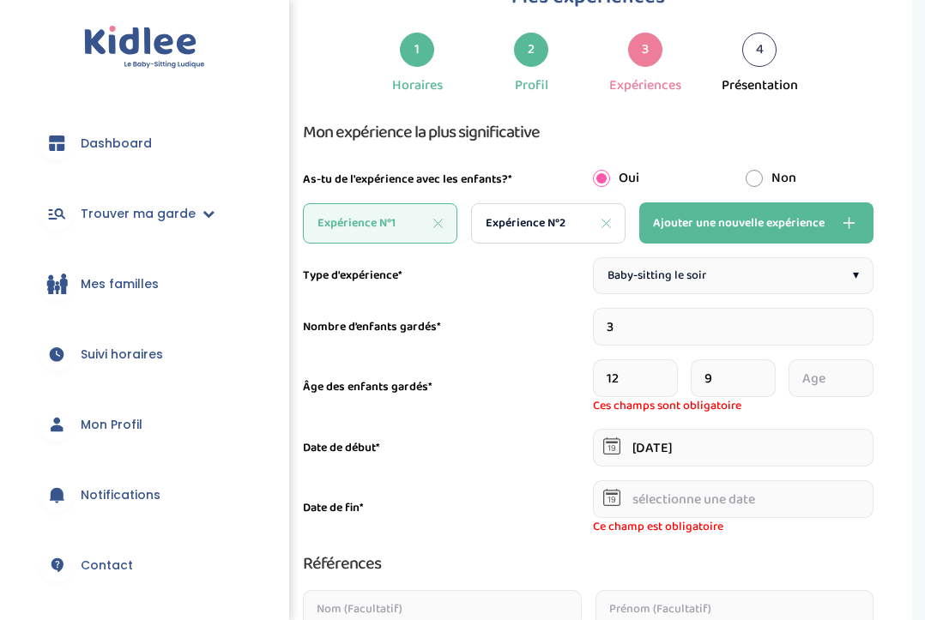
type input "9"
click at [825, 376] on input "number" at bounding box center [830, 378] width 85 height 38
type input "3"
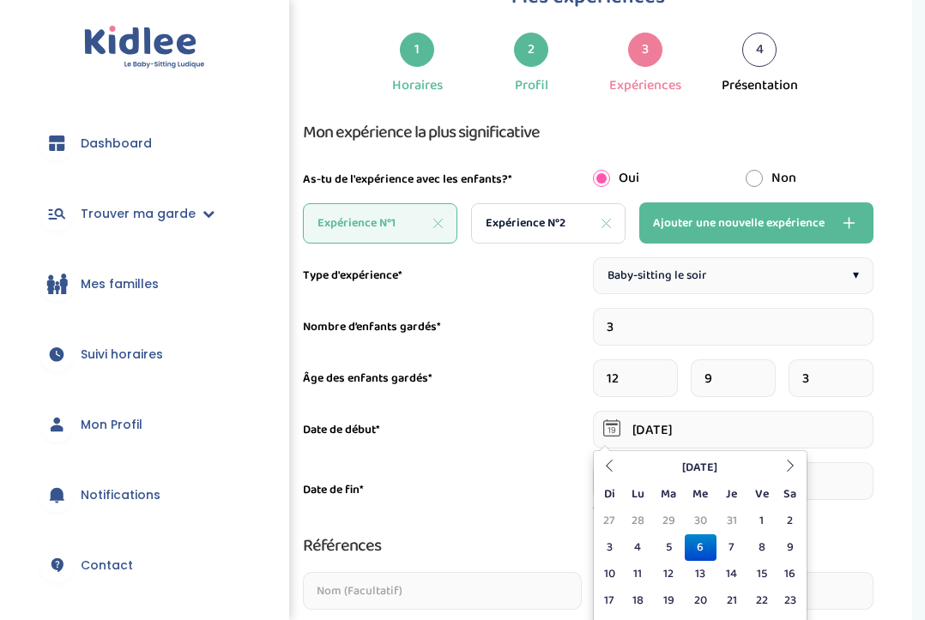
click at [732, 444] on input "06-02-2019" at bounding box center [733, 430] width 281 height 38
click at [655, 433] on input "06-02-2019" at bounding box center [733, 430] width 281 height 38
click at [786, 469] on icon at bounding box center [790, 466] width 12 height 12
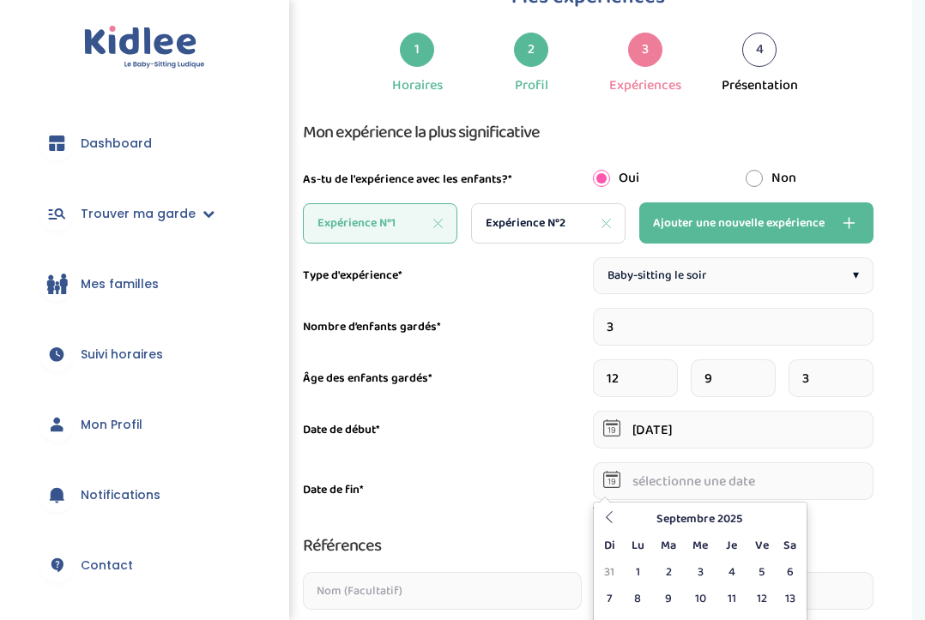
click at [836, 475] on input "text" at bounding box center [733, 481] width 281 height 38
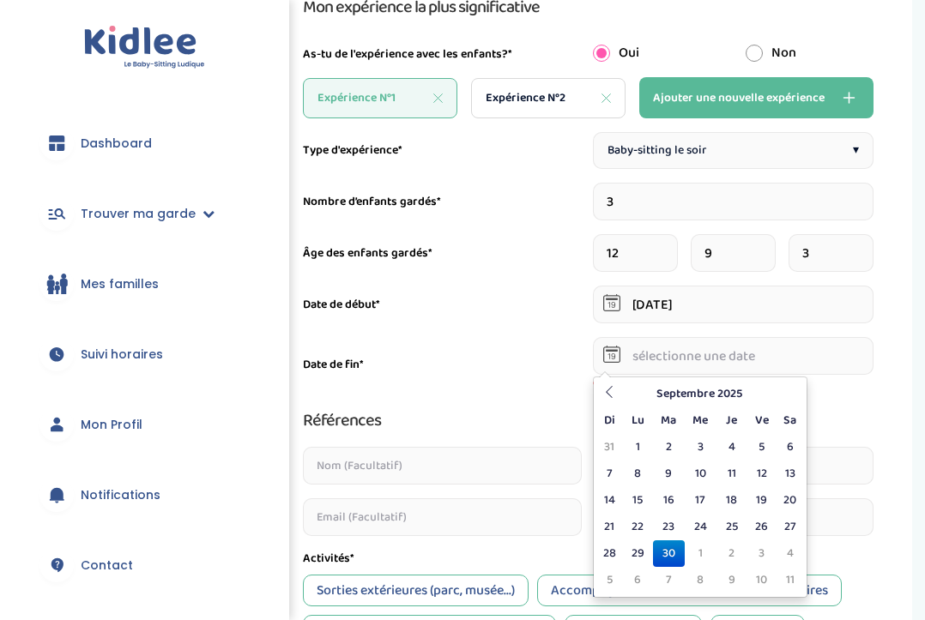
scroll to position [213, 0]
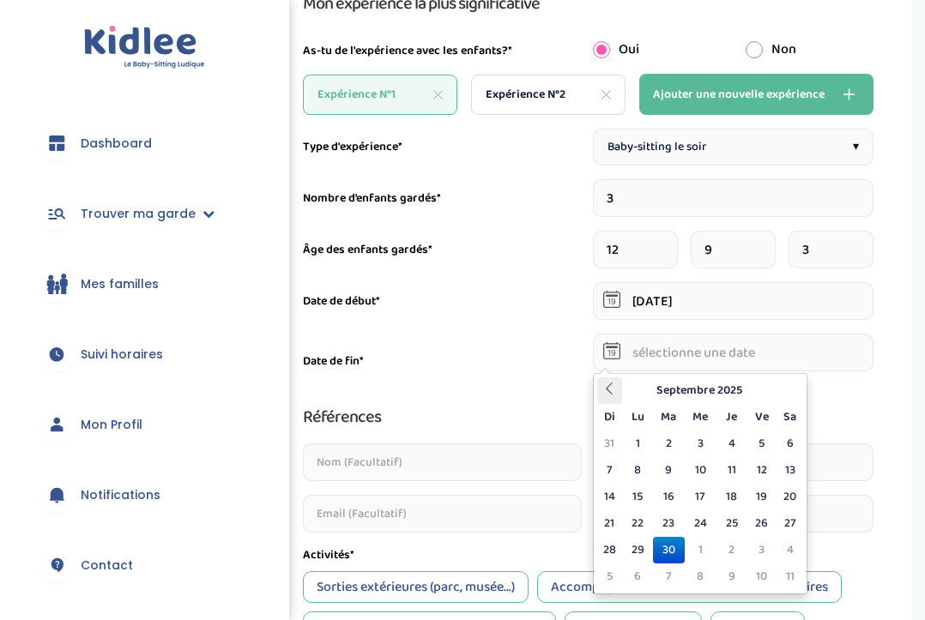
click at [614, 392] on icon at bounding box center [609, 389] width 12 height 12
click at [691, 384] on th "Juin 2025" at bounding box center [699, 390] width 154 height 27
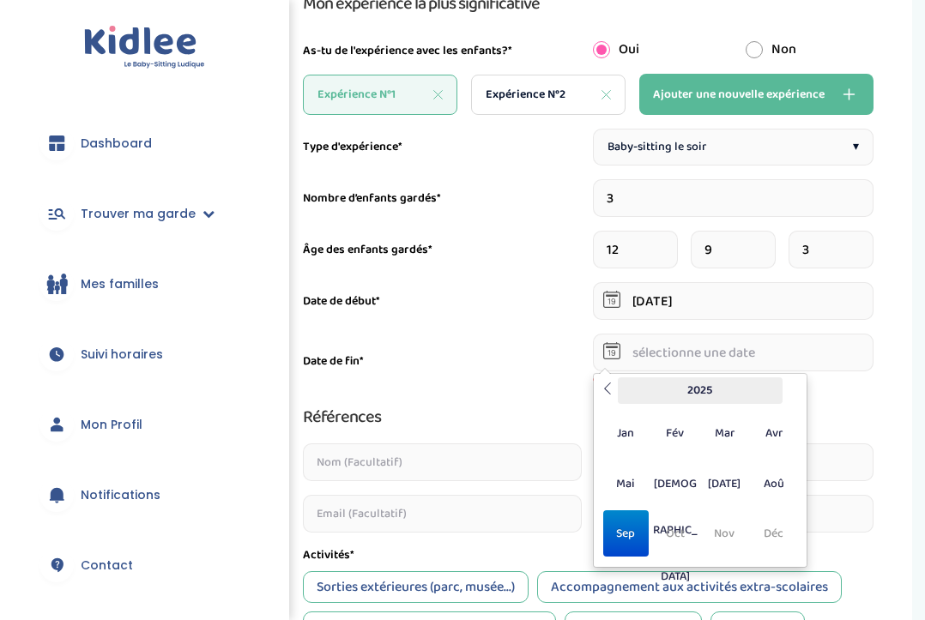
click at [622, 386] on th "2025" at bounding box center [700, 390] width 165 height 27
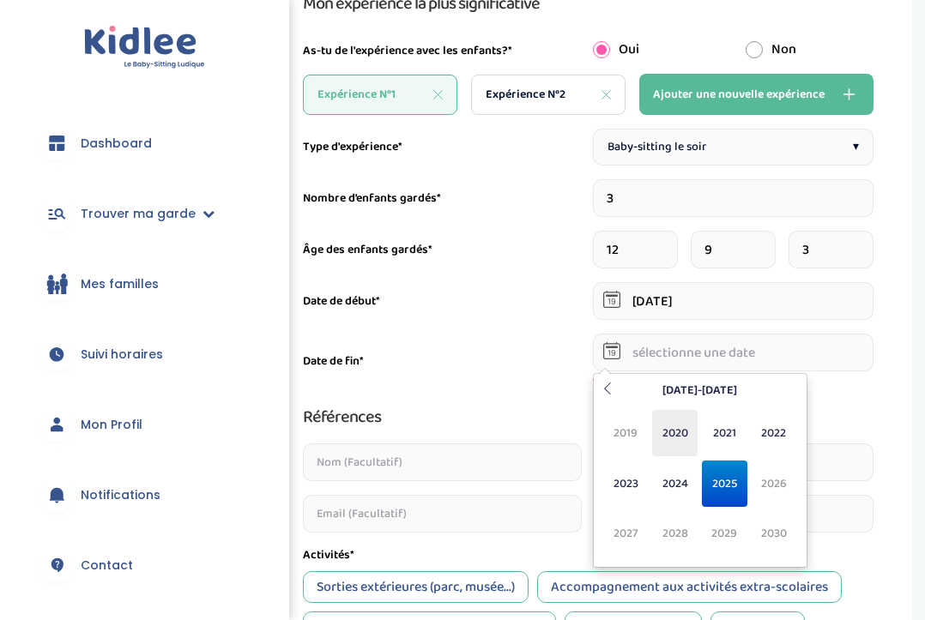
click at [671, 437] on span "2020" at bounding box center [674, 433] width 45 height 46
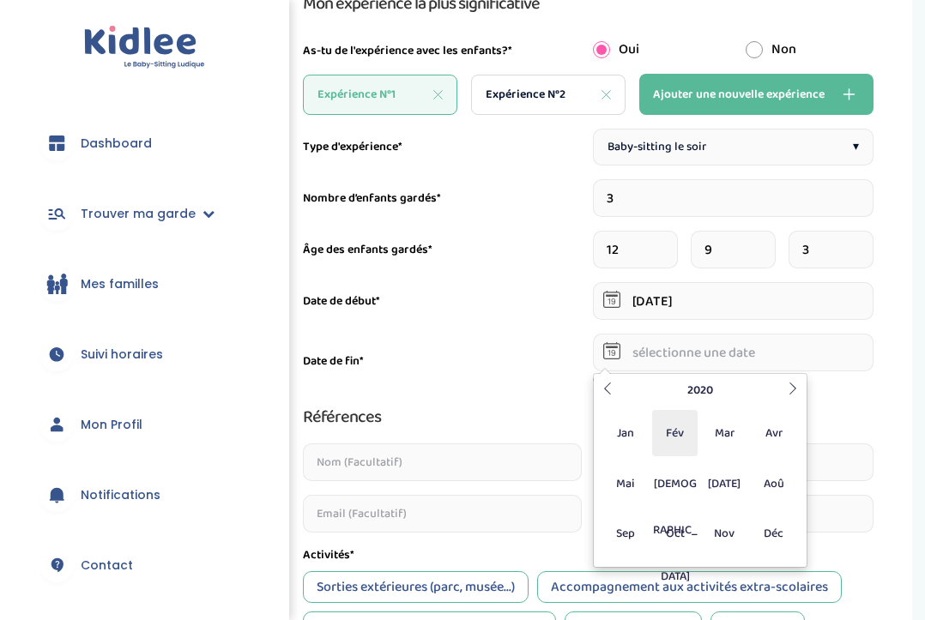
click at [653, 435] on span "Fév" at bounding box center [674, 433] width 45 height 46
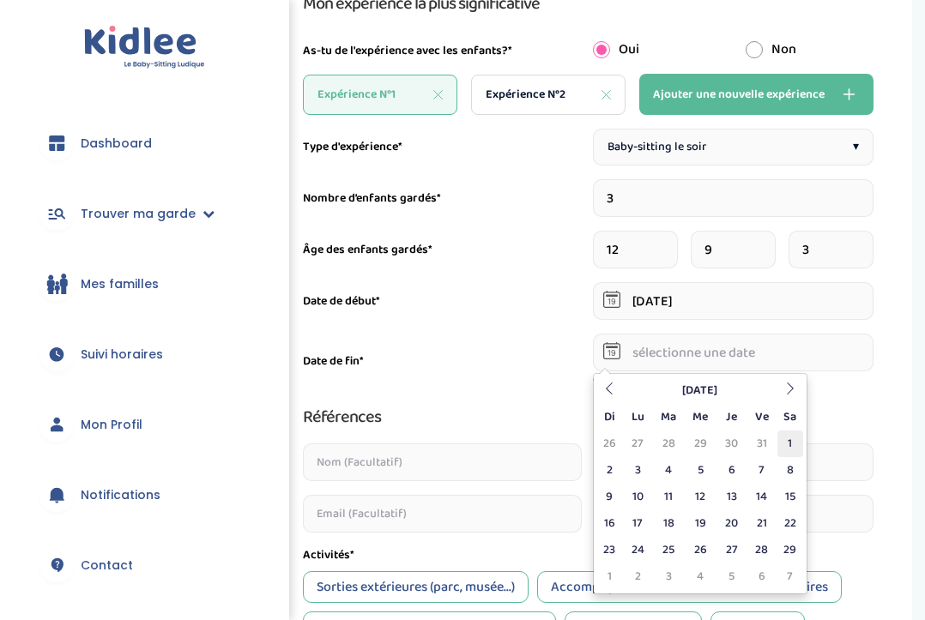
click at [783, 447] on td "1" at bounding box center [790, 444] width 26 height 27
type input "01-02-2020"
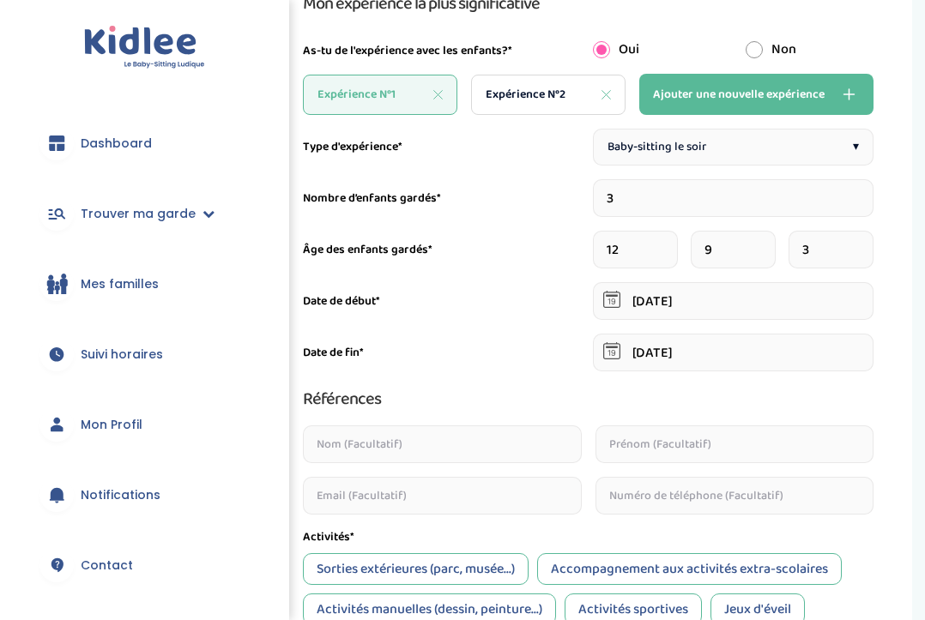
click at [661, 301] on input "06-02-2019" at bounding box center [733, 301] width 281 height 38
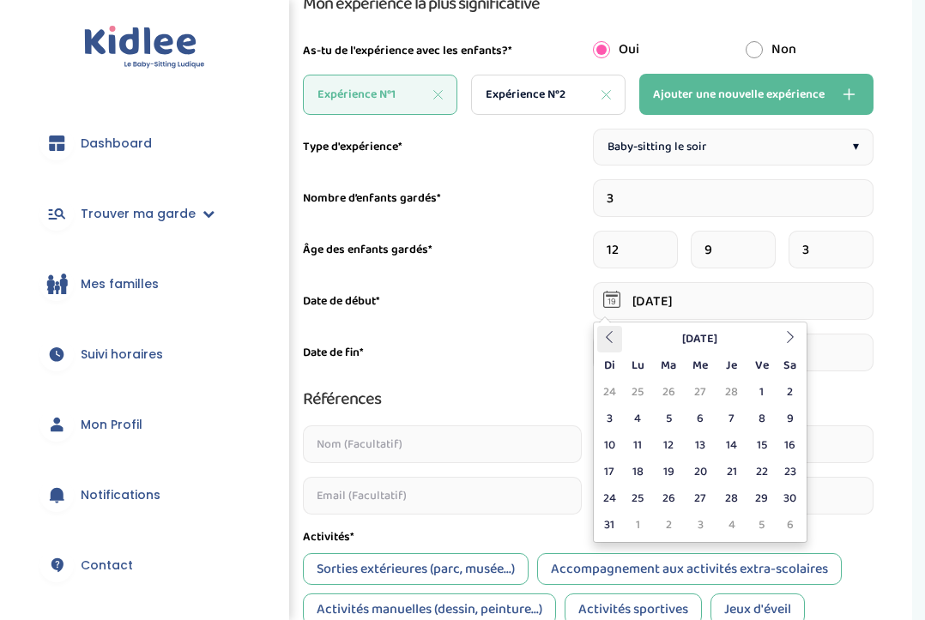
click at [615, 333] on icon at bounding box center [609, 337] width 12 height 12
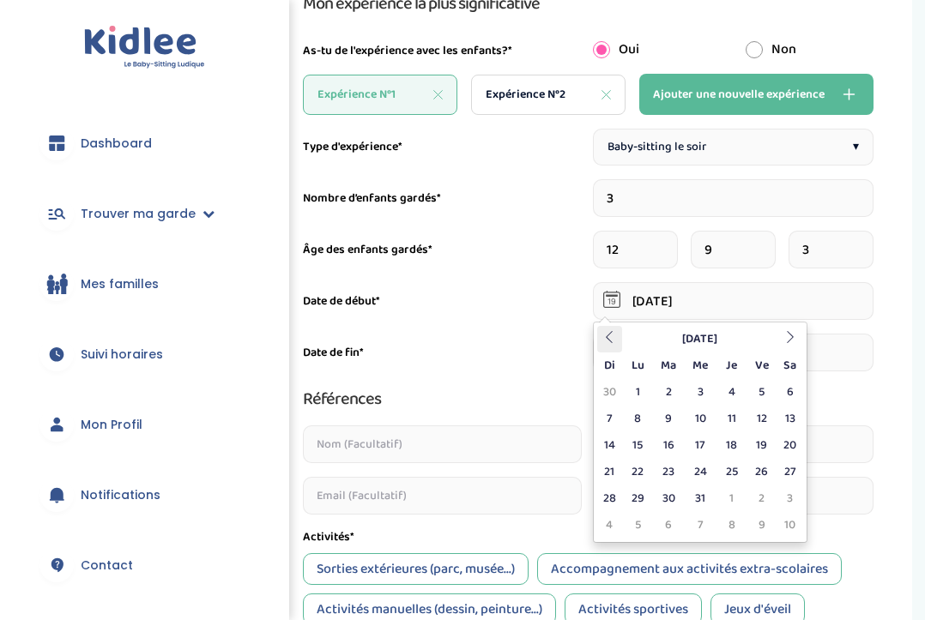
click at [615, 333] on icon at bounding box center [609, 337] width 12 height 12
click at [788, 339] on icon at bounding box center [790, 337] width 12 height 12
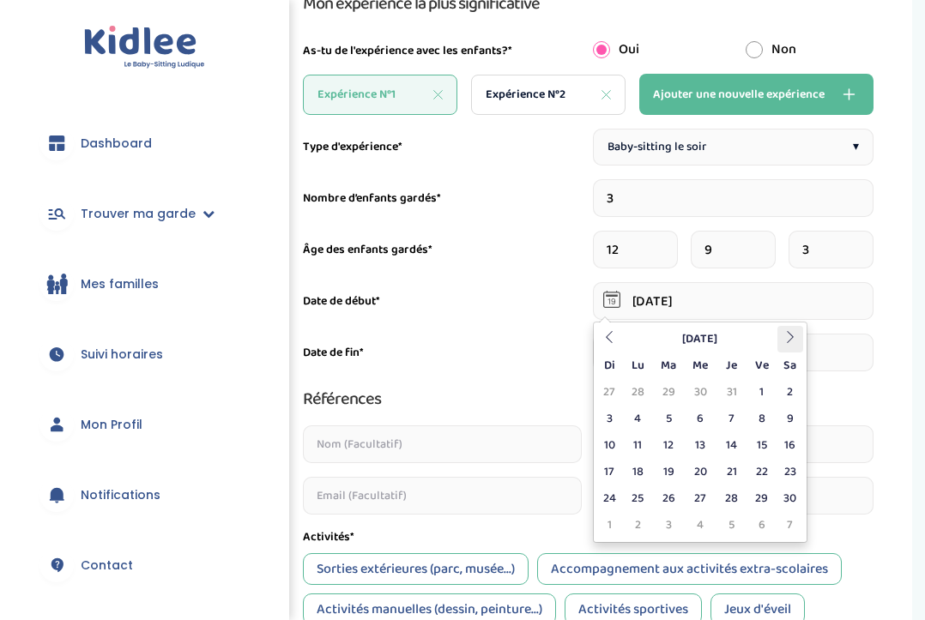
click at [788, 339] on icon at bounding box center [790, 337] width 12 height 12
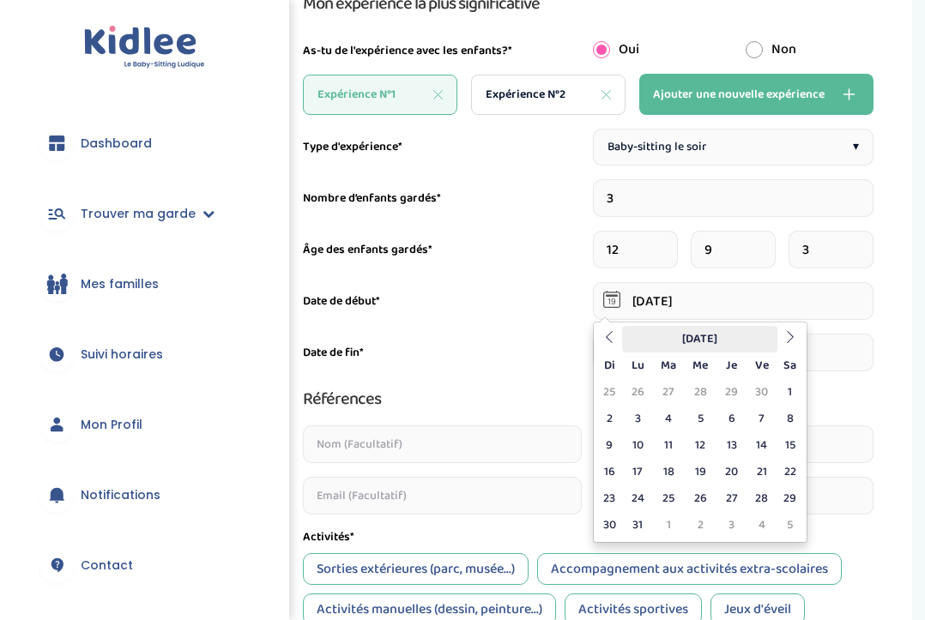
click at [721, 340] on th "Décembre 2018" at bounding box center [699, 339] width 154 height 27
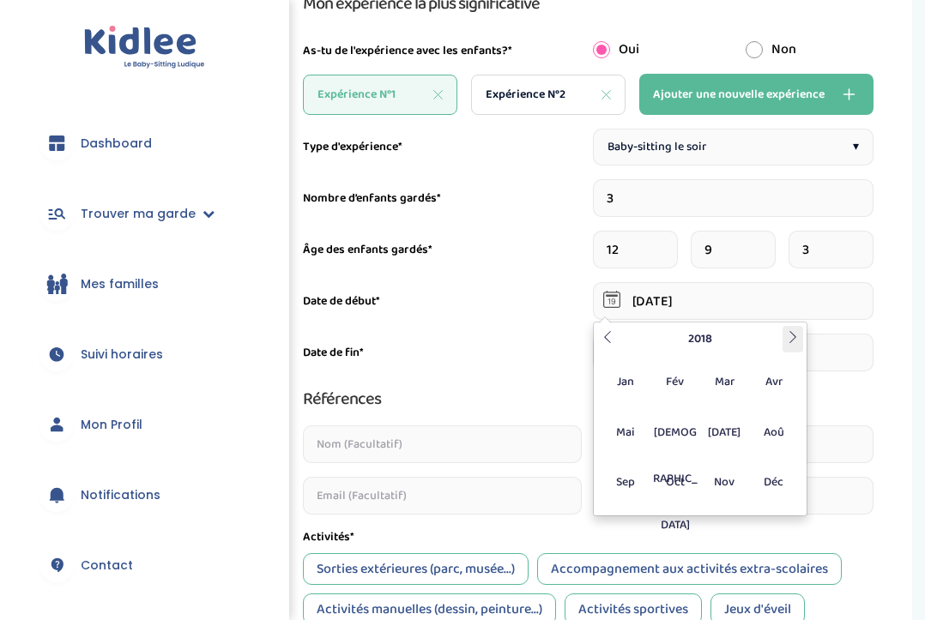
click at [789, 341] on icon at bounding box center [793, 337] width 12 height 12
click at [691, 431] on span "[DEMOGRAPHIC_DATA]" at bounding box center [674, 432] width 45 height 46
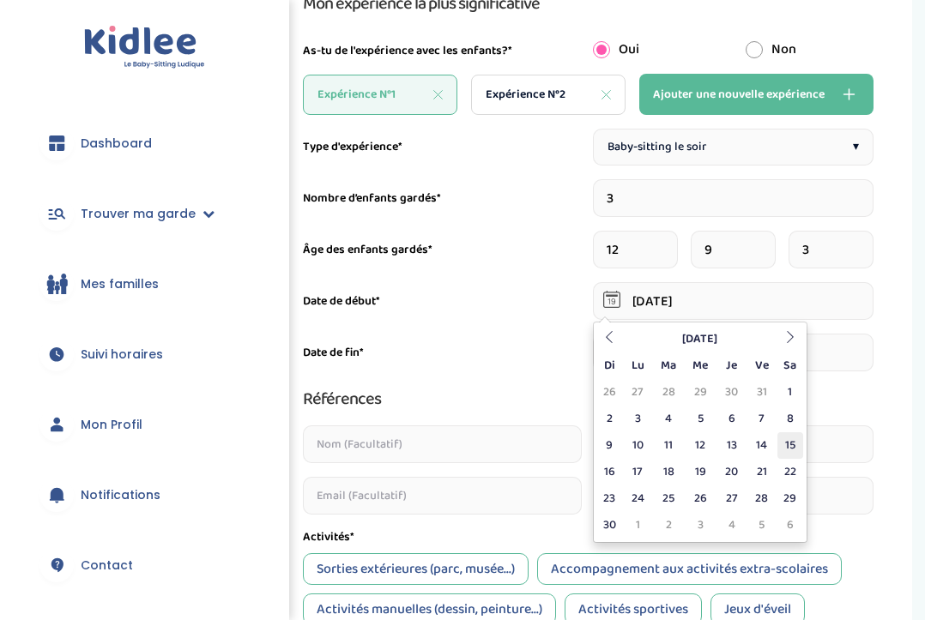
click at [787, 446] on td "15" at bounding box center [790, 445] width 26 height 27
type input "15-06-2019"
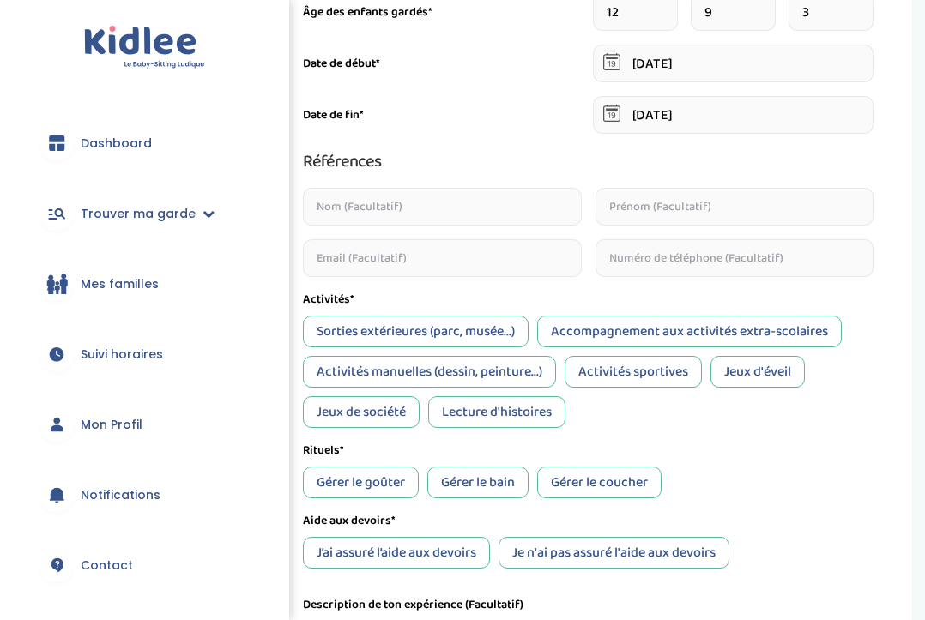
scroll to position [470, 0]
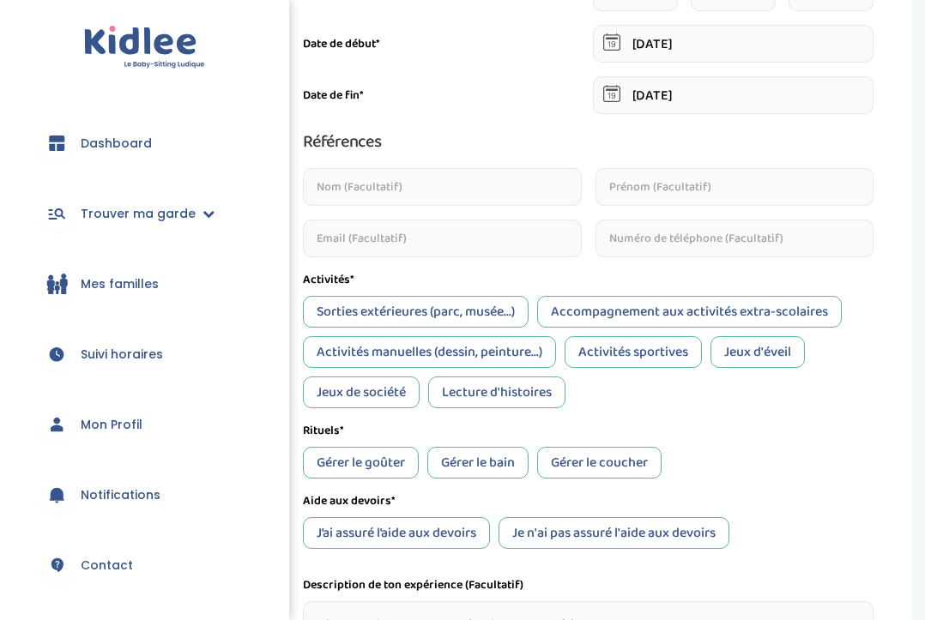
click at [591, 381] on div "Sorties extérieures (parc, musée...) Accompagnement aux activités extra-scolair…" at bounding box center [588, 352] width 570 height 112
click at [344, 401] on div "Jeux de société" at bounding box center [361, 393] width 117 height 32
click at [471, 397] on div "Lecture d'histoires" at bounding box center [496, 393] width 137 height 32
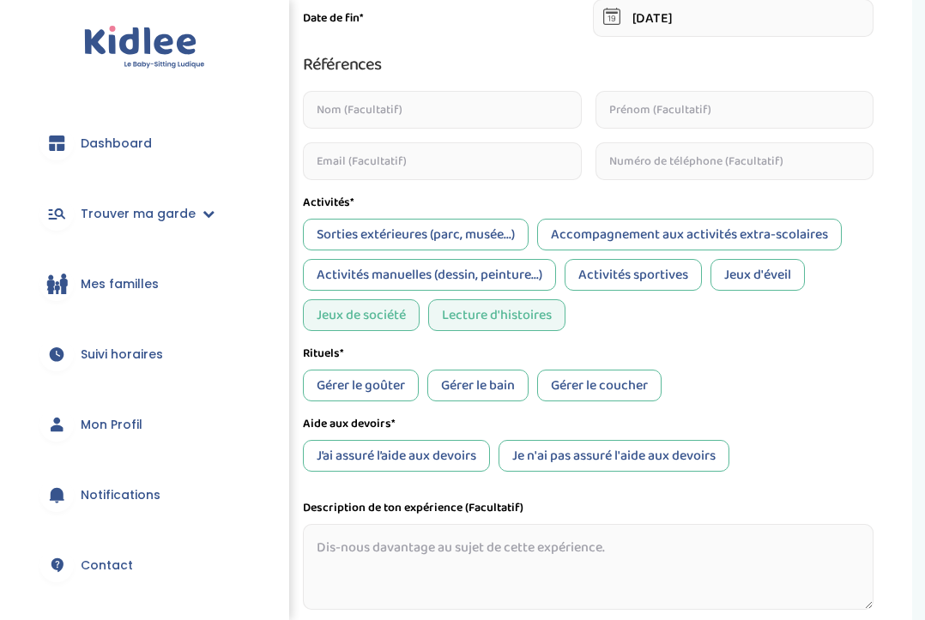
scroll to position [553, 0]
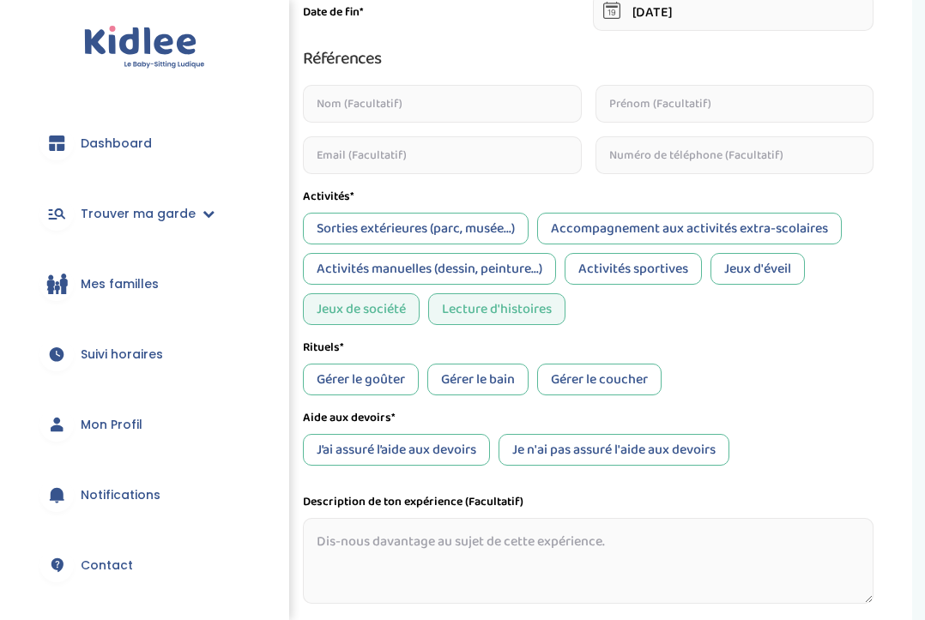
click at [582, 379] on div "Gérer le coucher" at bounding box center [599, 380] width 124 height 32
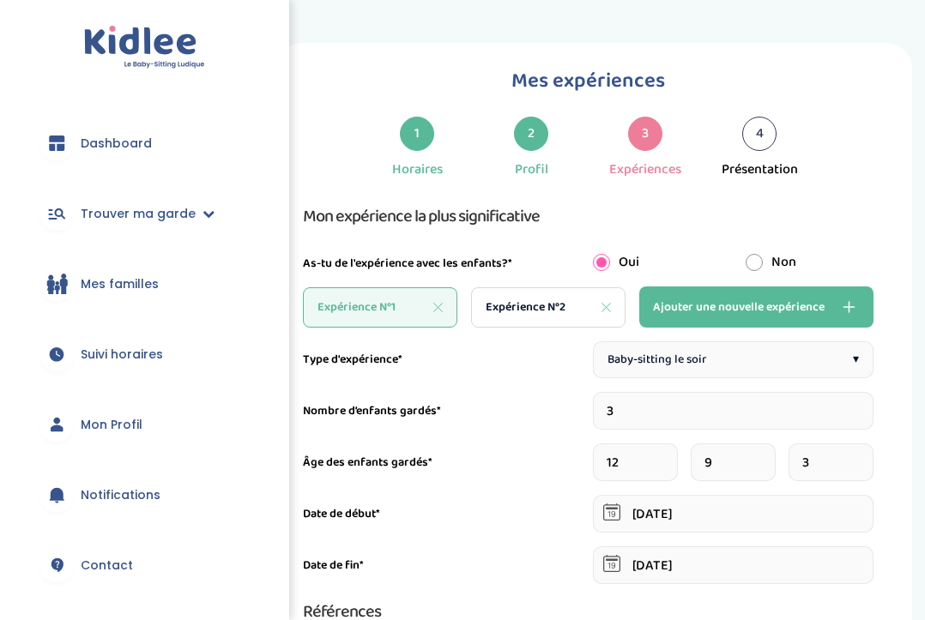
scroll to position [0, 0]
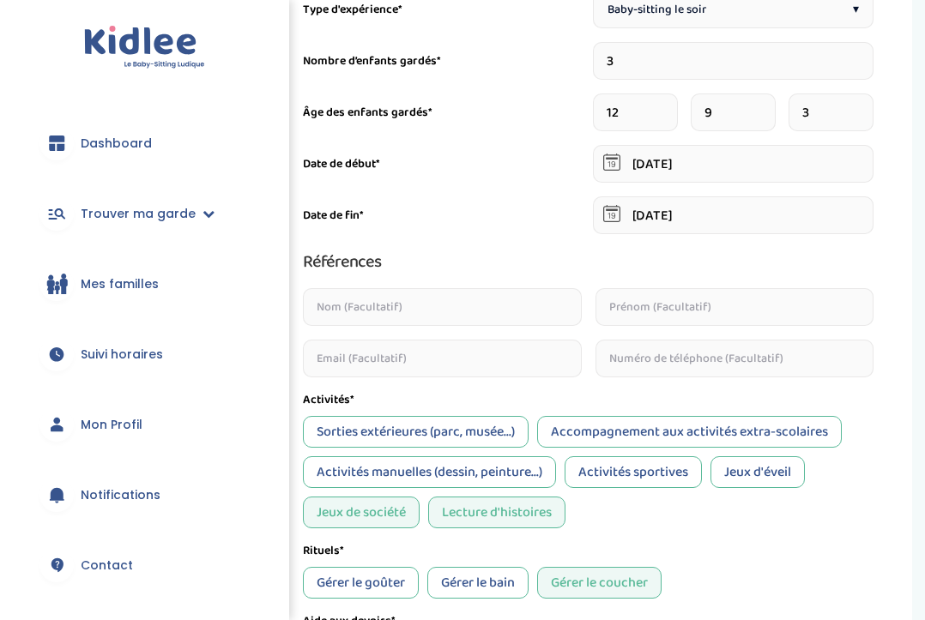
scroll to position [327, 0]
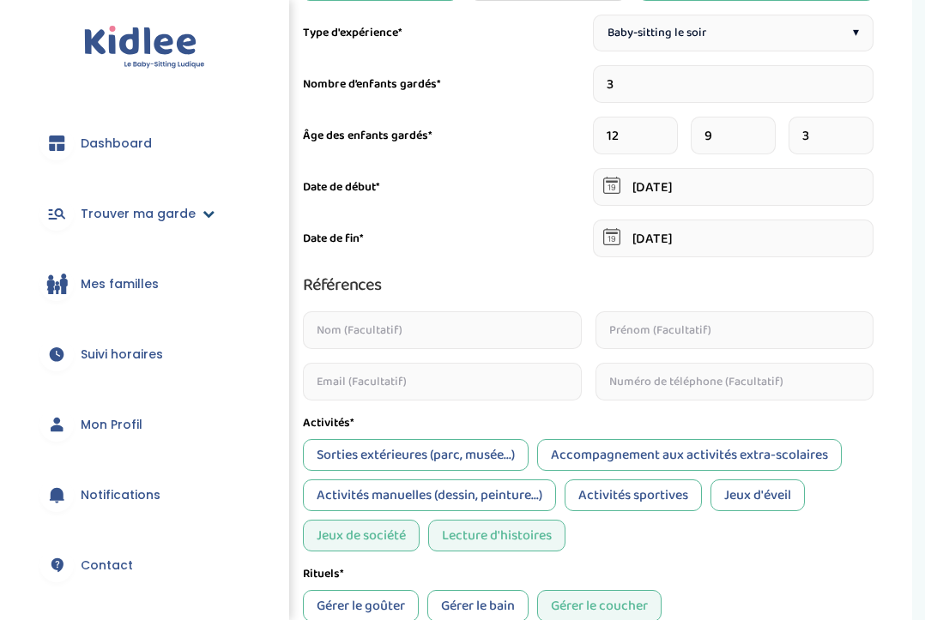
click at [201, 207] on link "Trouver ma garde" at bounding box center [145, 214] width 238 height 62
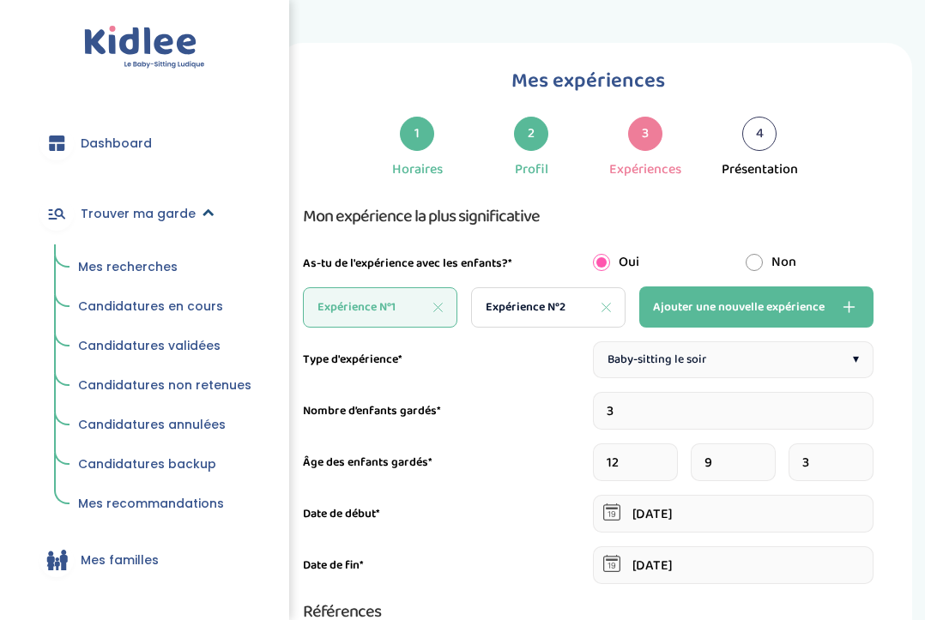
click at [202, 208] on icon at bounding box center [208, 214] width 12 height 12
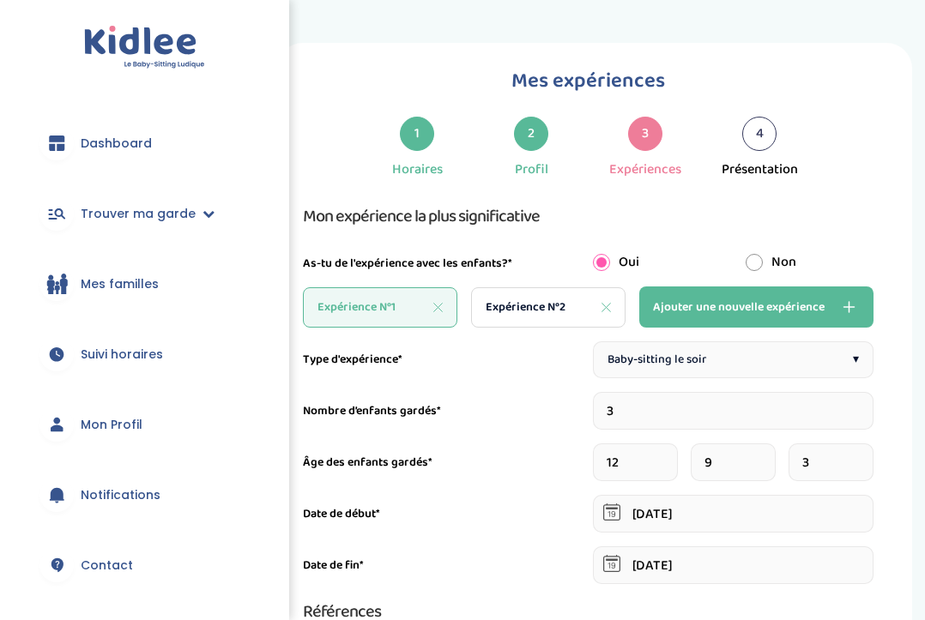
click at [761, 142] on div "4" at bounding box center [759, 134] width 34 height 34
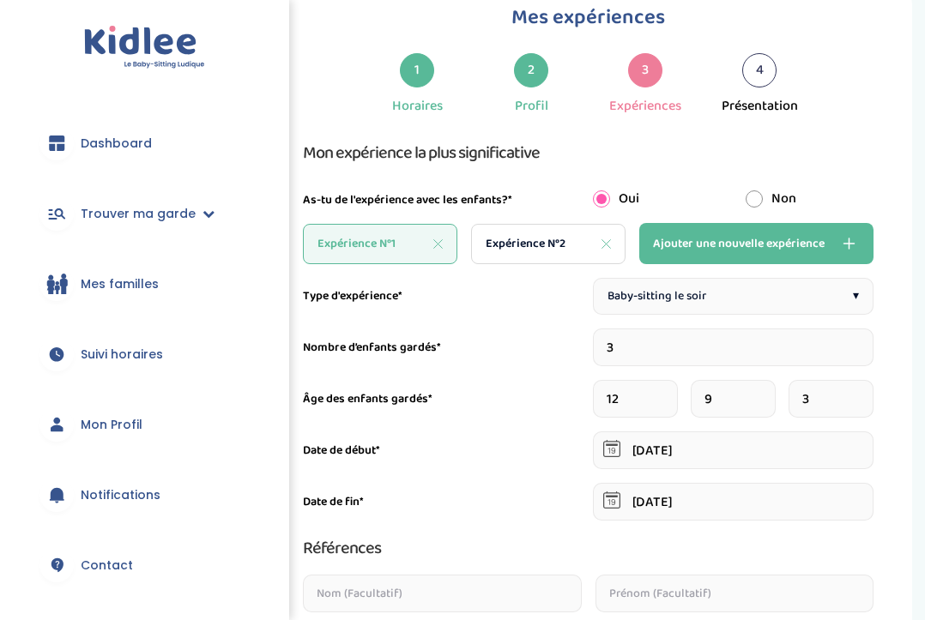
scroll to position [67, 0]
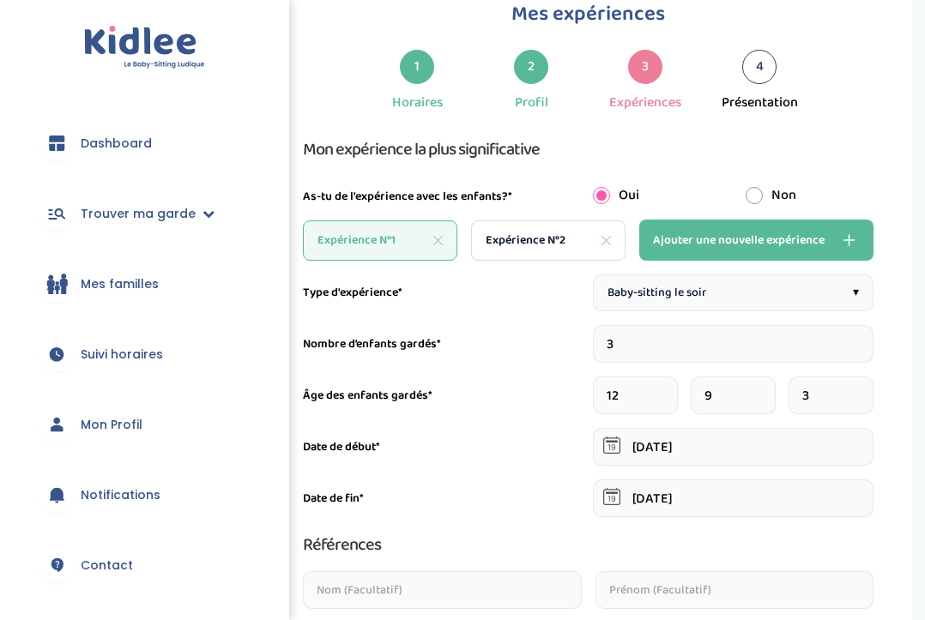
click at [646, 285] on span "Baby-sitting le soir" at bounding box center [656, 293] width 99 height 18
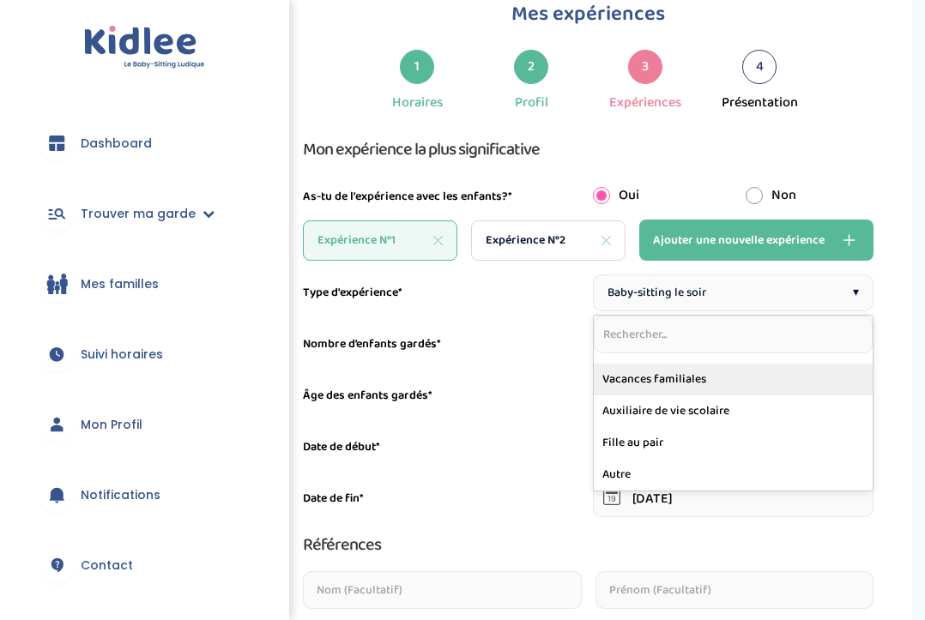
scroll to position [275, 0]
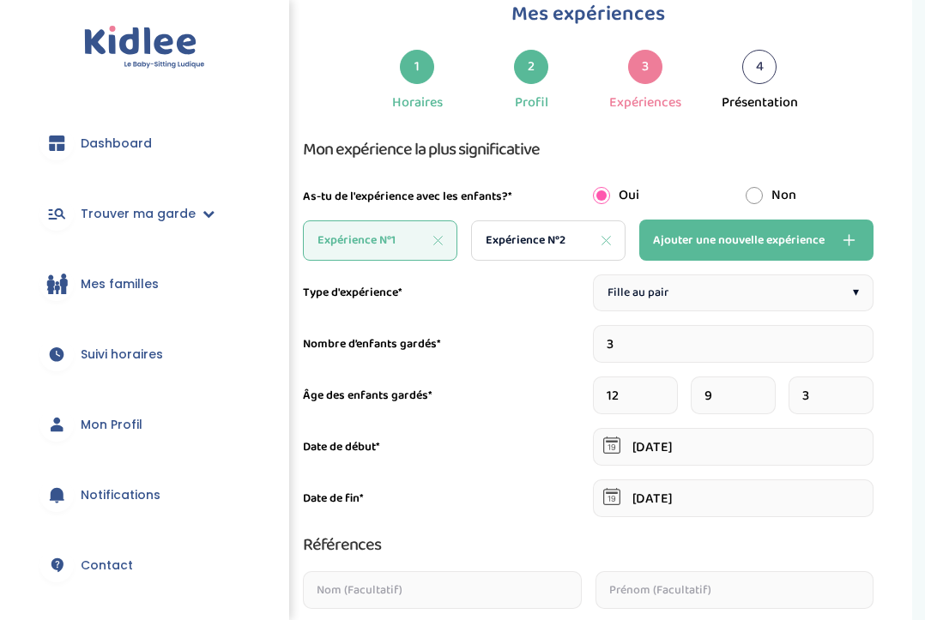
click at [624, 335] on input "3" at bounding box center [733, 344] width 281 height 38
type input "1"
click at [645, 406] on input "number" at bounding box center [733, 396] width 281 height 38
click at [869, 398] on input "0" at bounding box center [733, 396] width 281 height 38
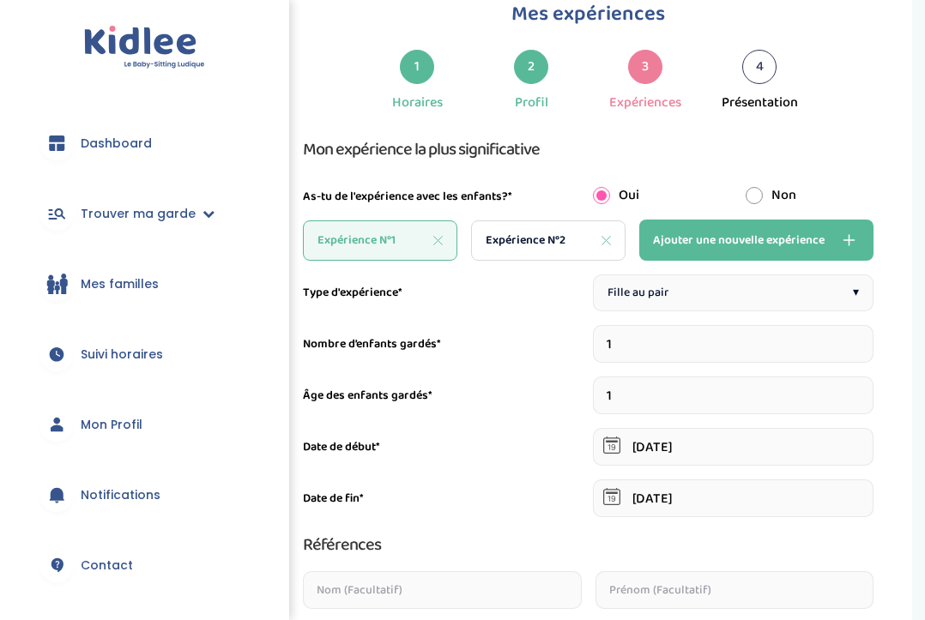
click at [867, 389] on input "1" at bounding box center [733, 396] width 281 height 38
type input "0"
click at [866, 397] on input "0" at bounding box center [733, 396] width 281 height 38
click at [722, 436] on input "15-06-2019" at bounding box center [733, 447] width 281 height 38
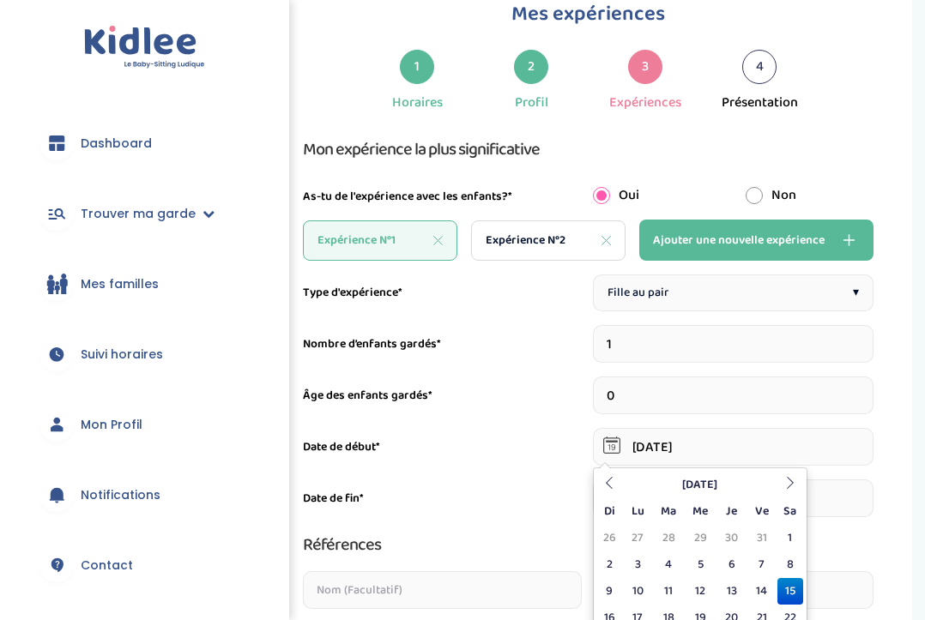
click at [715, 406] on input "0" at bounding box center [733, 396] width 281 height 38
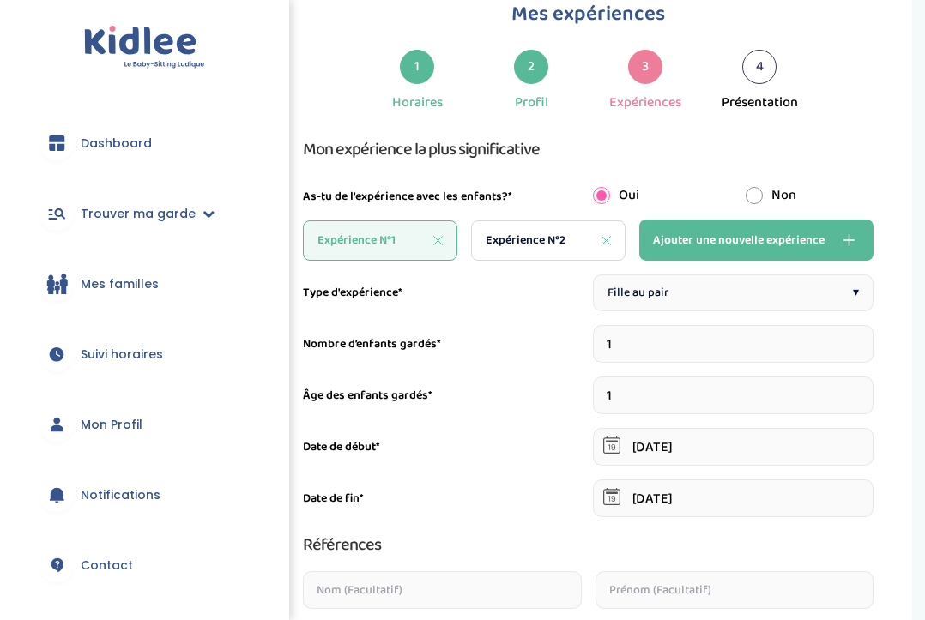
type input "1"
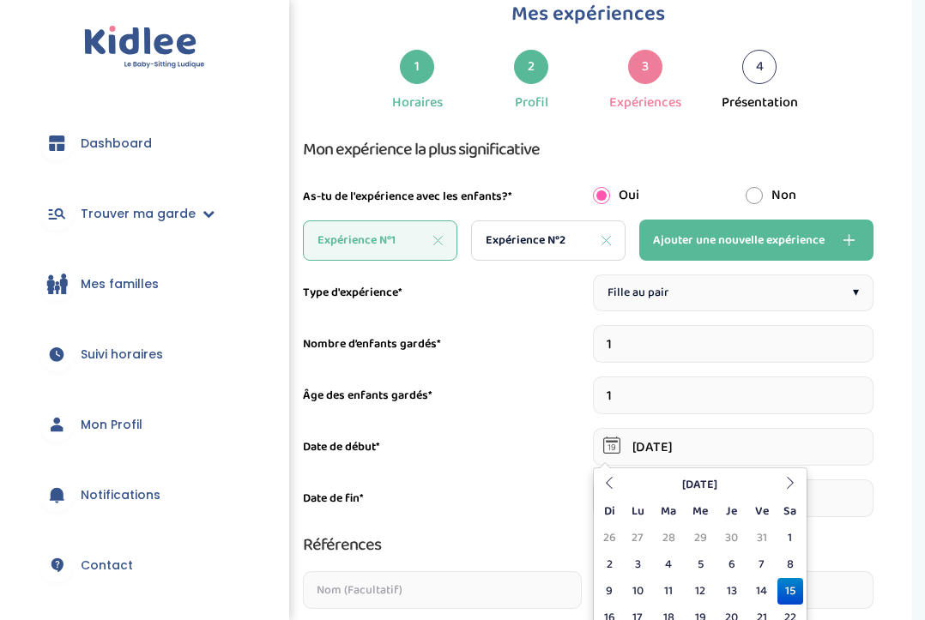
click at [657, 456] on input "15-06-2019" at bounding box center [733, 447] width 281 height 38
click at [780, 486] on th at bounding box center [790, 485] width 26 height 27
click at [724, 486] on th "Julliet 2019" at bounding box center [699, 485] width 154 height 27
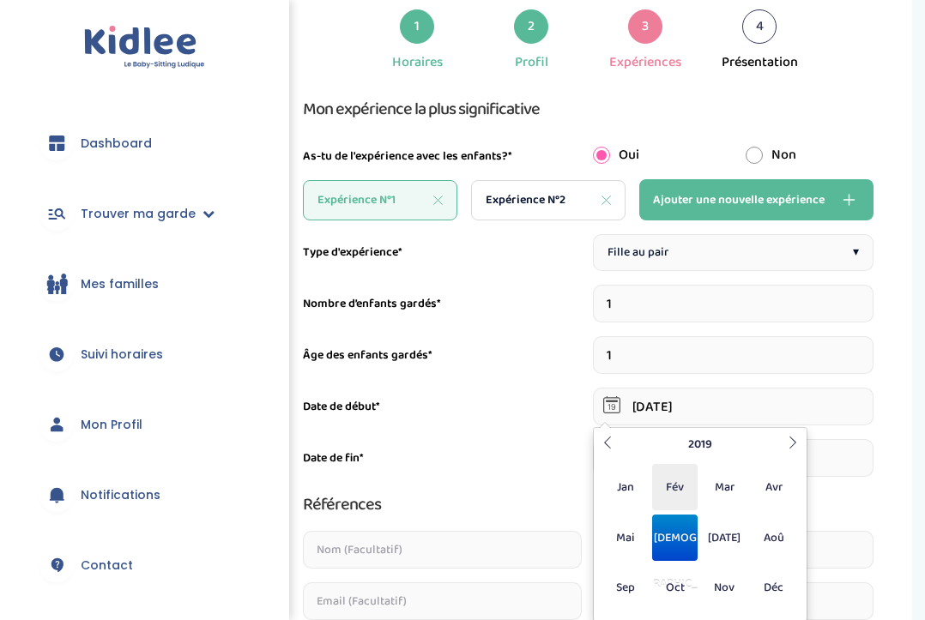
scroll to position [132, 0]
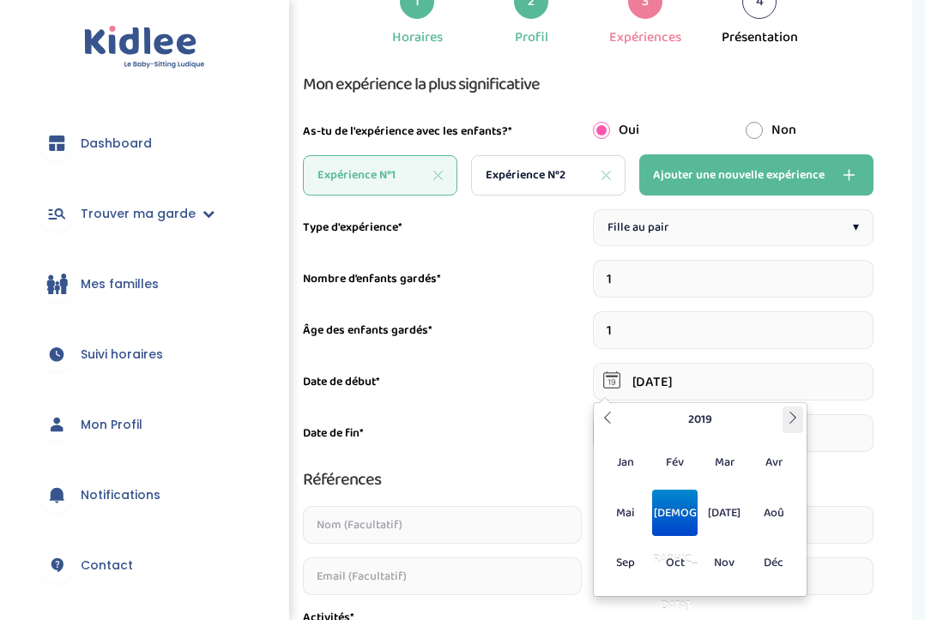
click at [791, 413] on icon at bounding box center [793, 418] width 12 height 12
click at [773, 525] on span "Aoû" at bounding box center [773, 513] width 45 height 46
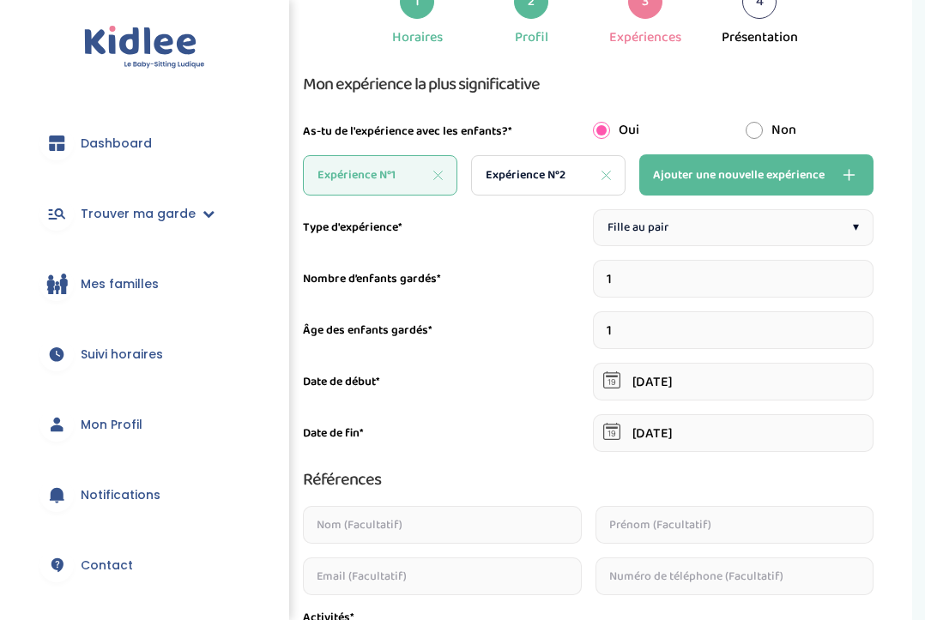
click at [833, 412] on div "Type d'expérience* Fille au pair ▾ Nombre d’enfants gardés* 1 Âge des enfants g…" at bounding box center [588, 617] width 570 height 816
click at [665, 385] on input "15-06-2019" at bounding box center [733, 382] width 281 height 38
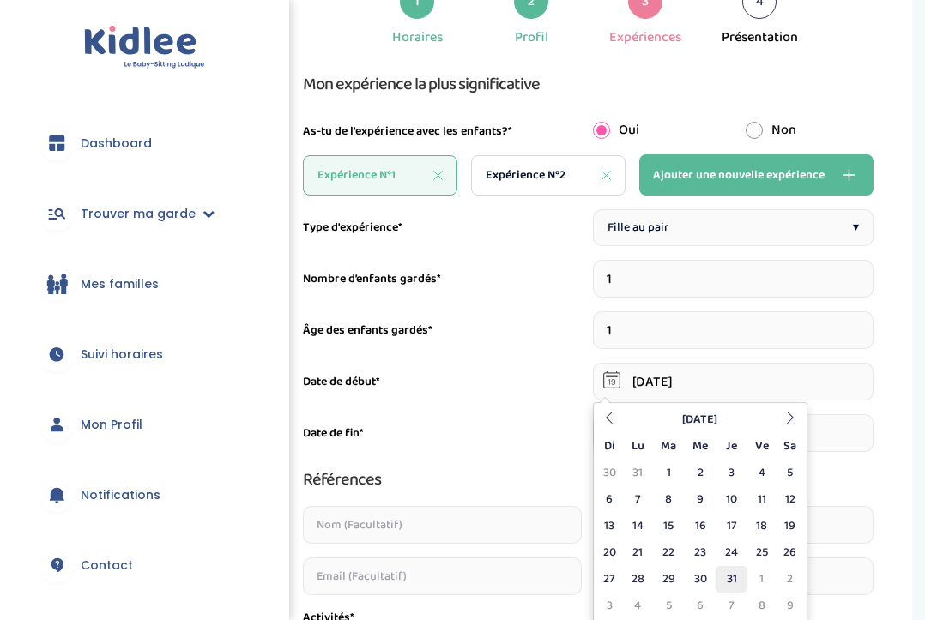
click at [725, 572] on td "31" at bounding box center [731, 579] width 30 height 27
type input "31-08-2023"
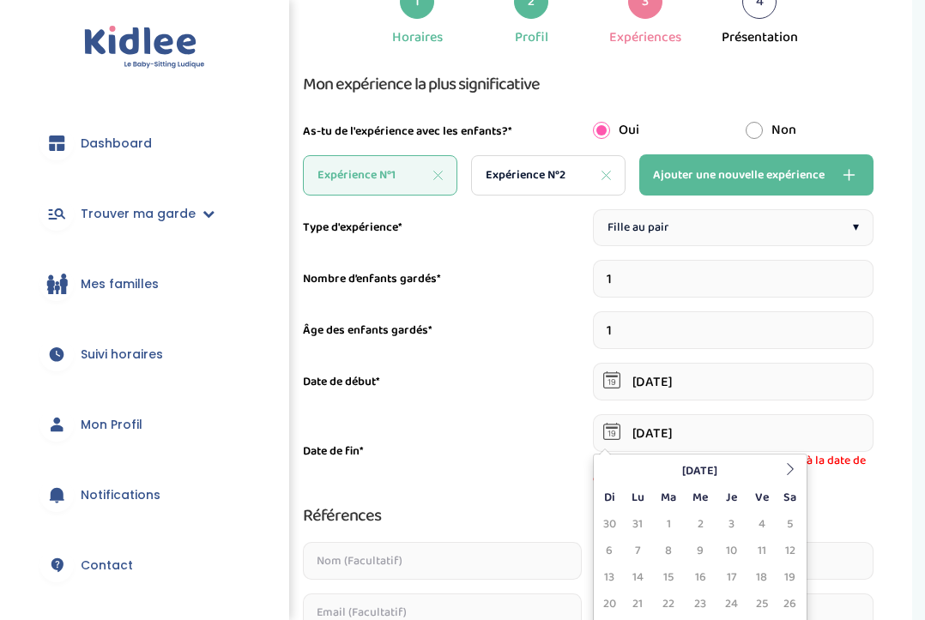
click at [679, 432] on input "01-02-2020" at bounding box center [733, 433] width 281 height 38
click at [790, 462] on th at bounding box center [790, 471] width 26 height 27
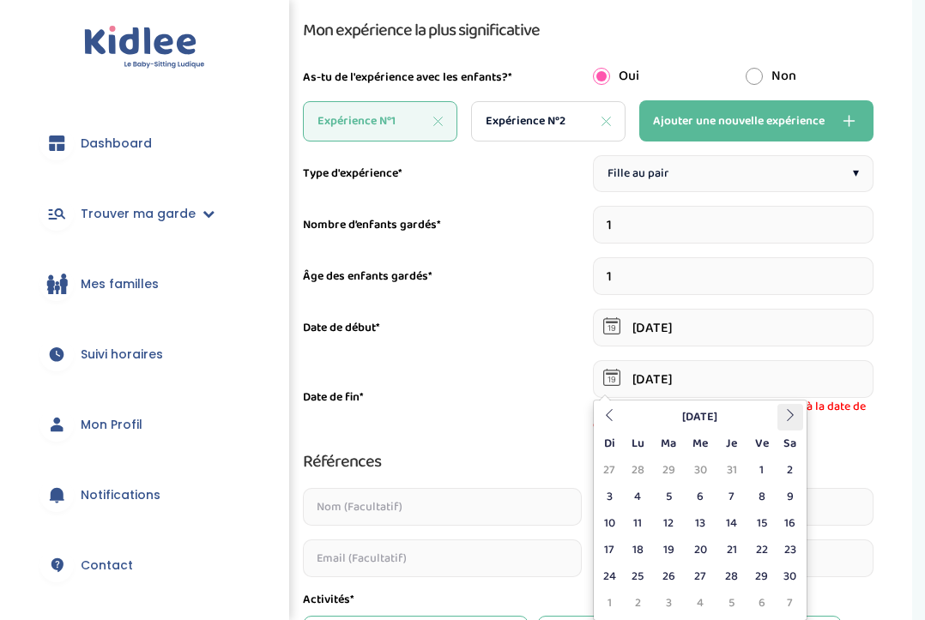
scroll to position [188, 0]
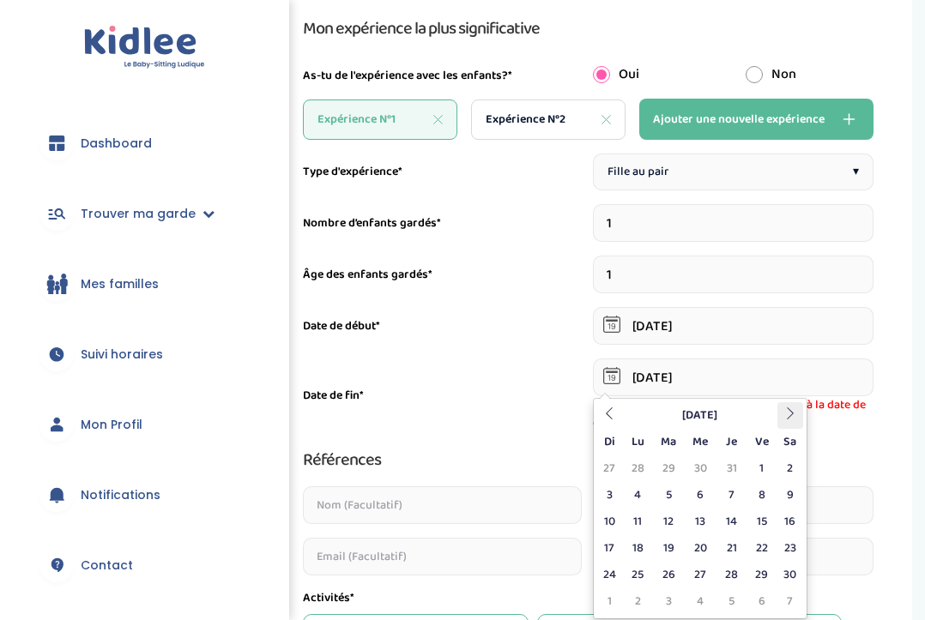
click at [792, 408] on icon at bounding box center [790, 413] width 12 height 12
click at [618, 552] on td "15" at bounding box center [610, 548] width 26 height 27
type input "15-10-2023"
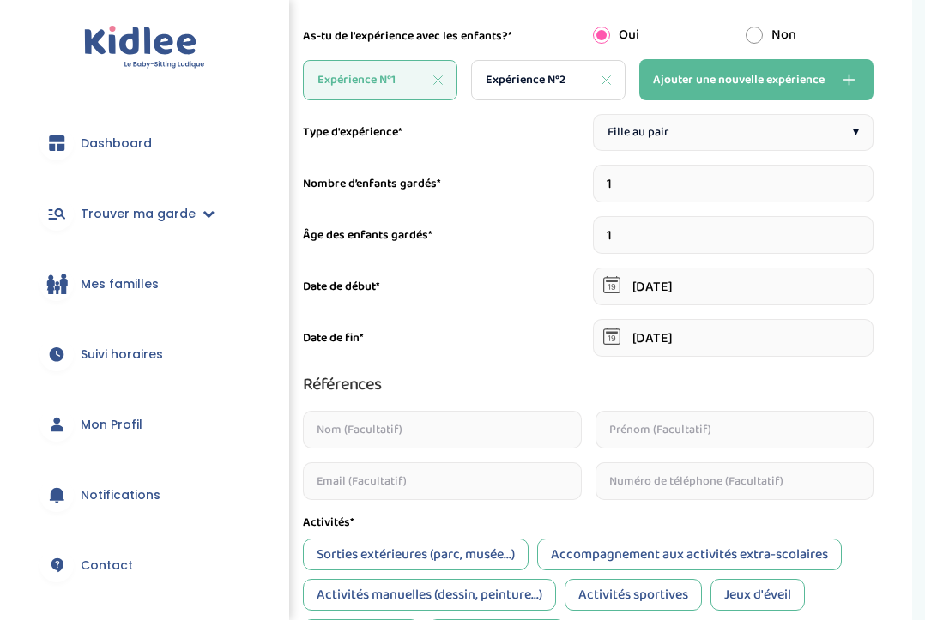
scroll to position [247, 0]
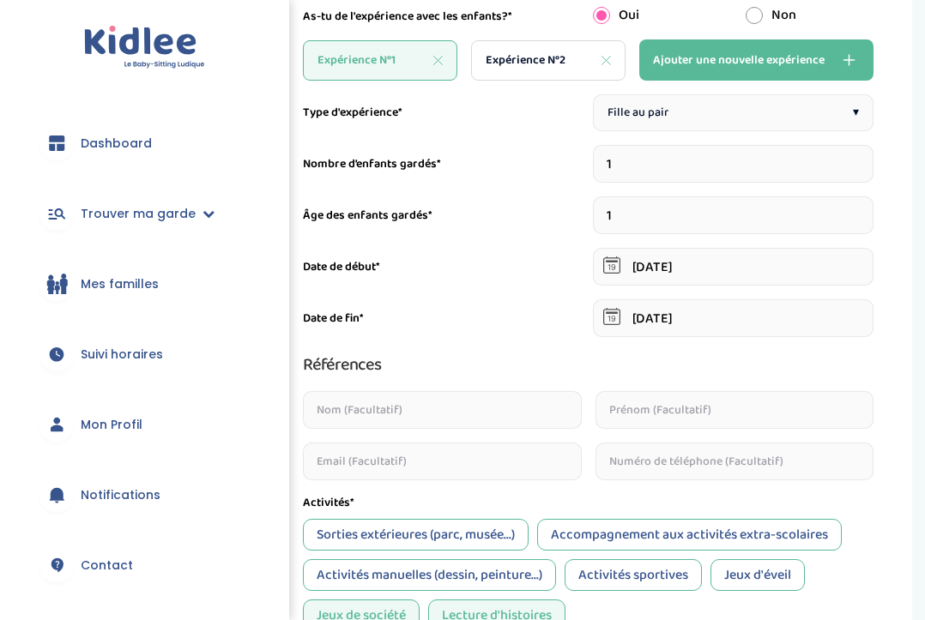
click at [443, 422] on input "text" at bounding box center [442, 410] width 279 height 38
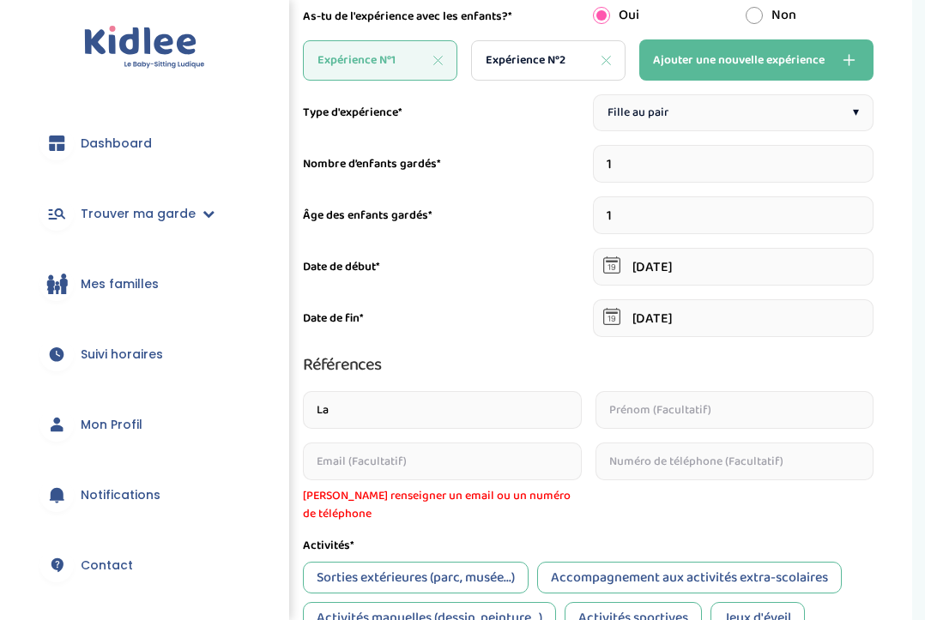
type input "L"
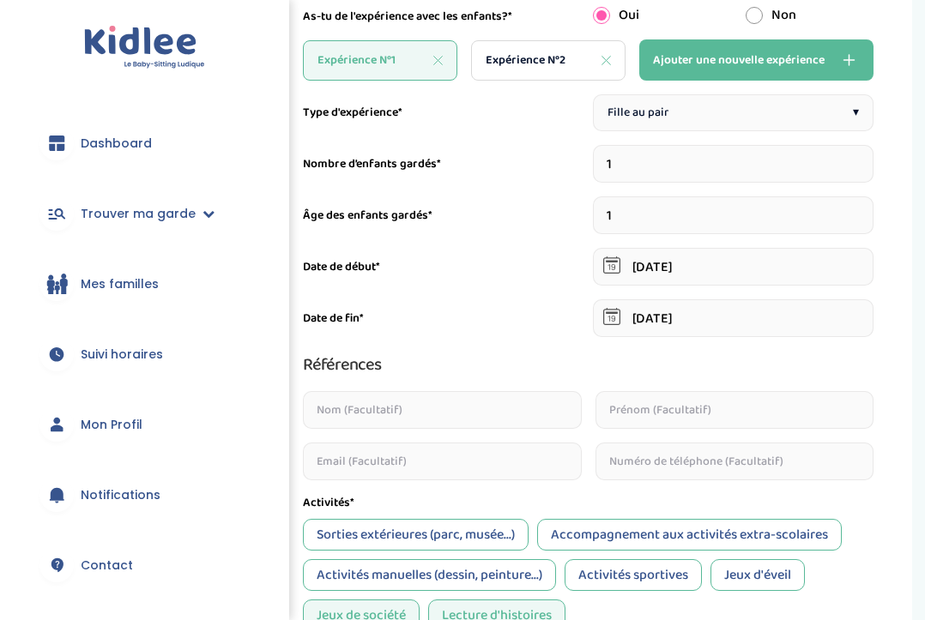
scroll to position [281, 0]
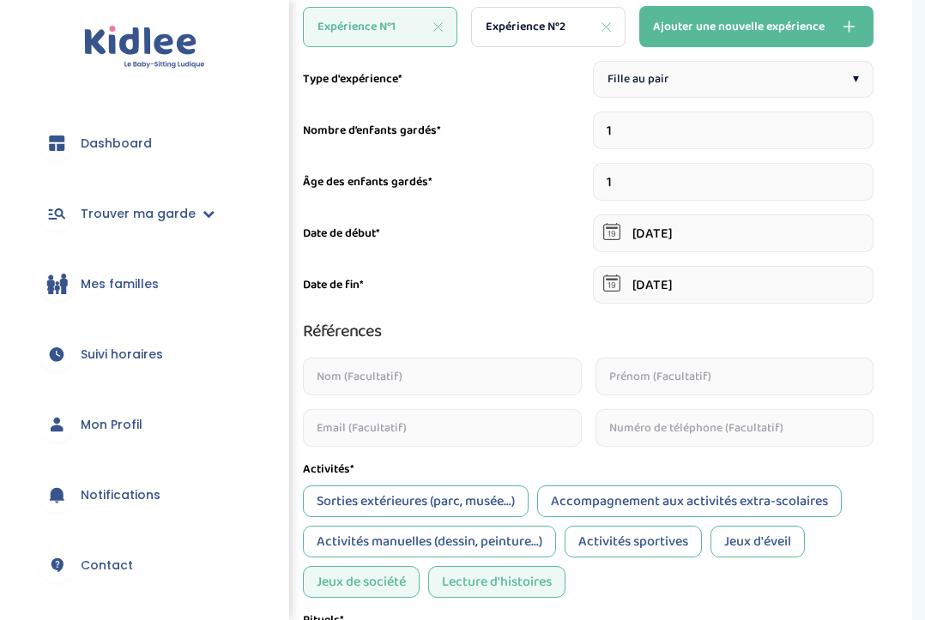
click at [523, 328] on div "Références" at bounding box center [588, 330] width 570 height 27
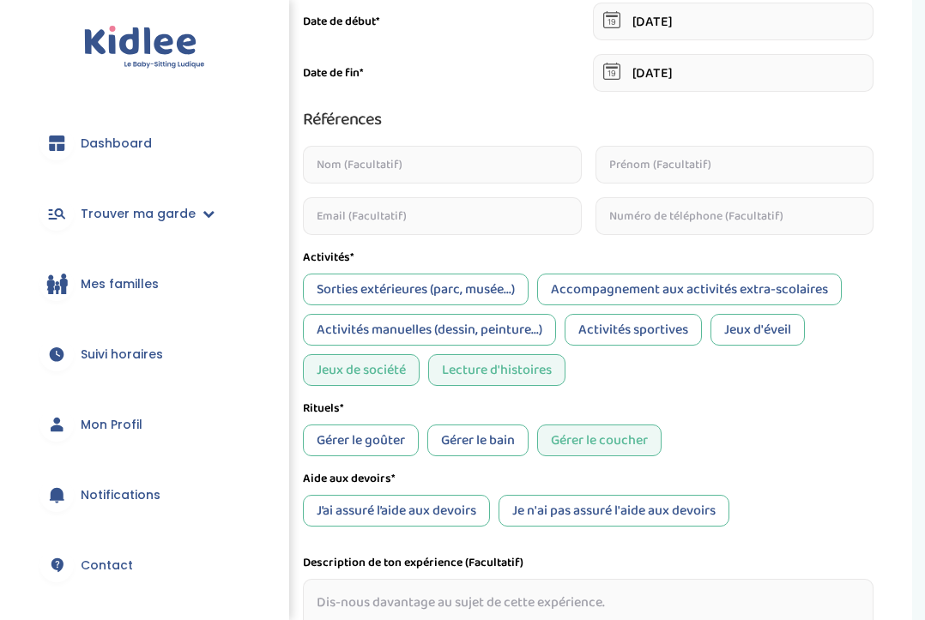
scroll to position [494, 0]
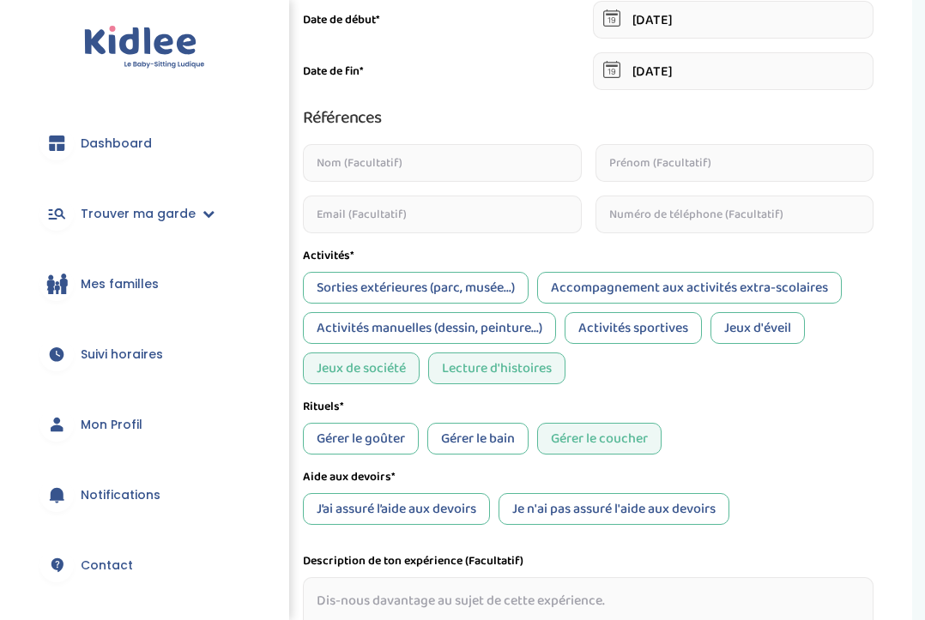
click at [498, 430] on div "Gérer le bain" at bounding box center [477, 439] width 101 height 32
click at [364, 437] on div "Gérer le goûter" at bounding box center [361, 439] width 116 height 32
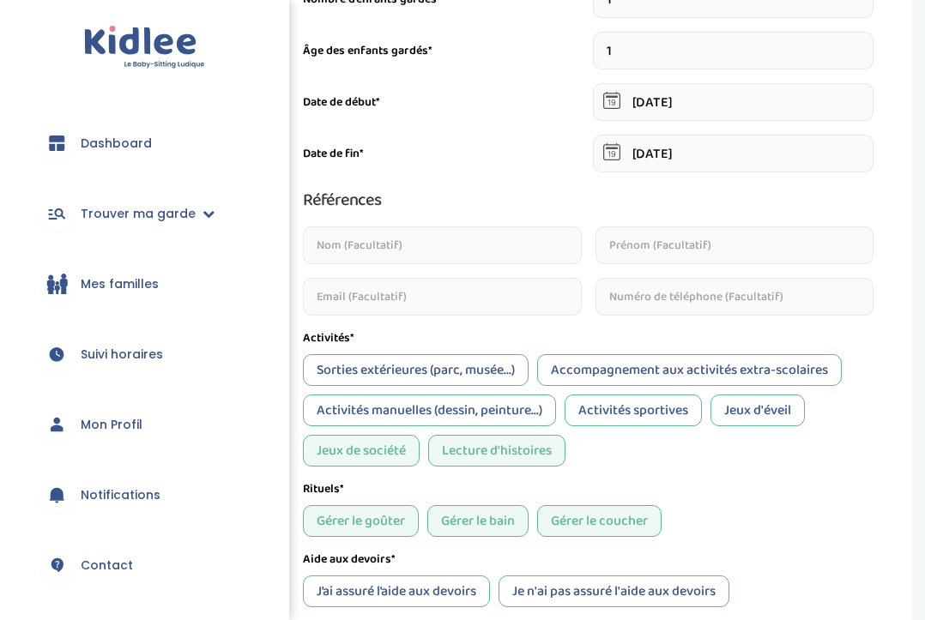
scroll to position [408, 0]
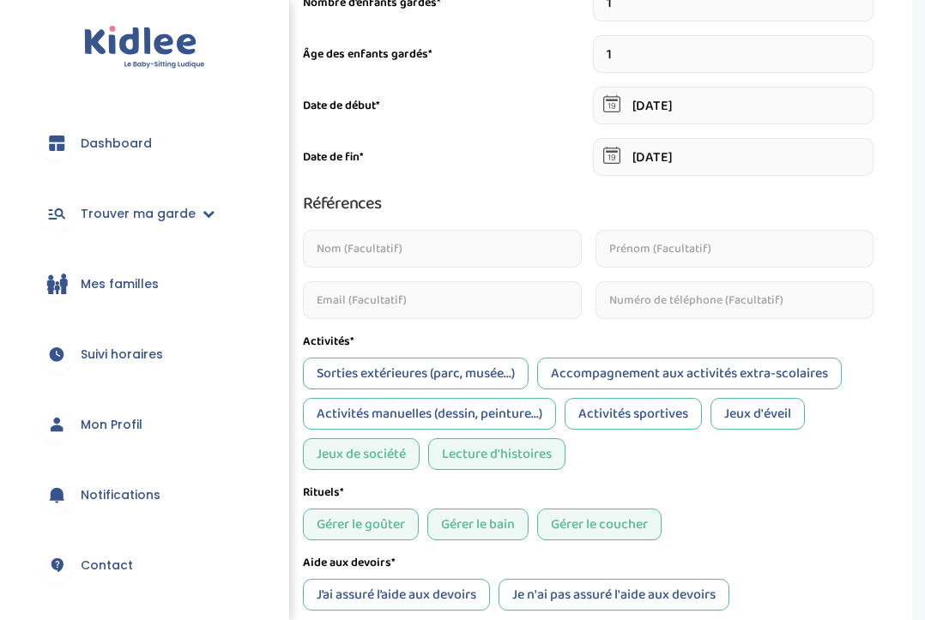
click at [383, 459] on div "Jeux de société" at bounding box center [361, 454] width 117 height 32
click at [631, 413] on div "Activités sportives" at bounding box center [632, 414] width 137 height 32
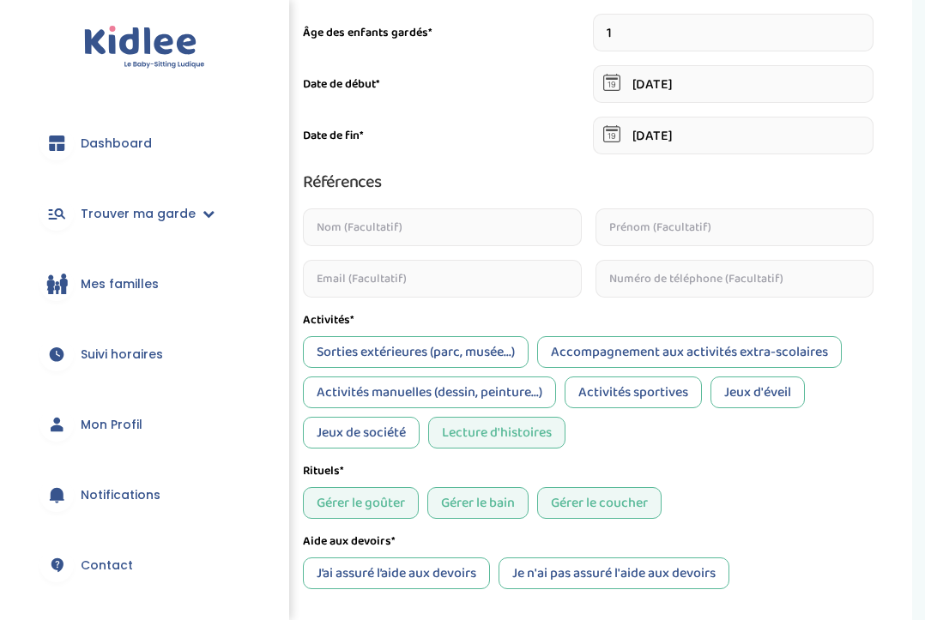
click at [505, 337] on div "Sorties extérieures (parc, musée...)" at bounding box center [416, 352] width 226 height 32
click at [497, 397] on div "Activités manuelles (dessin, peinture...)" at bounding box center [429, 393] width 253 height 32
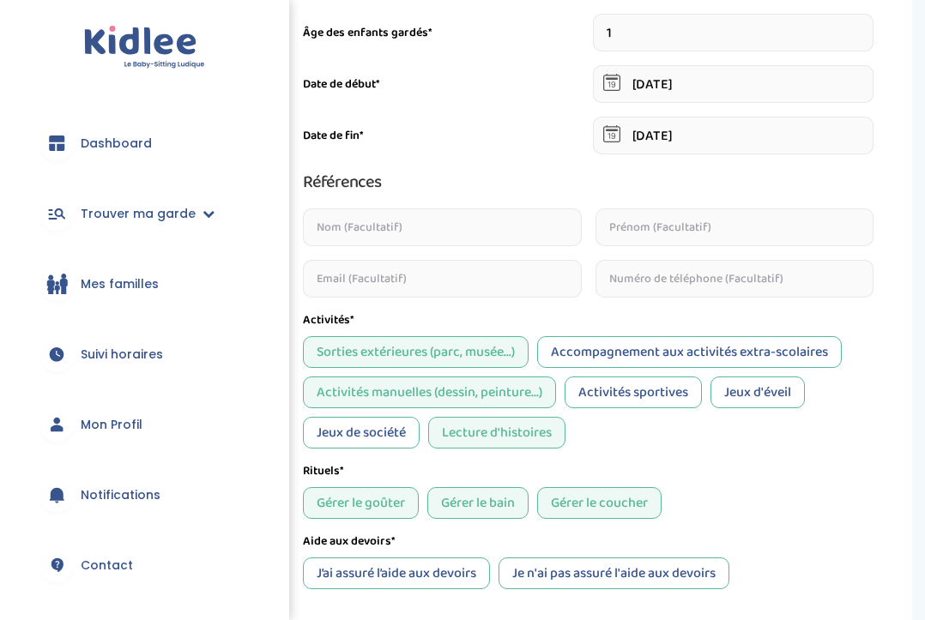
click at [773, 393] on div "Jeux d'éveil" at bounding box center [757, 393] width 94 height 32
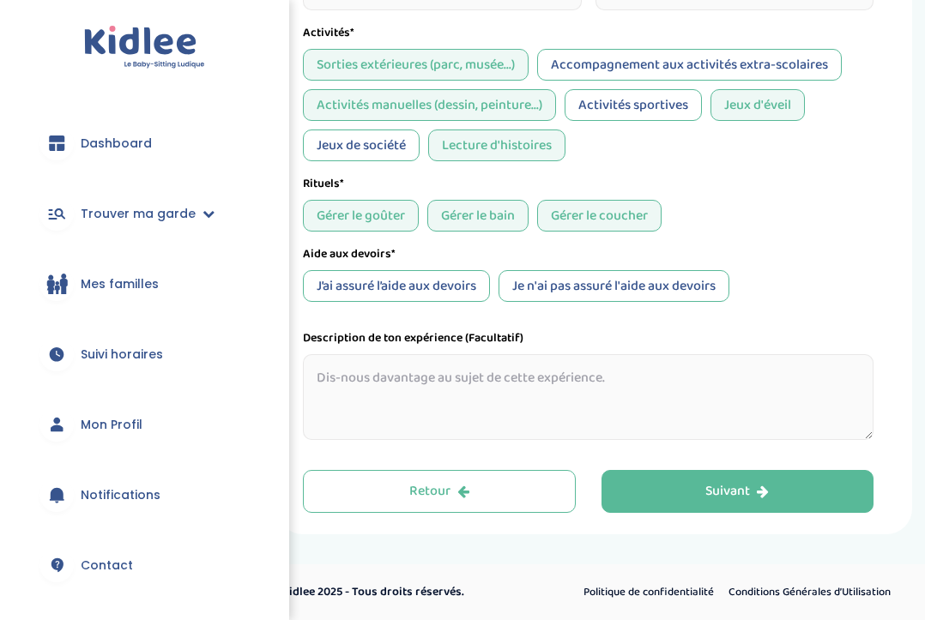
scroll to position [717, 0]
click at [440, 374] on textarea at bounding box center [588, 397] width 570 height 86
type textarea "p"
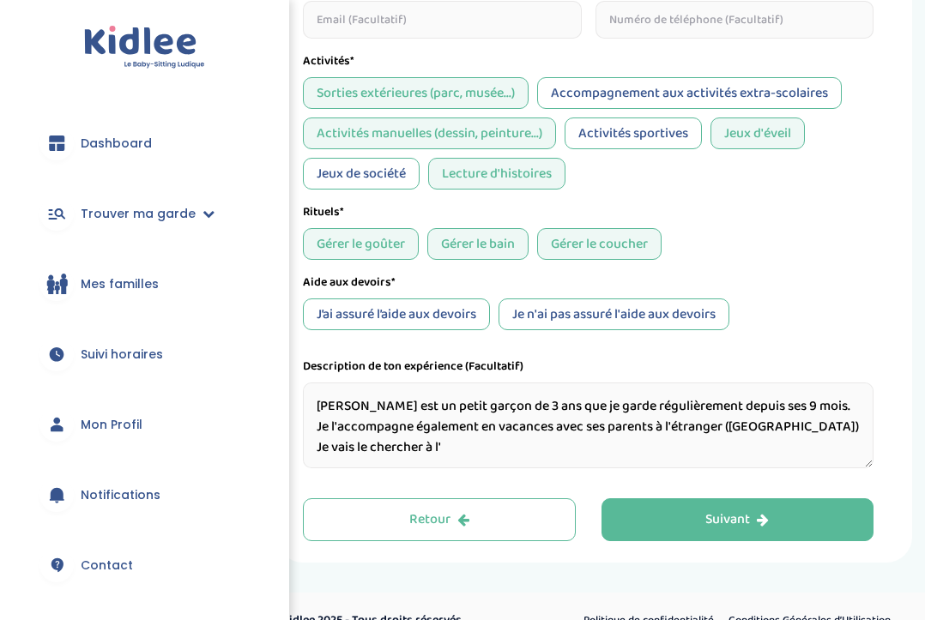
scroll to position [691, 0]
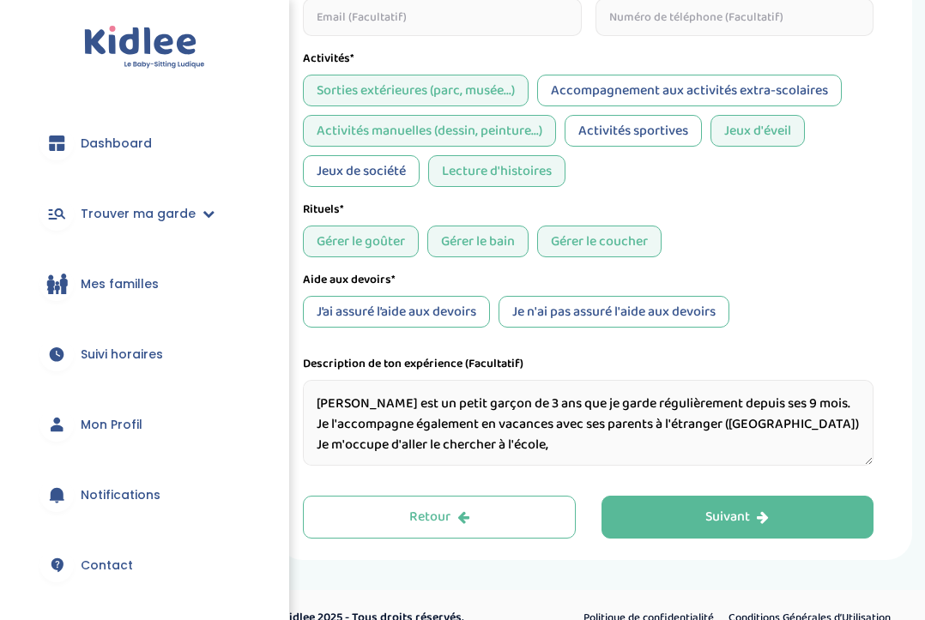
click at [800, 402] on textarea "Laszlo est un petit garçon de 3 ans que je garde régulièrement depuis ses 9 moi…" at bounding box center [588, 423] width 570 height 86
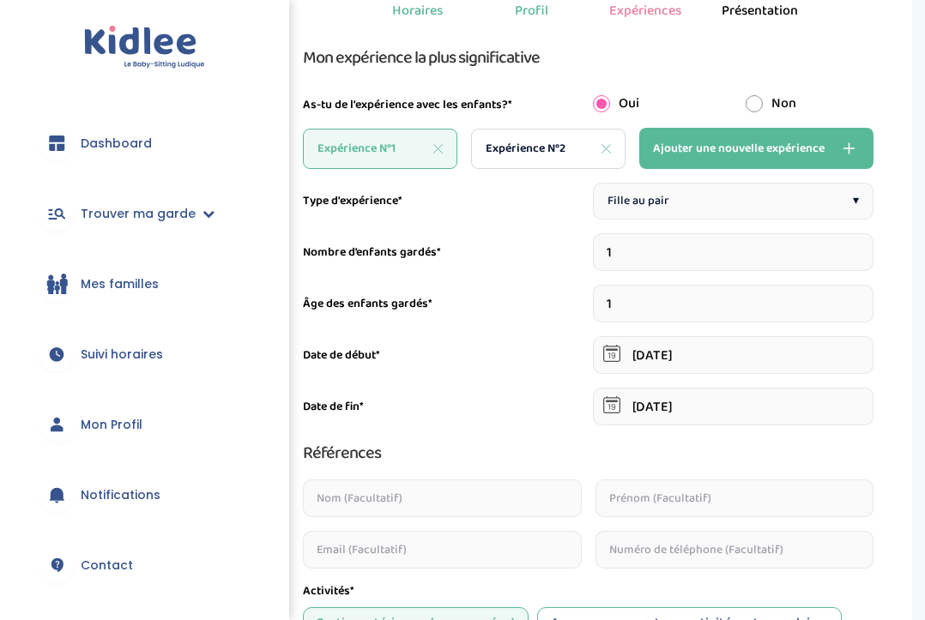
scroll to position [87, 0]
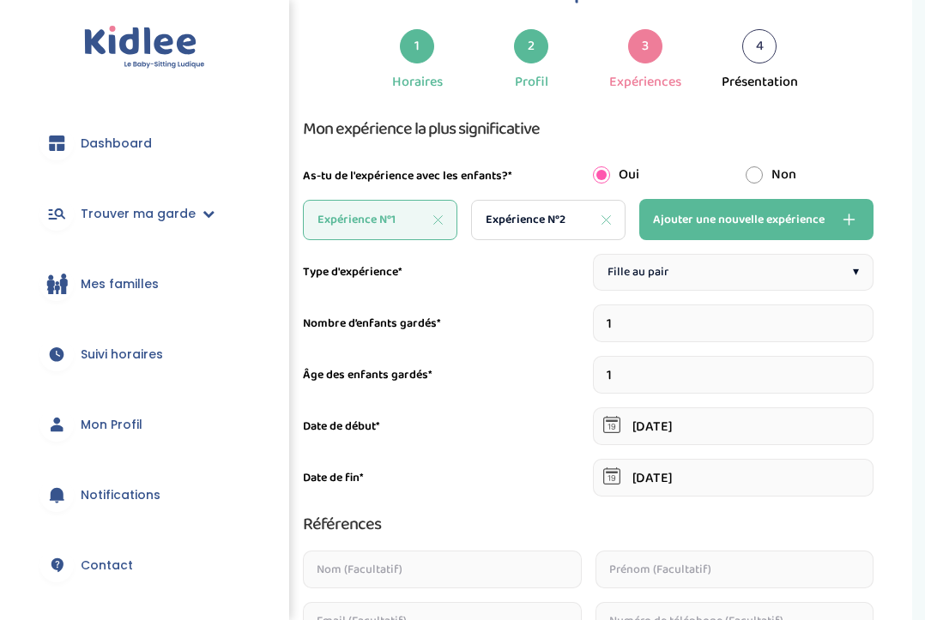
click at [745, 277] on div "Fille au pair ▾" at bounding box center [733, 272] width 281 height 37
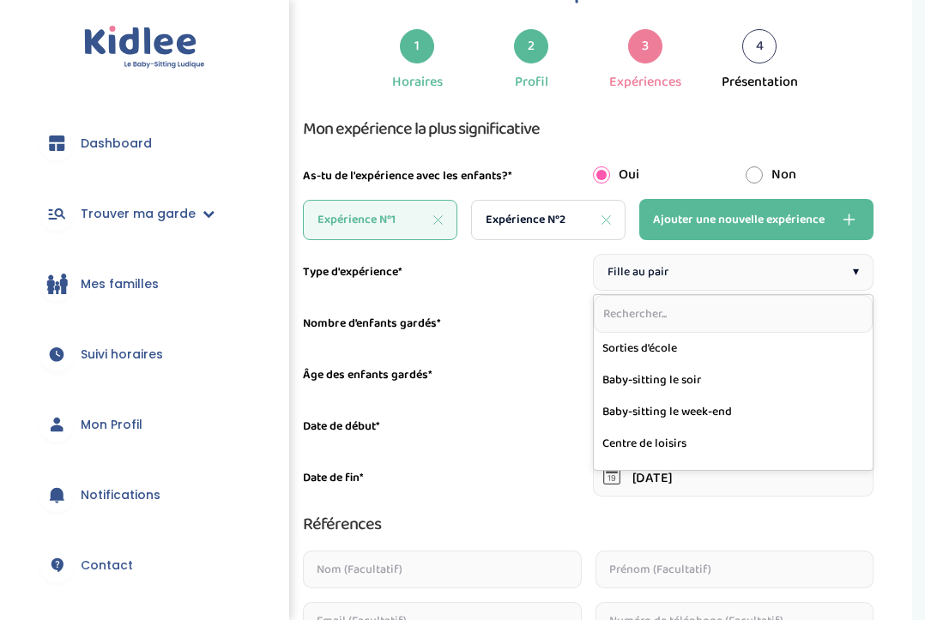
scroll to position [0, 0]
click at [548, 371] on div "Âge des enfants gardés*" at bounding box center [443, 375] width 281 height 18
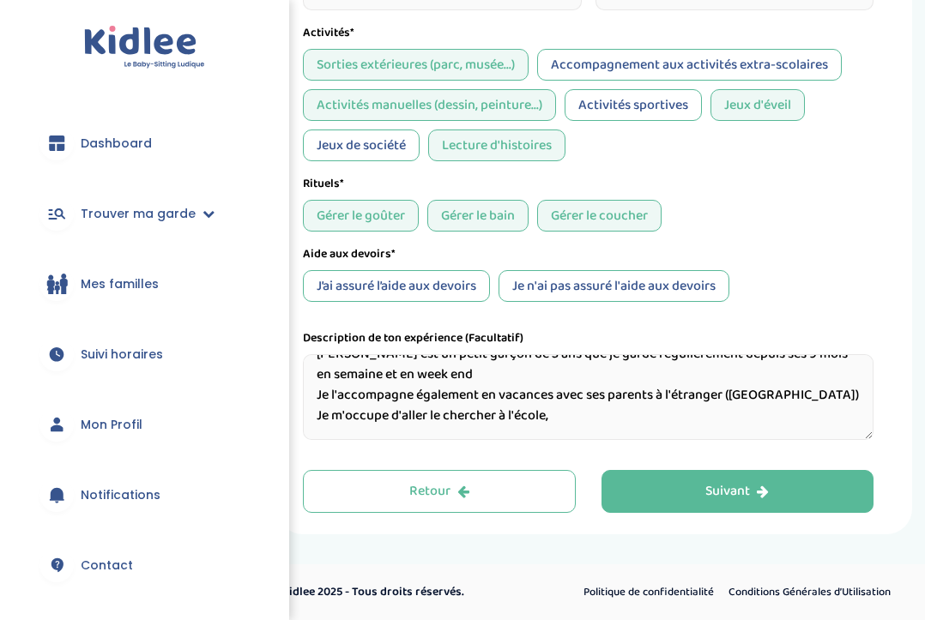
scroll to position [24, 0]
click at [572, 409] on textarea "Laszlo est un petit garçon de 3 ans que je garde régulièrement depuis ses 9 moi…" at bounding box center [588, 397] width 570 height 86
type textarea "Laszlo est un petit garçon de 3 ans que je garde régulièrement depuis ses 9 moi…"
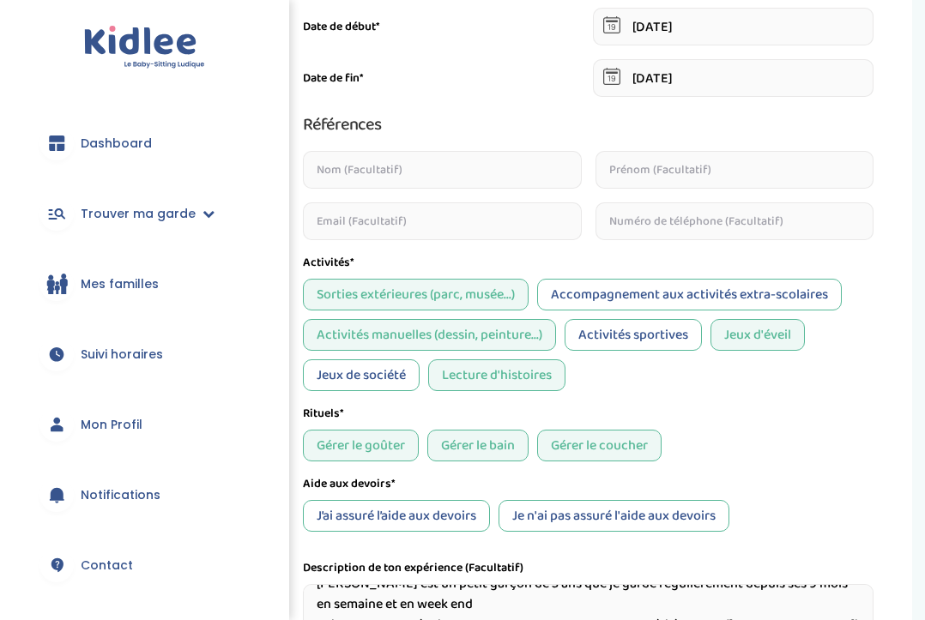
scroll to position [462, 0]
